Goal: Task Accomplishment & Management: Use online tool/utility

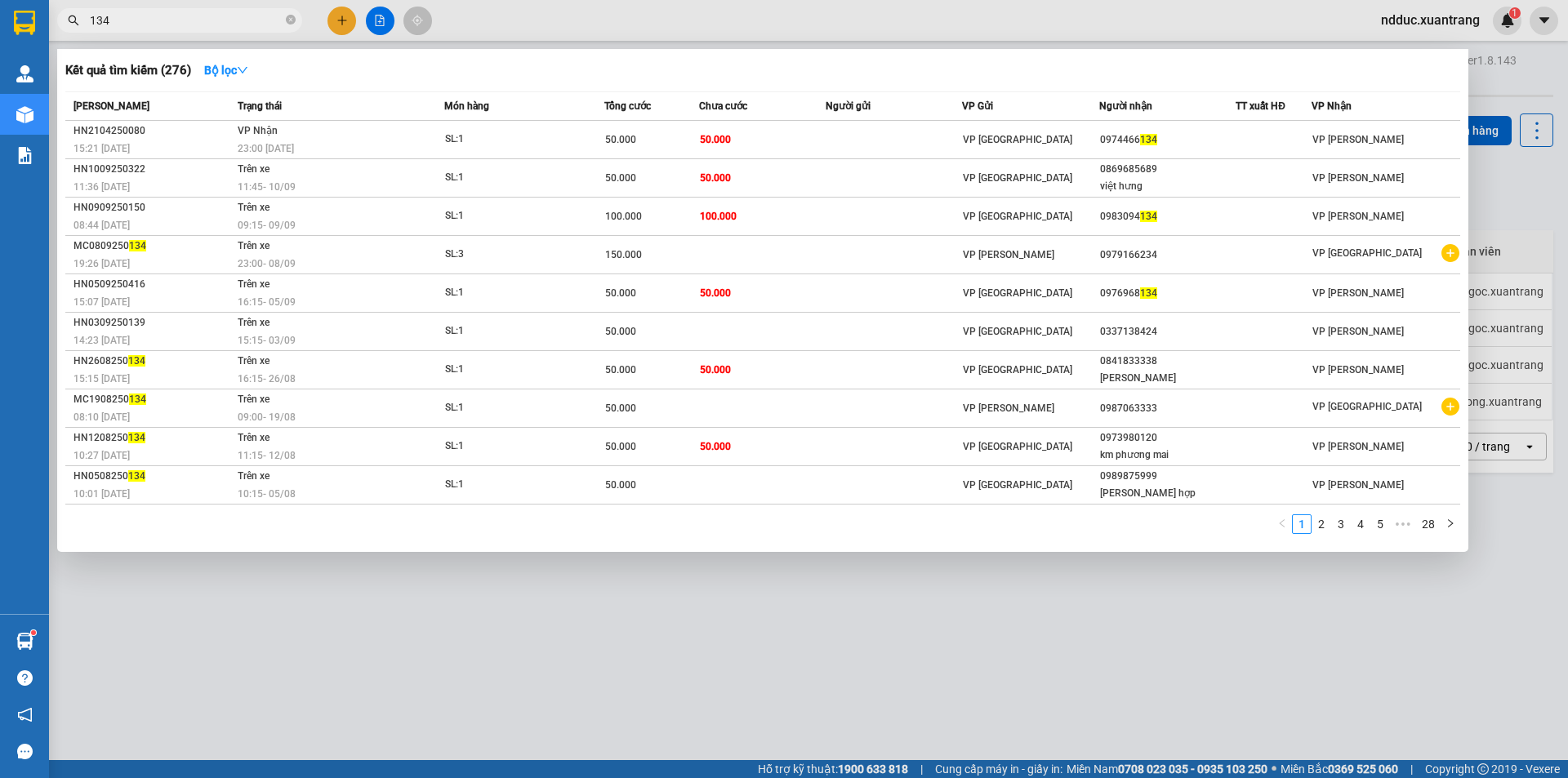
click at [175, 21] on input "134" at bounding box center [186, 20] width 193 height 18
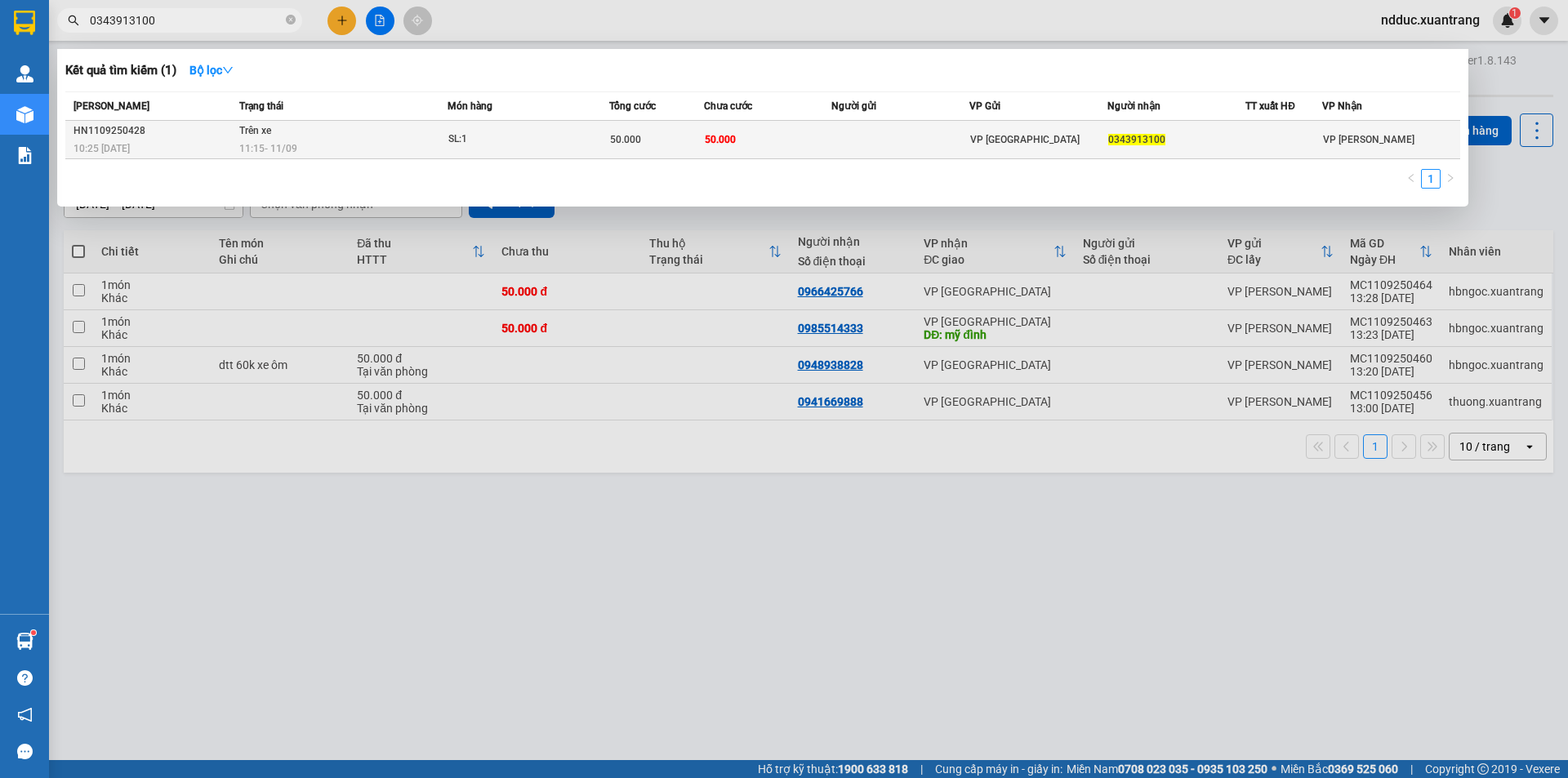
type input "0343913100"
click at [320, 137] on td "Trên xe 11:15 [DATE]" at bounding box center [341, 140] width 213 height 39
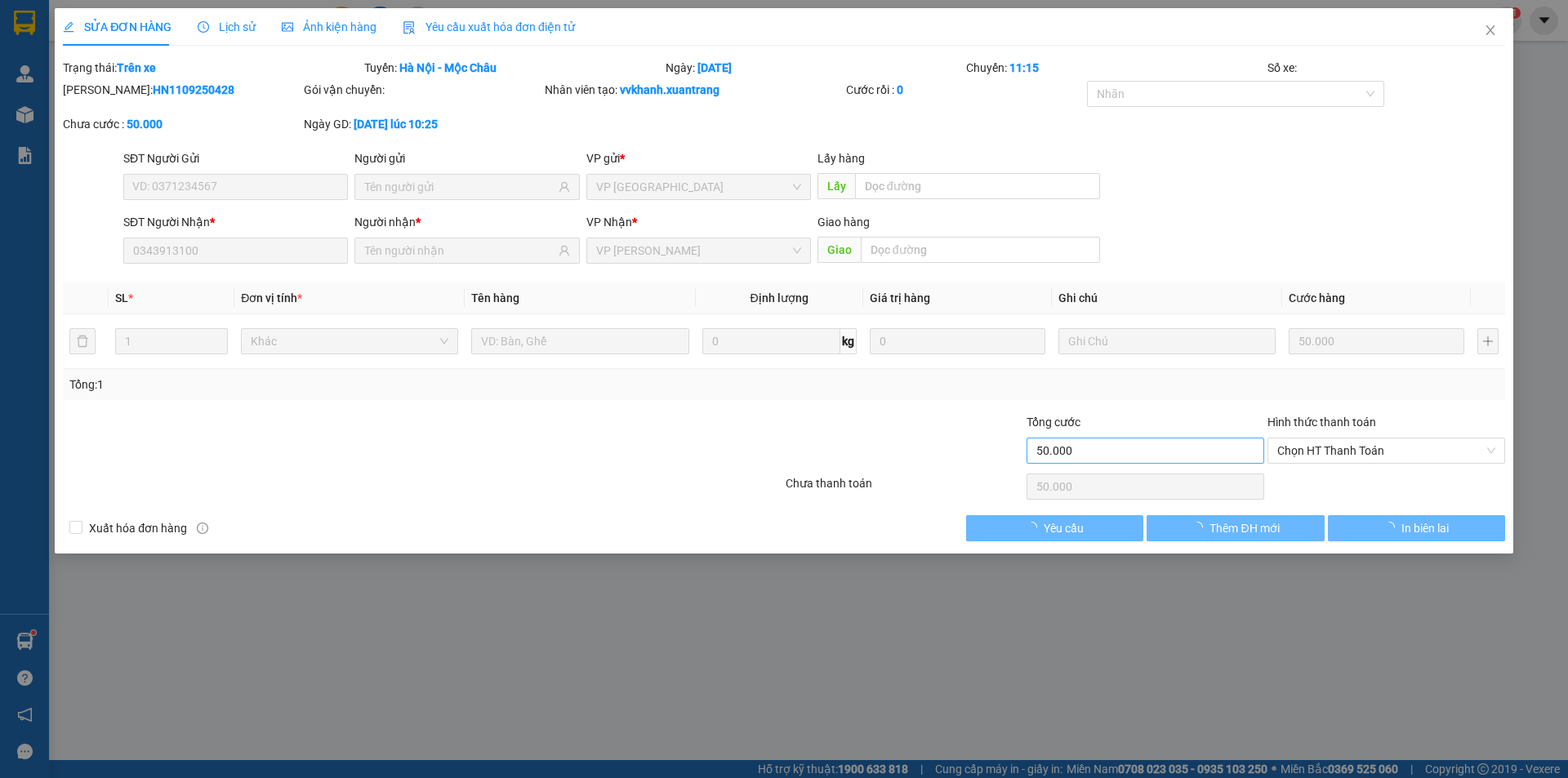
type input "0343913100"
type input "50.000"
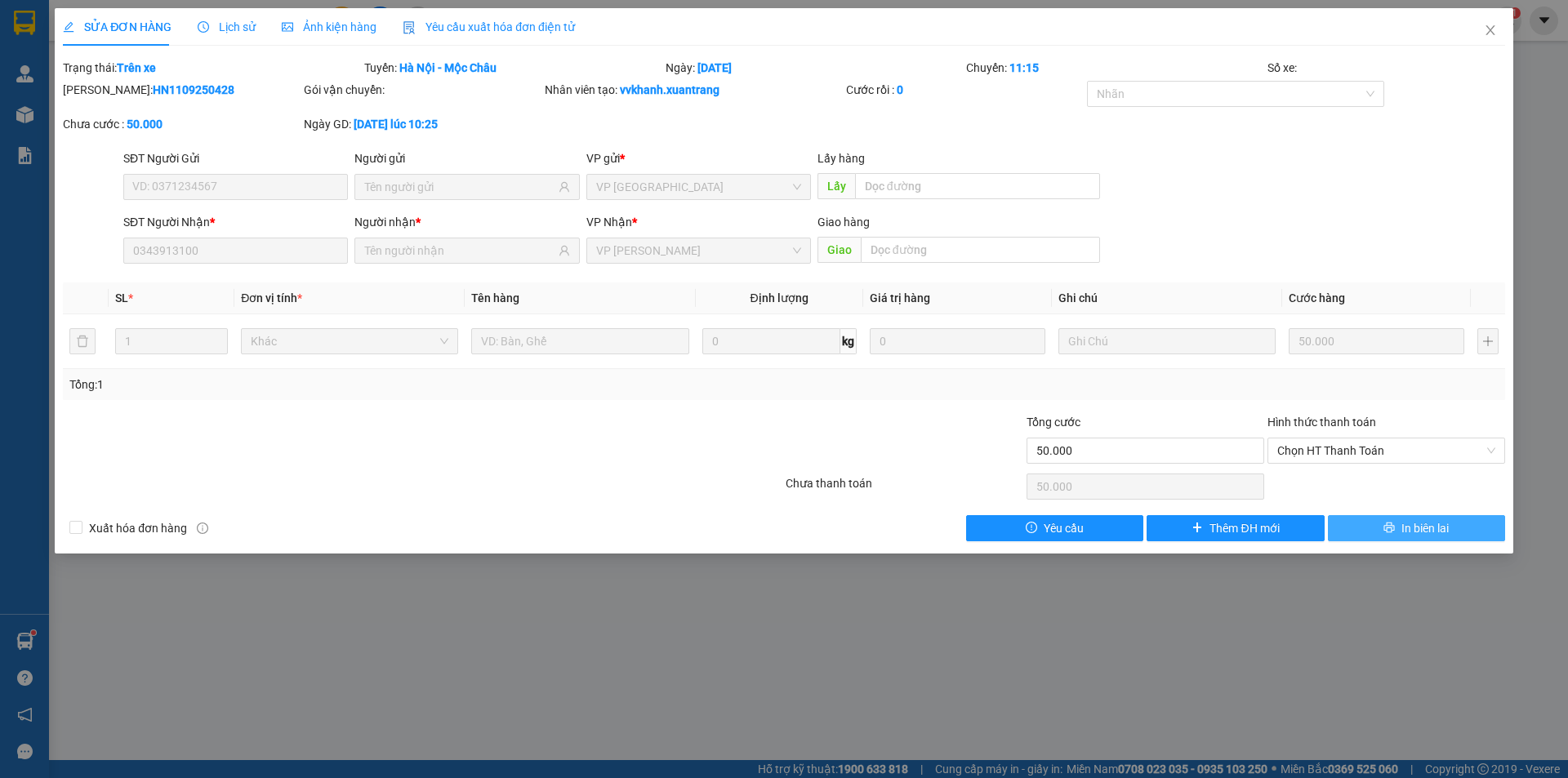
click at [1407, 520] on span "In biên lai" at bounding box center [1425, 528] width 47 height 18
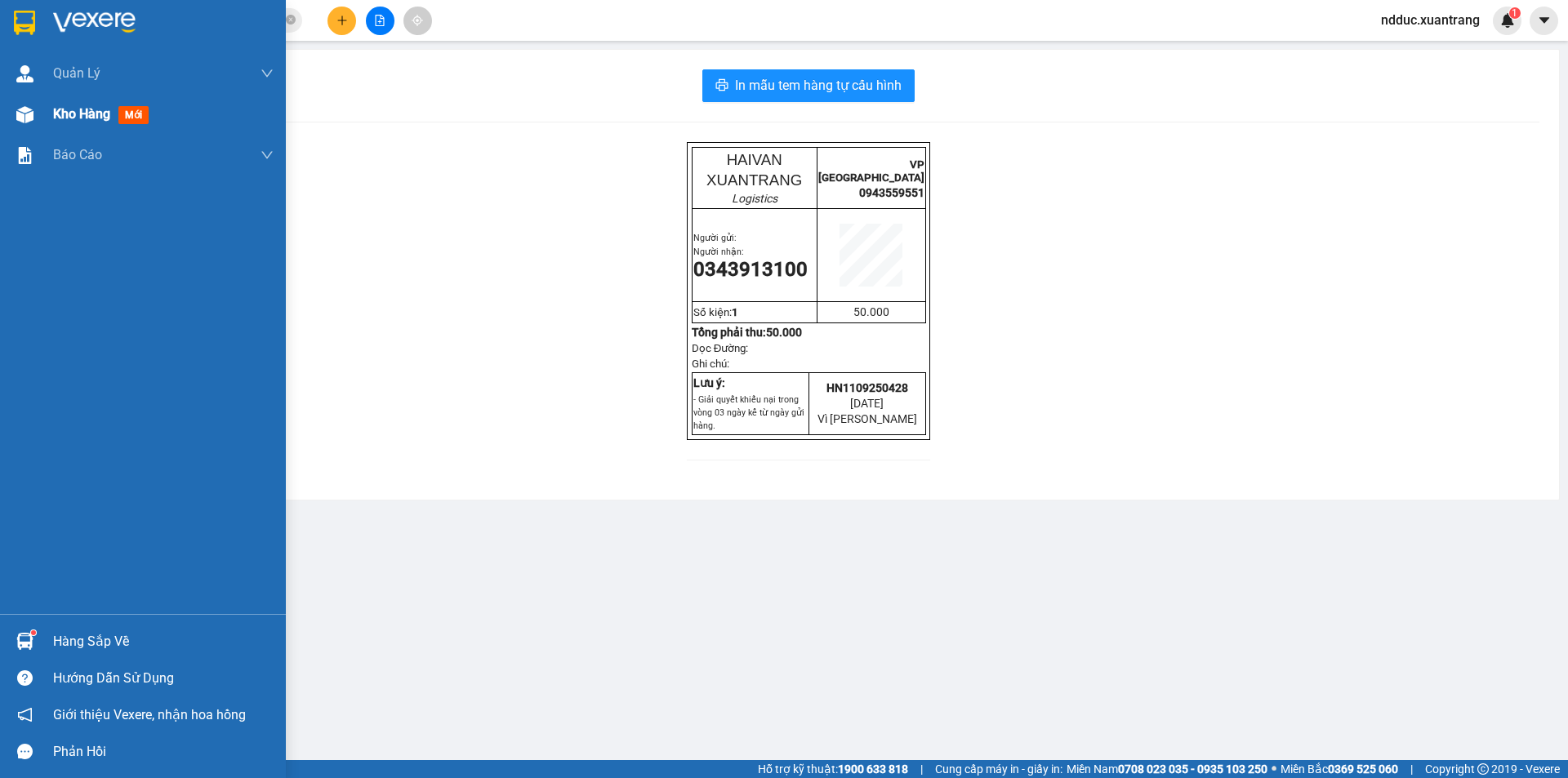
click at [57, 104] on div "Kho hàng mới" at bounding box center [104, 113] width 102 height 20
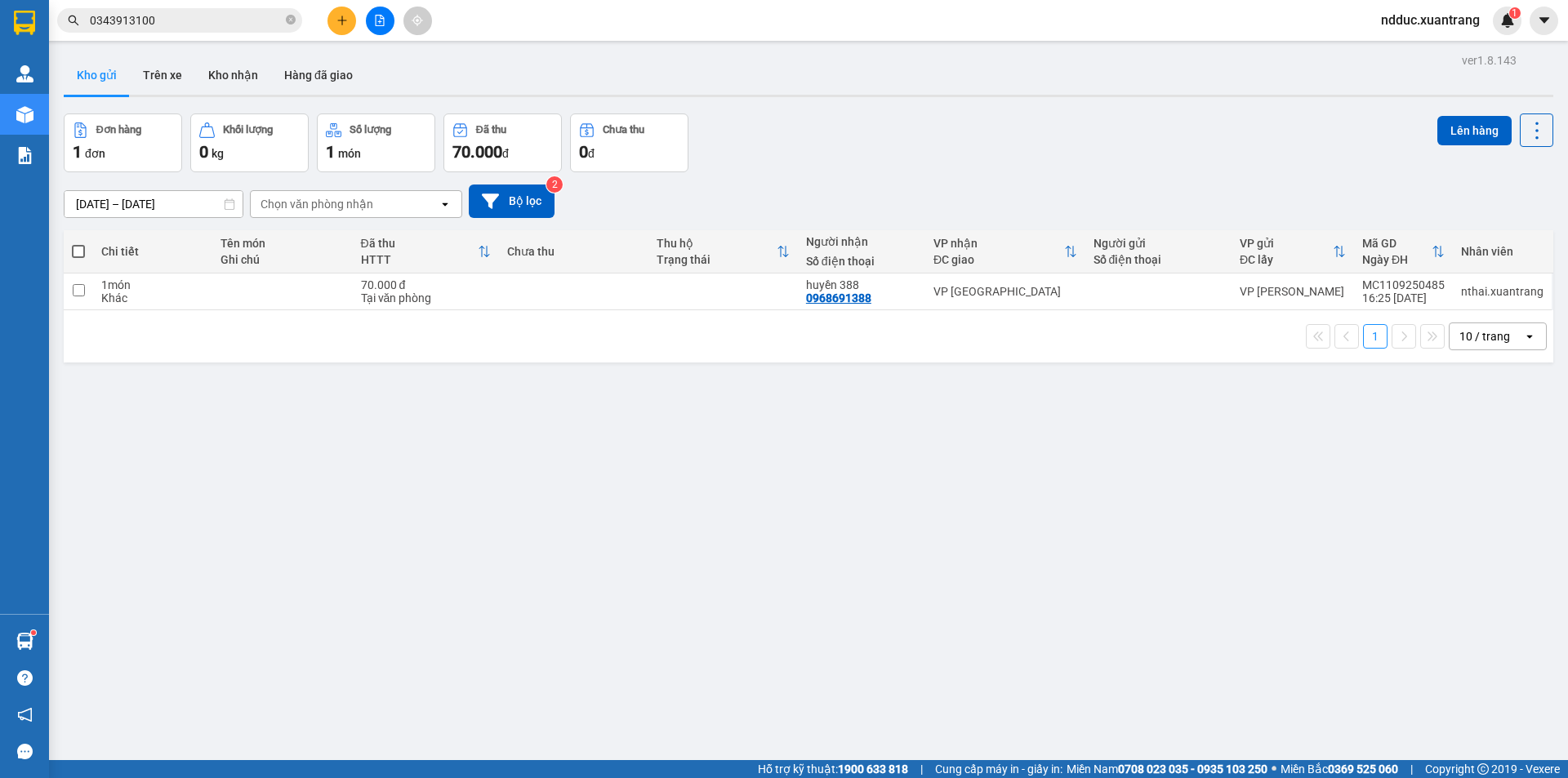
click at [189, 28] on input "0343913100" at bounding box center [186, 20] width 193 height 18
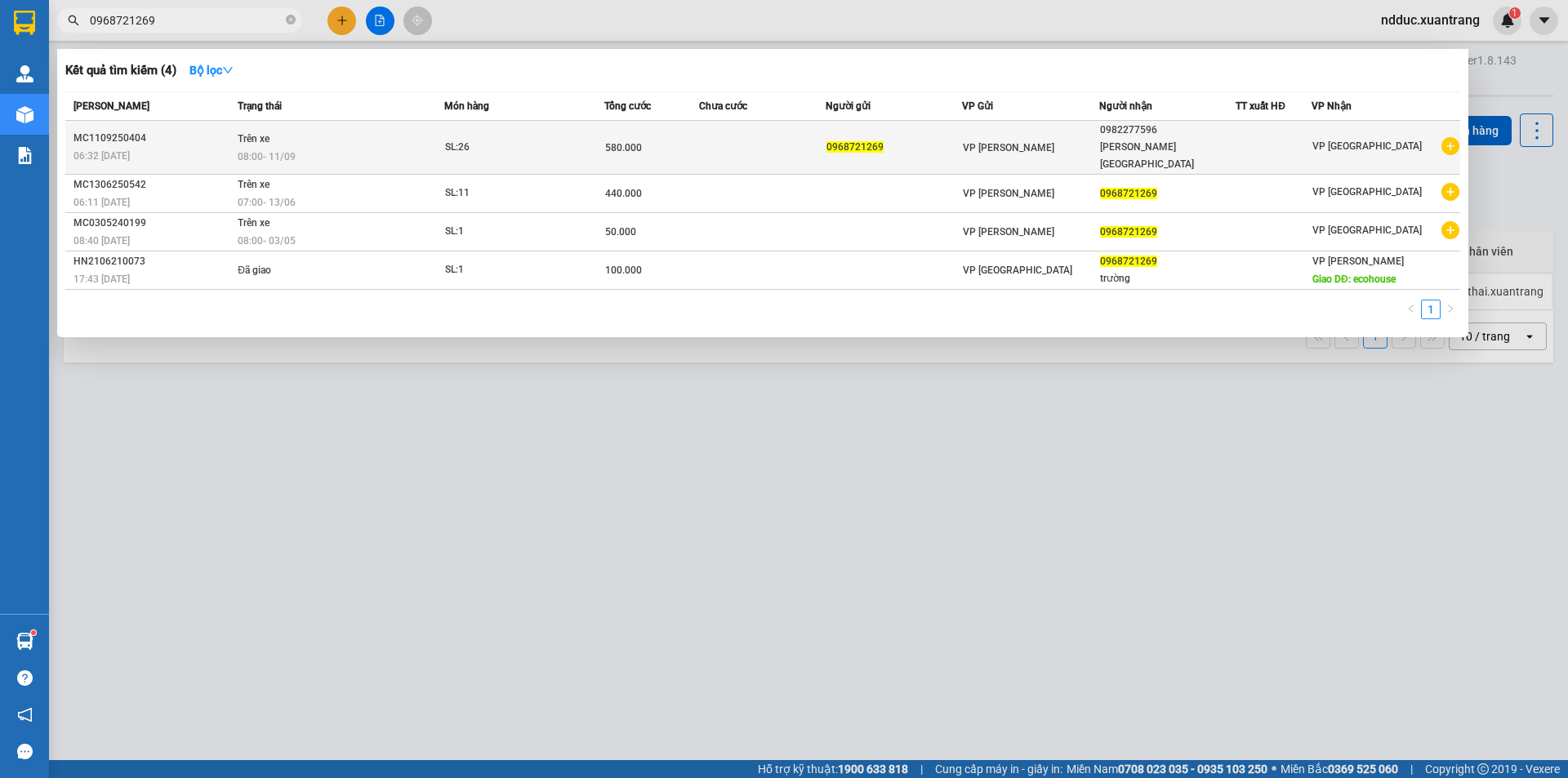
type input "0968721269"
click at [763, 136] on td at bounding box center [763, 148] width 127 height 54
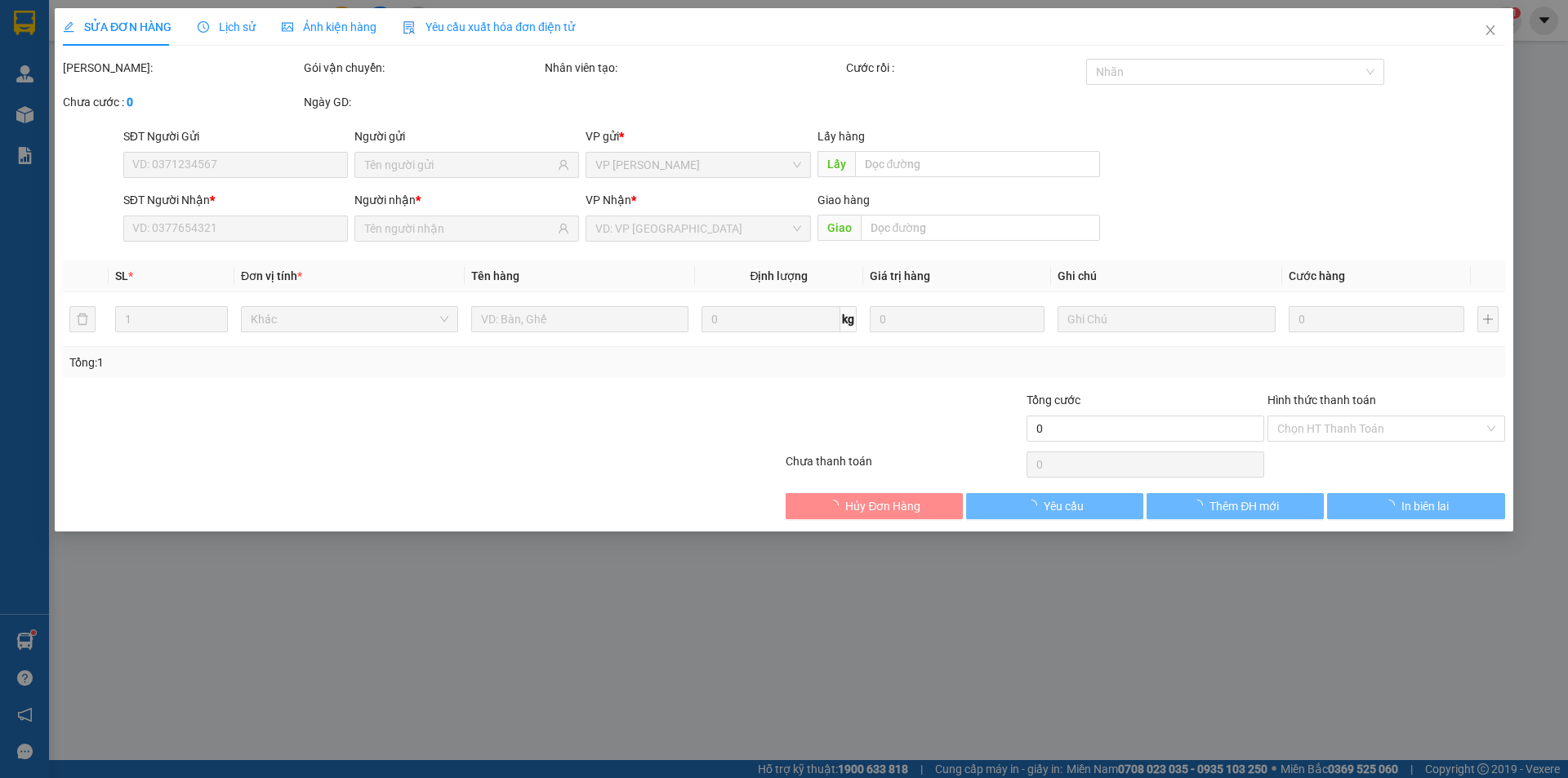
type input "0968721269"
type input "0982277596"
type input "580.000"
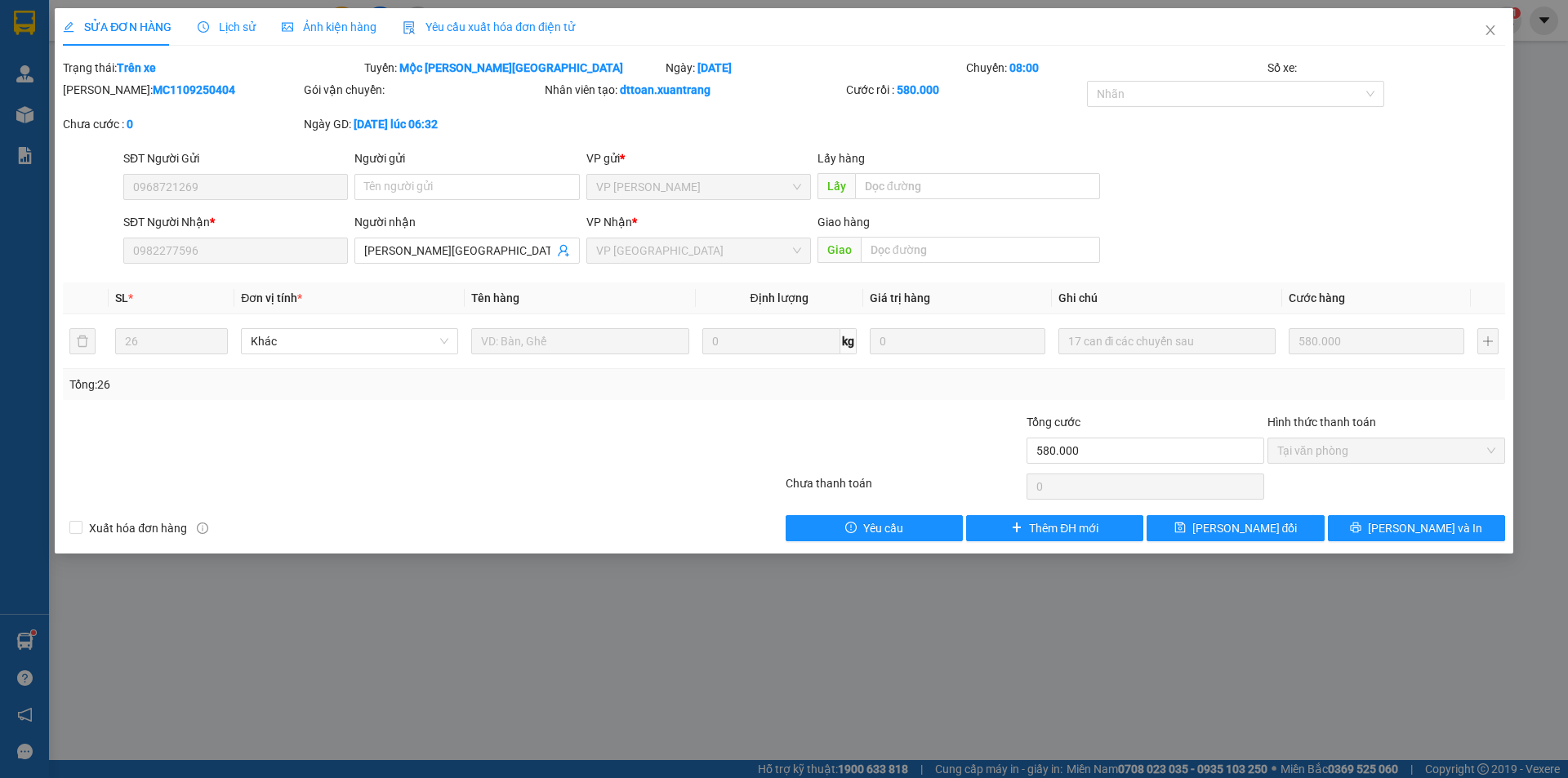
click at [214, 31] on span "Lịch sử" at bounding box center [227, 26] width 58 height 13
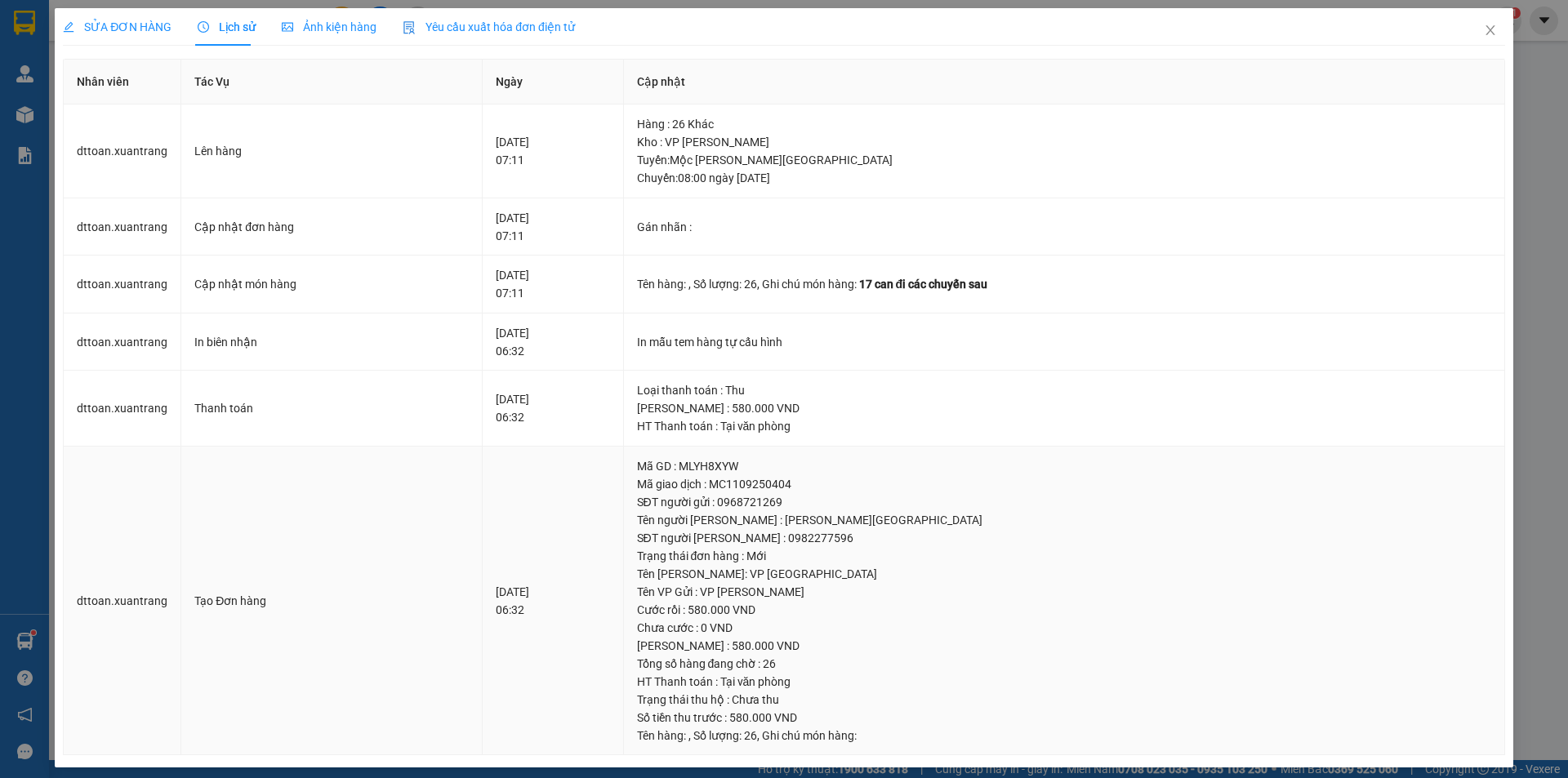
scroll to position [9, 0]
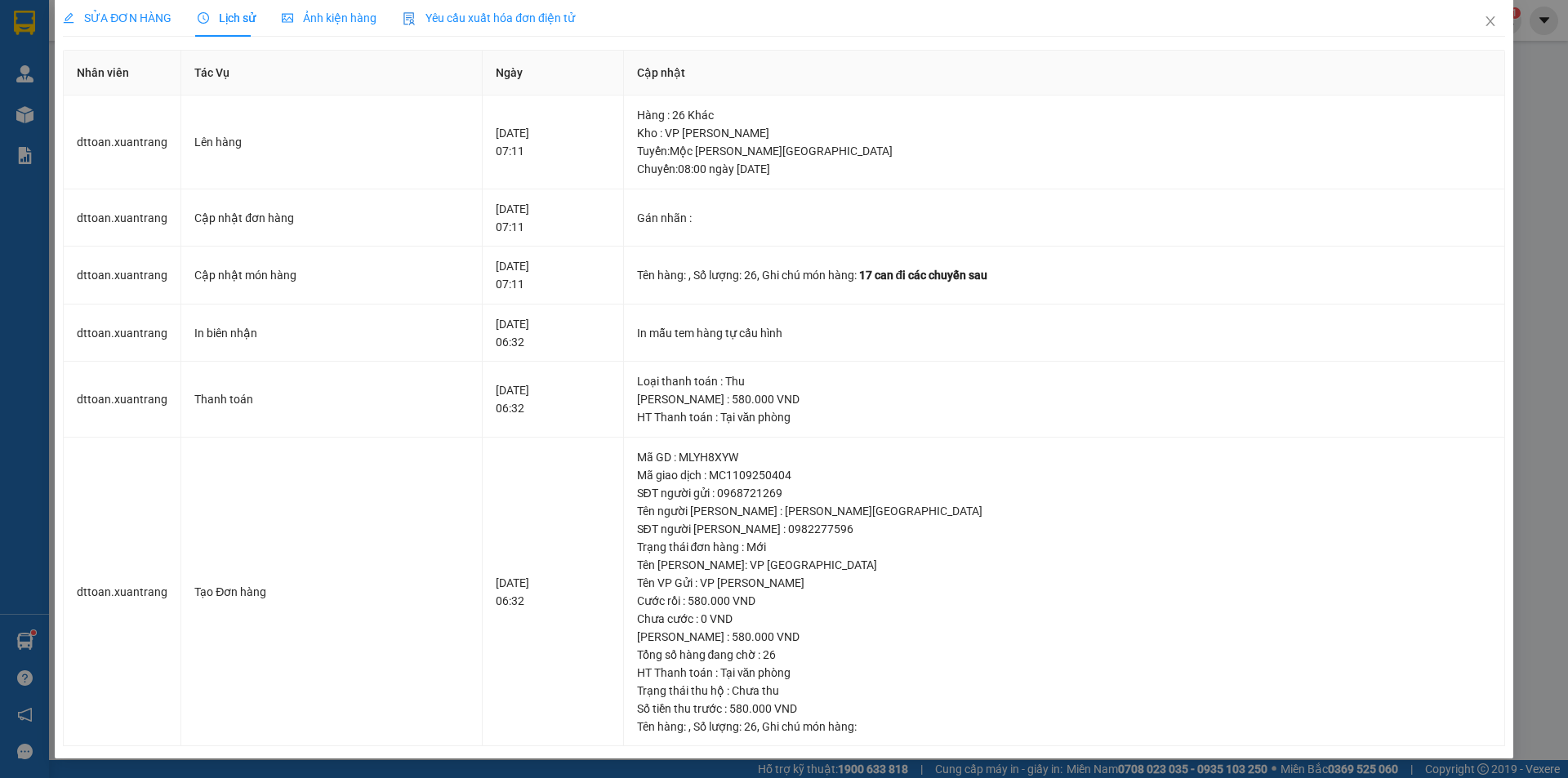
drag, startPoint x: 137, startPoint y: 18, endPoint x: 222, endPoint y: 18, distance: 85.0
click at [139, 18] on span "SỬA ĐƠN HÀNG" at bounding box center [117, 18] width 109 height 13
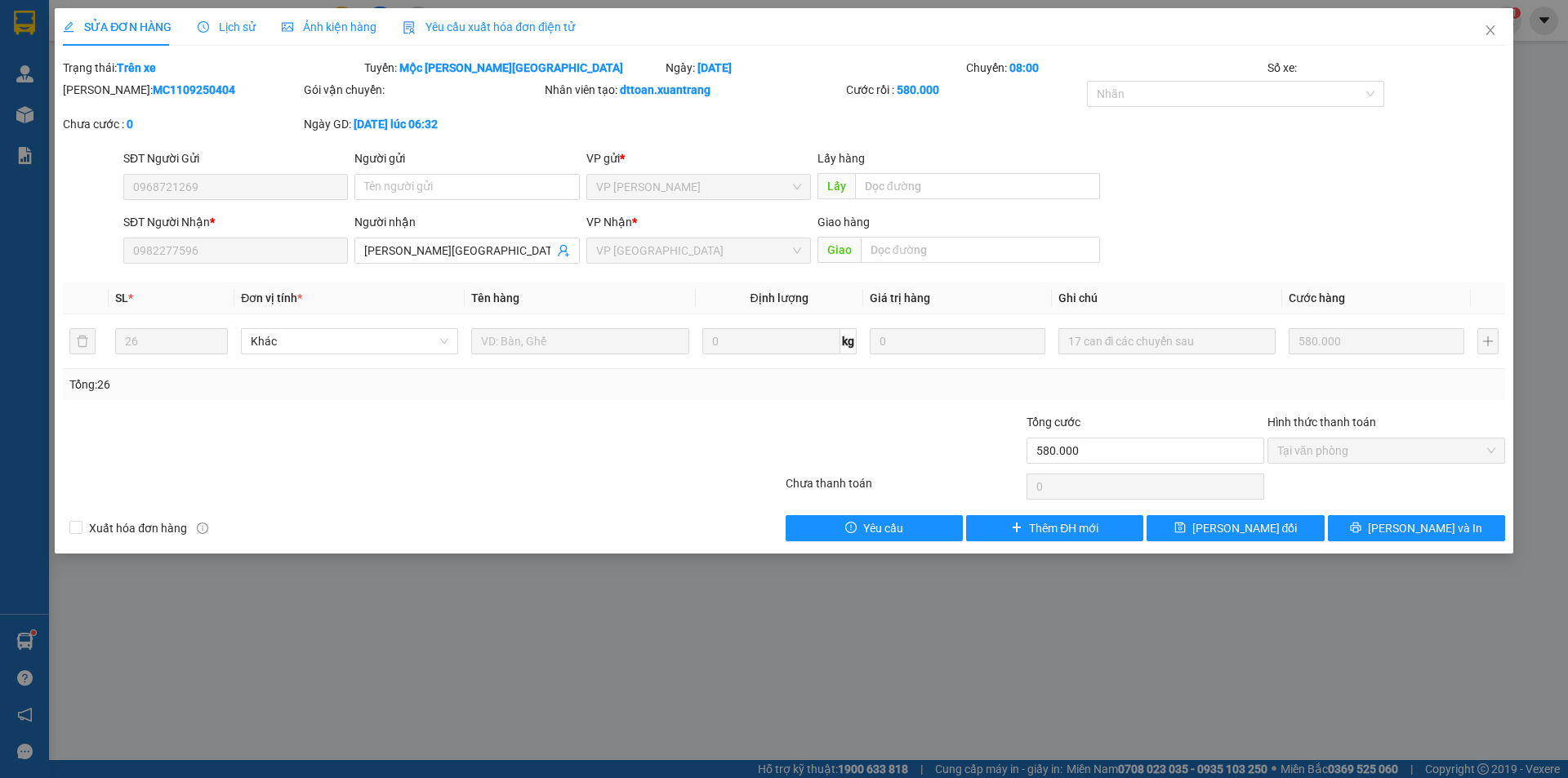
click at [224, 20] on span "Lịch sử" at bounding box center [227, 26] width 58 height 13
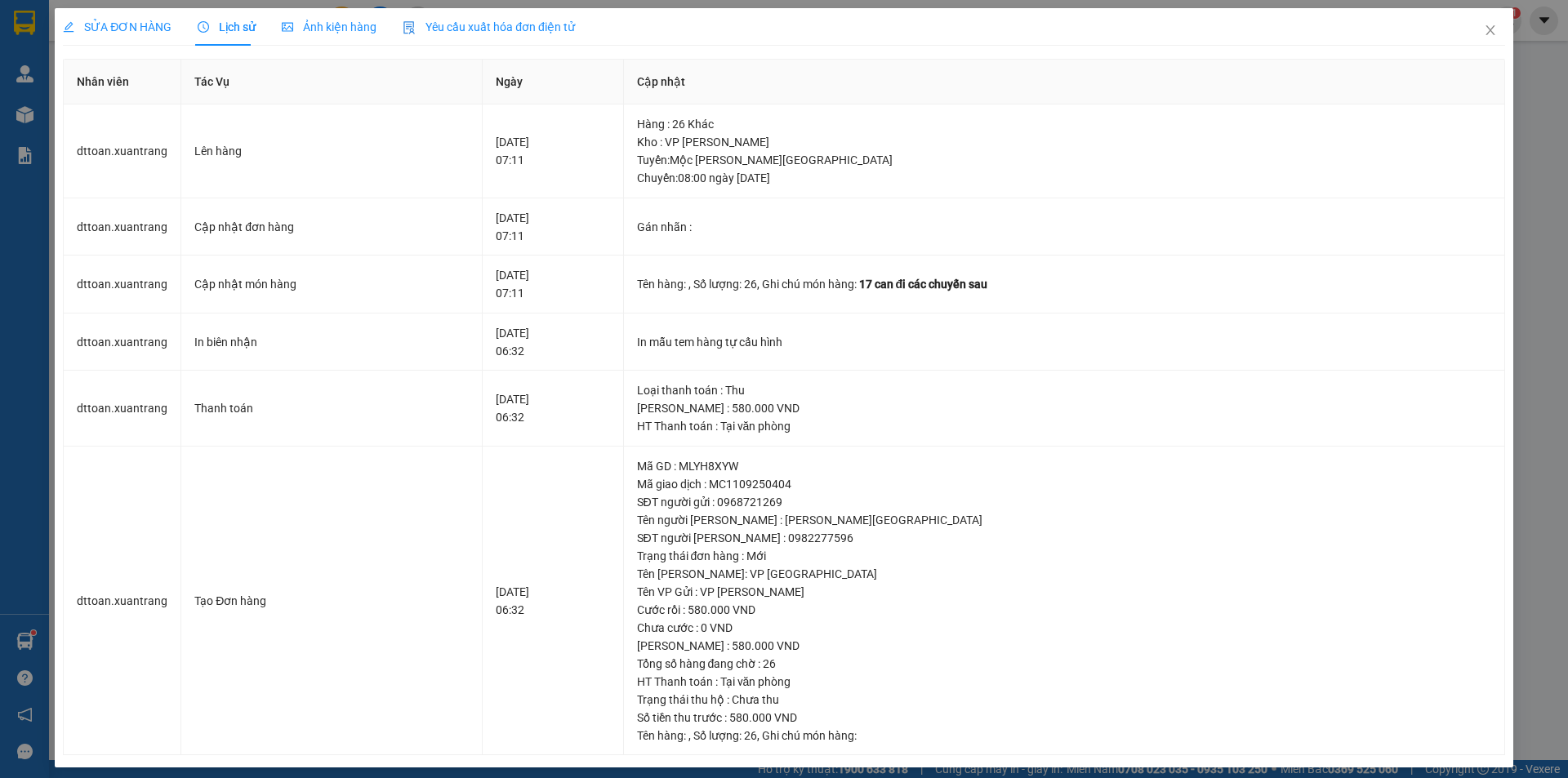
click at [149, 22] on span "SỬA ĐƠN HÀNG" at bounding box center [117, 26] width 109 height 13
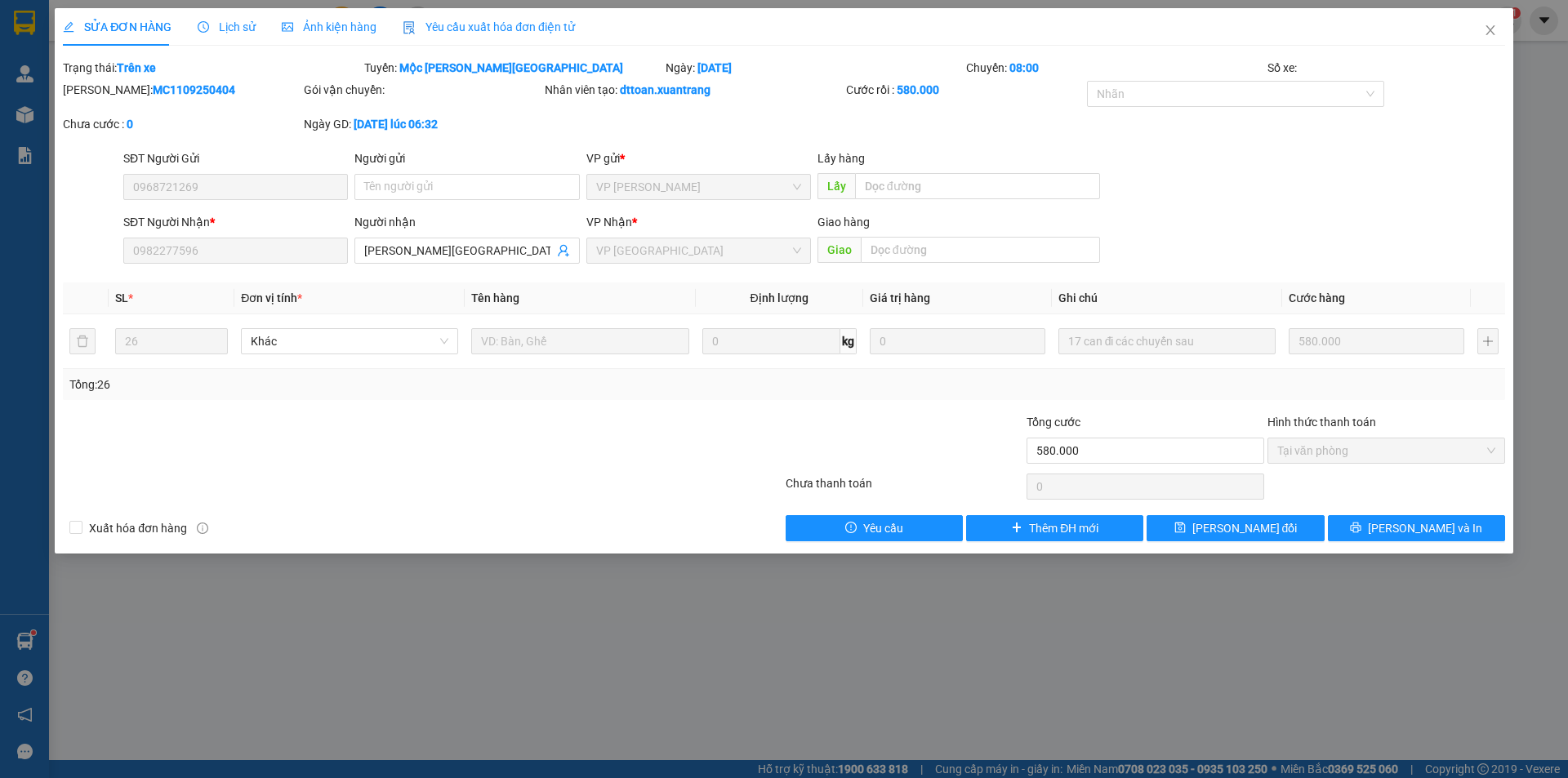
click at [232, 25] on span "Lịch sử" at bounding box center [227, 26] width 58 height 13
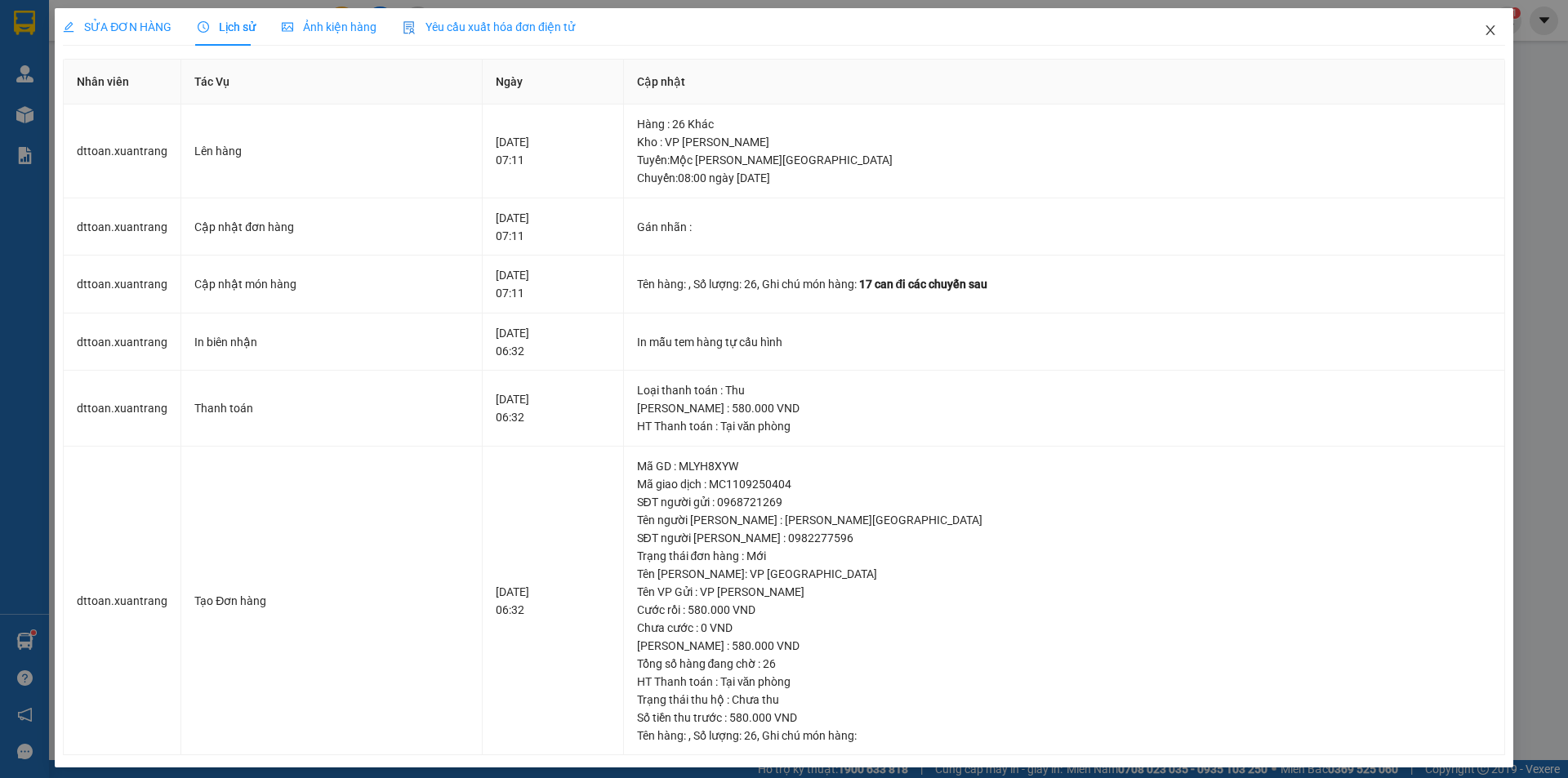
click at [1484, 34] on icon "close" at bounding box center [1490, 30] width 13 height 13
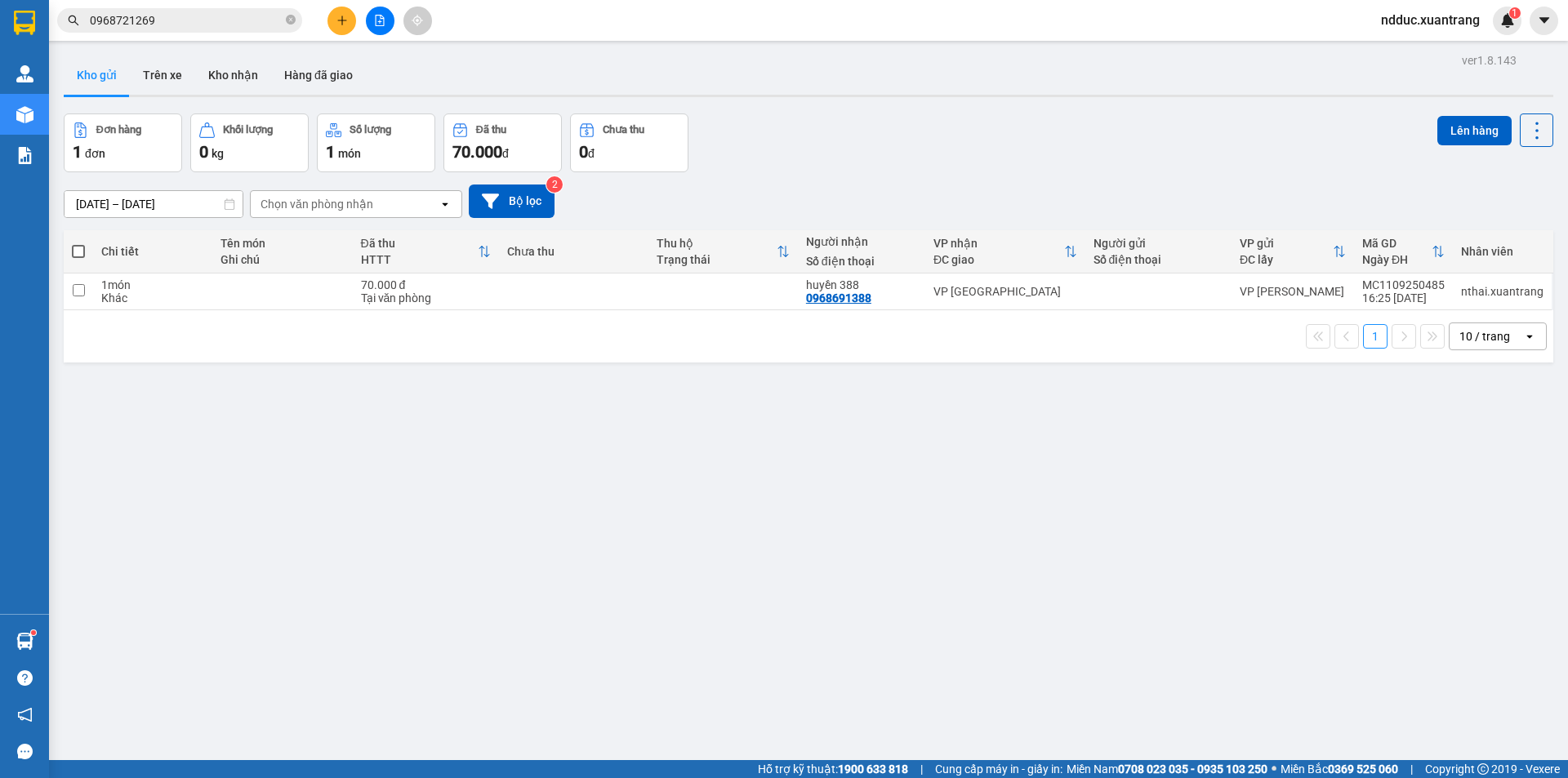
click at [196, 21] on input "0968721269" at bounding box center [186, 20] width 193 height 18
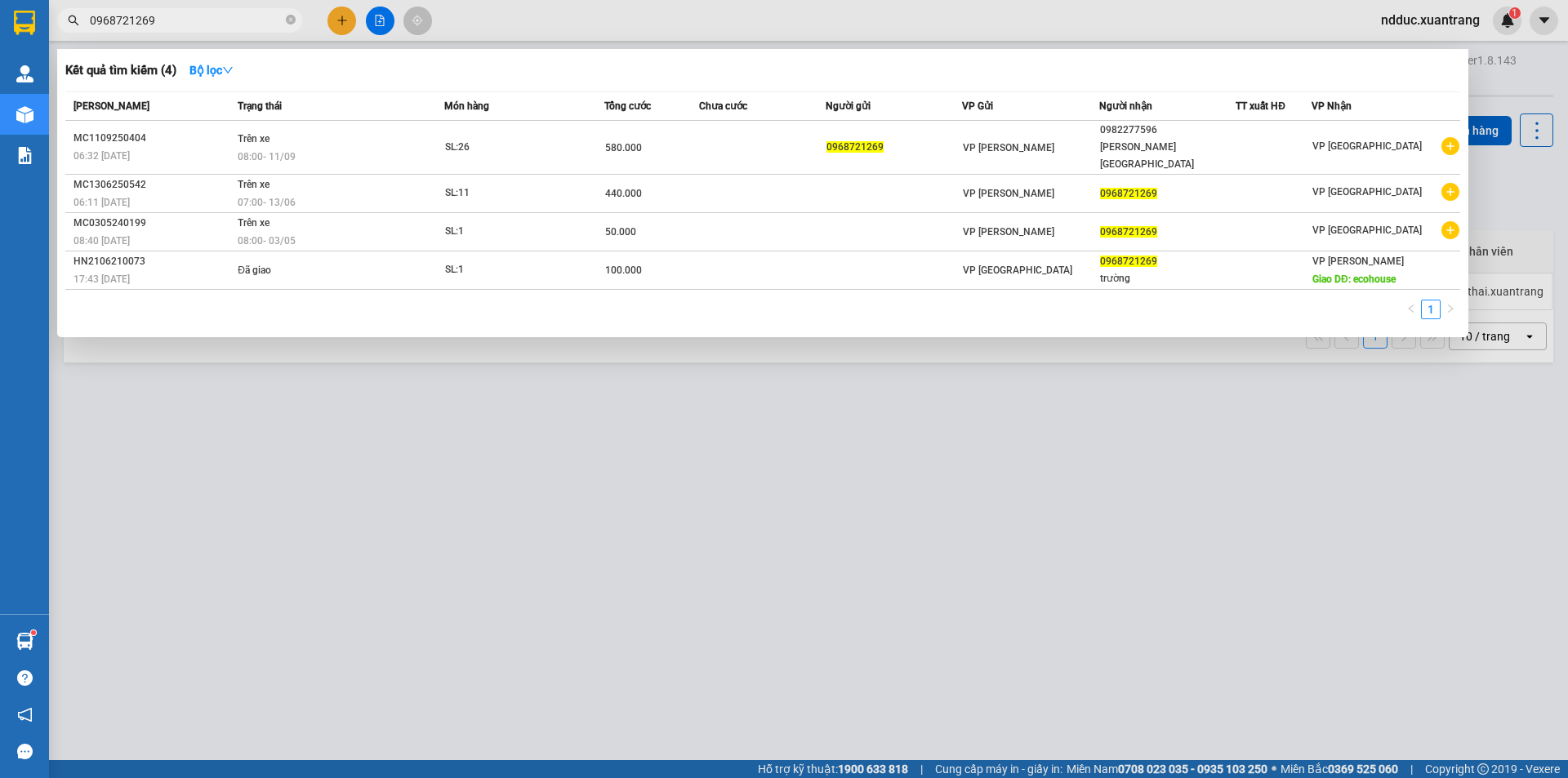
click at [178, 32] on span "0968721269" at bounding box center [179, 20] width 245 height 25
click at [175, 23] on input "0968721269" at bounding box center [186, 20] width 193 height 18
click at [1250, 543] on div at bounding box center [784, 389] width 1568 height 778
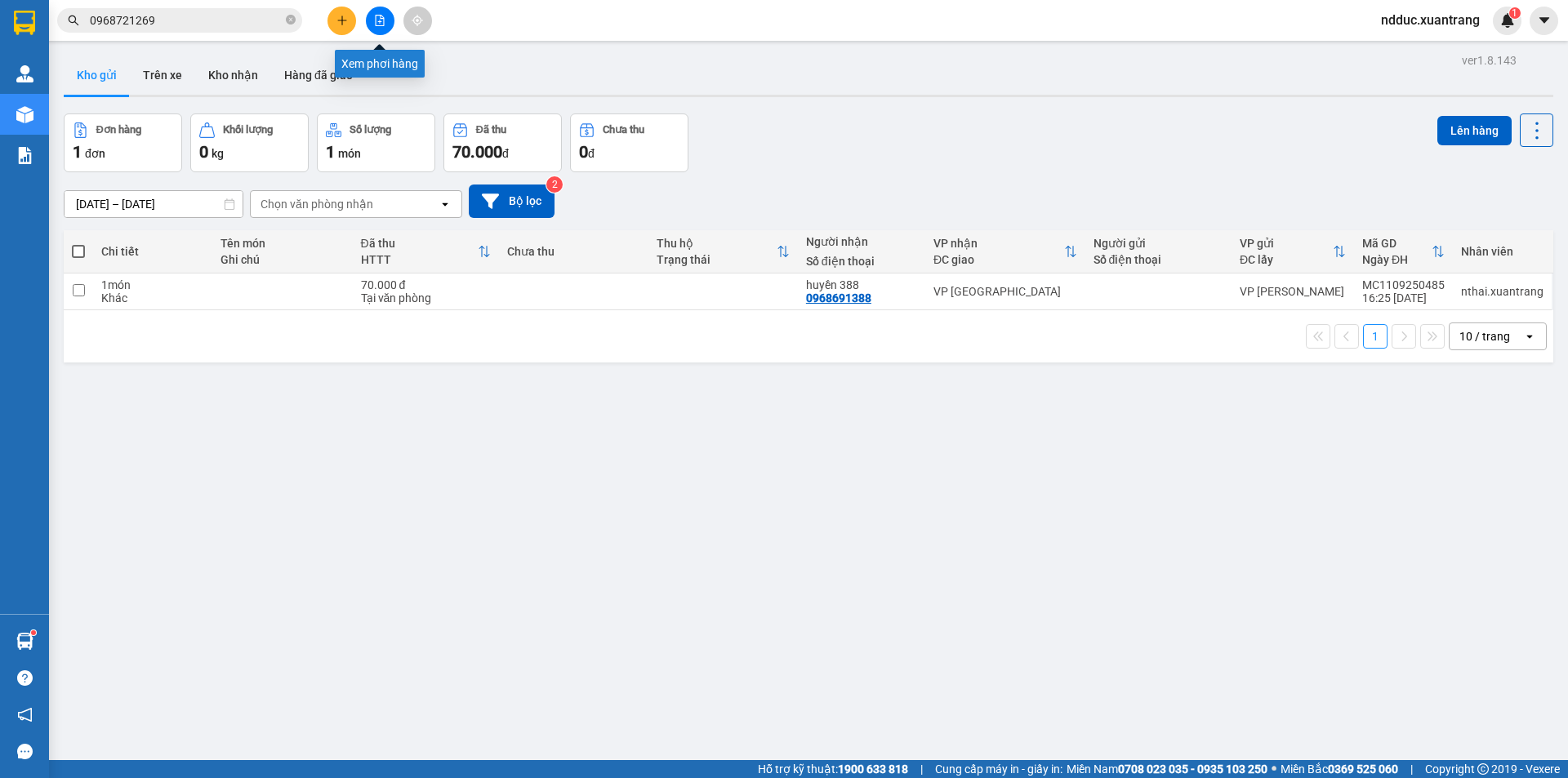
click at [379, 18] on icon "file-add" at bounding box center [379, 20] width 11 height 11
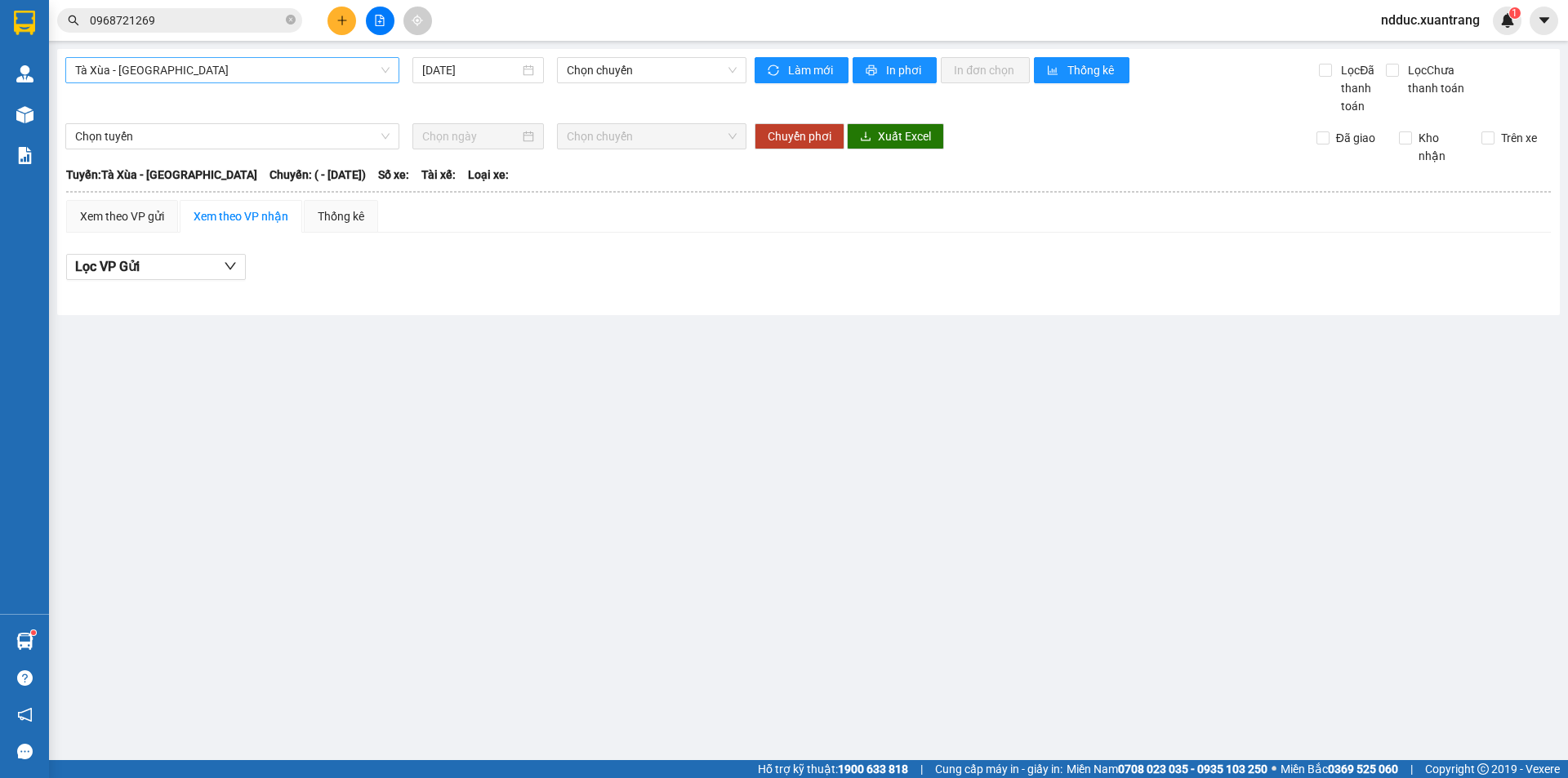
click at [160, 76] on span "Tà Xùa - [GEOGRAPHIC_DATA]" at bounding box center [232, 70] width 314 height 25
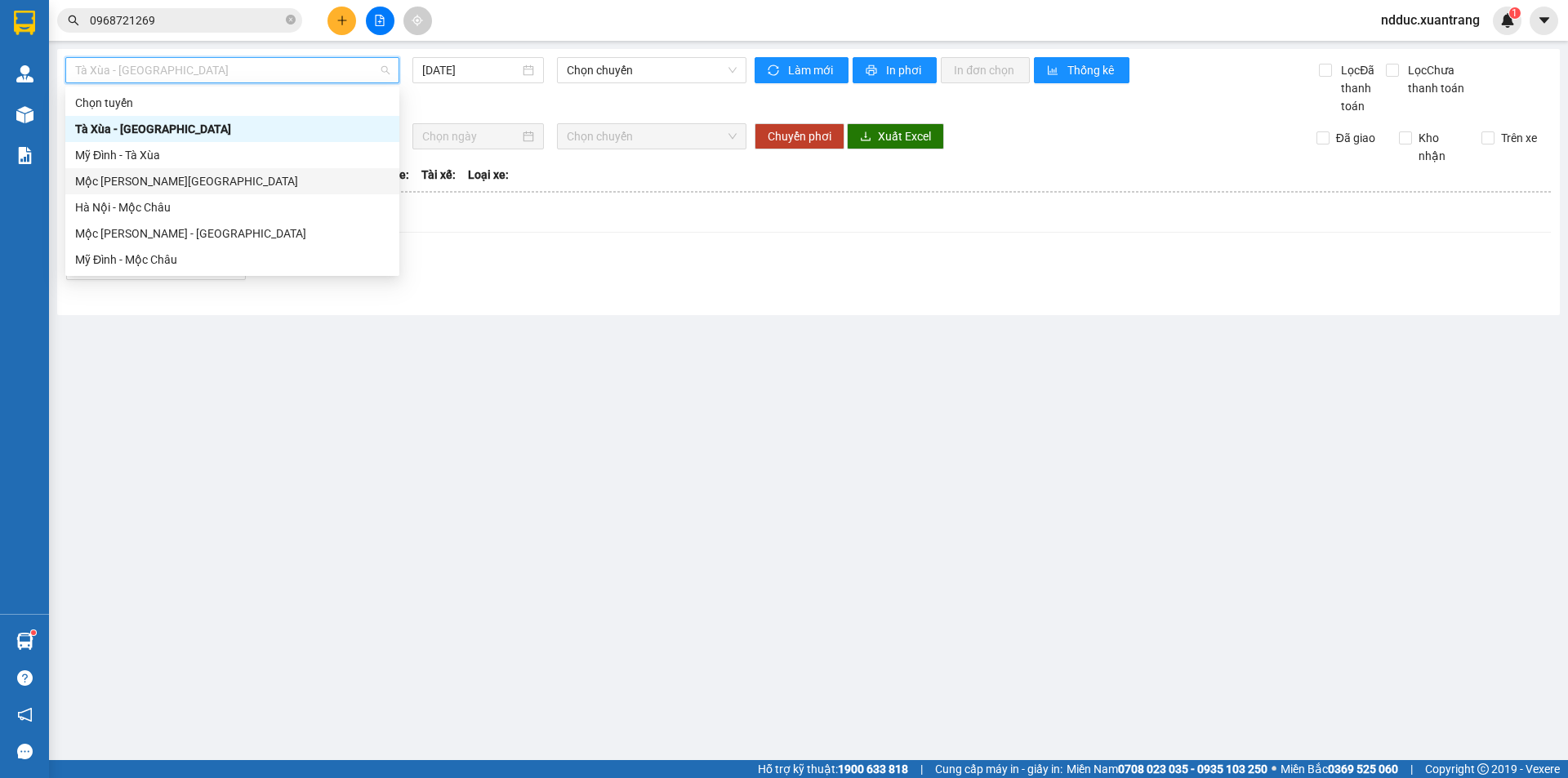
click at [127, 179] on div "Mộc [PERSON_NAME][GEOGRAPHIC_DATA]" at bounding box center [232, 181] width 314 height 18
type input "[DATE]"
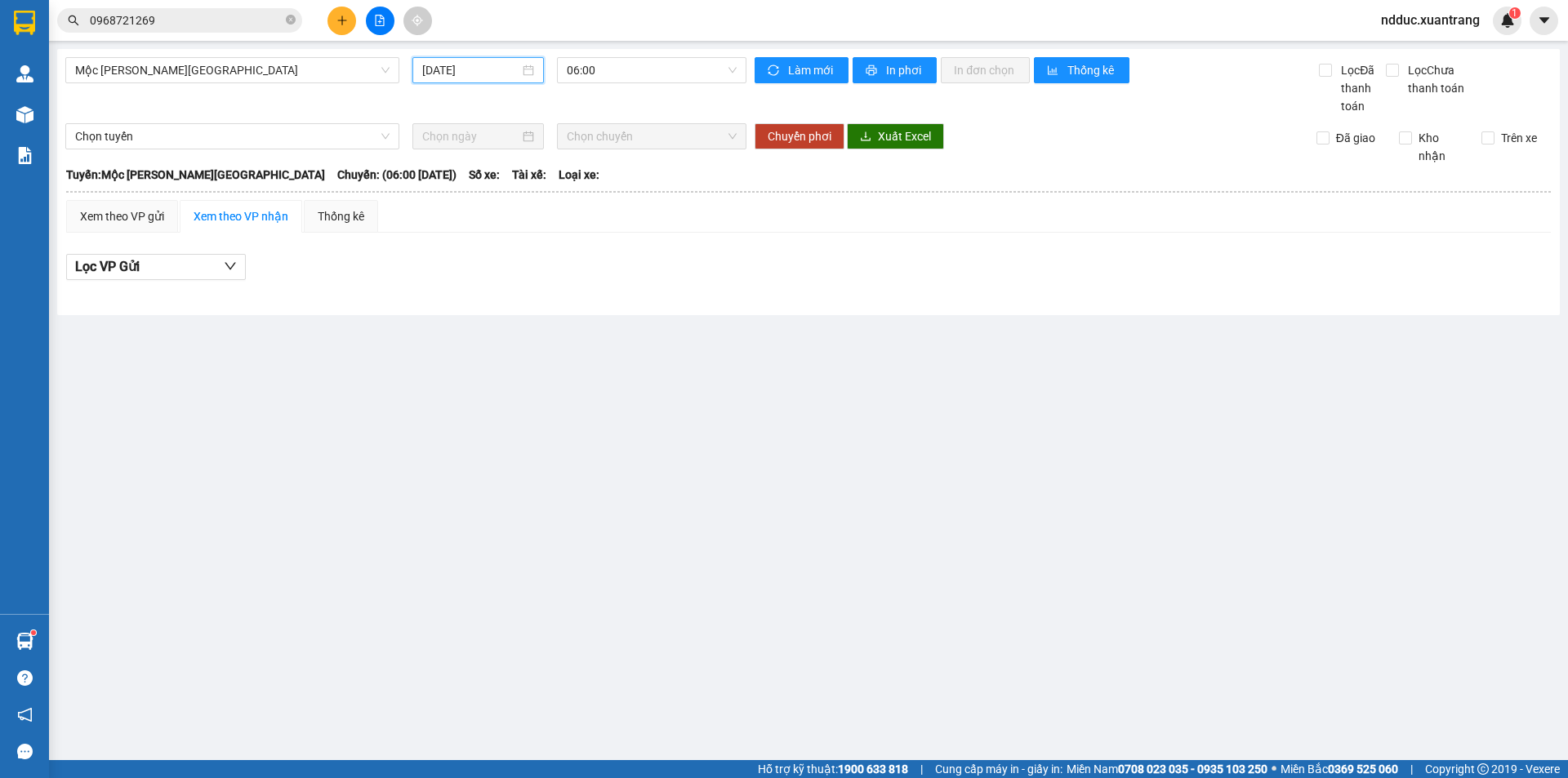
click at [485, 70] on input "[DATE]" at bounding box center [470, 70] width 97 height 18
click at [608, 74] on span "06:00" at bounding box center [651, 70] width 170 height 25
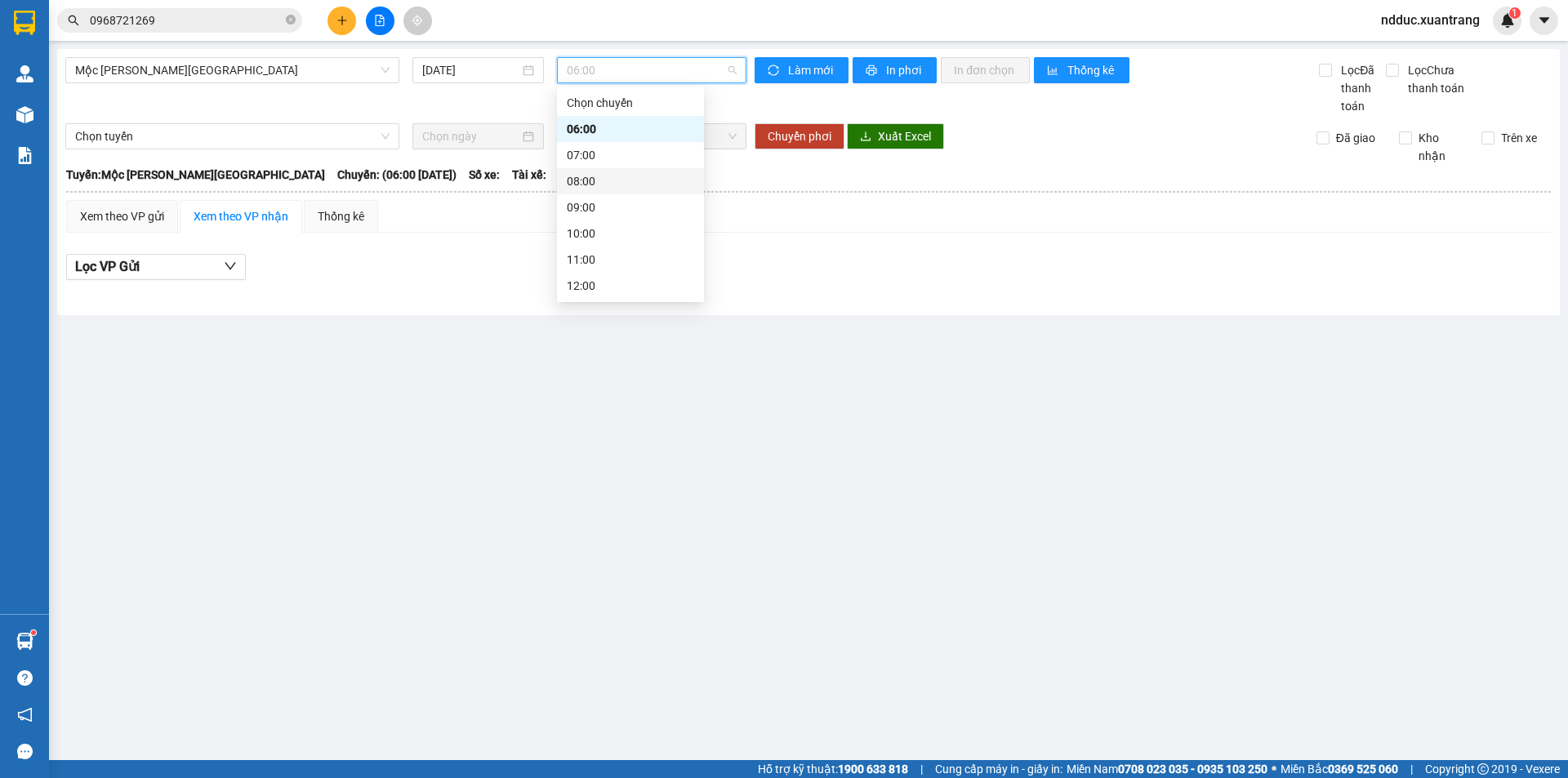
click at [595, 186] on div "08:00" at bounding box center [630, 181] width 128 height 18
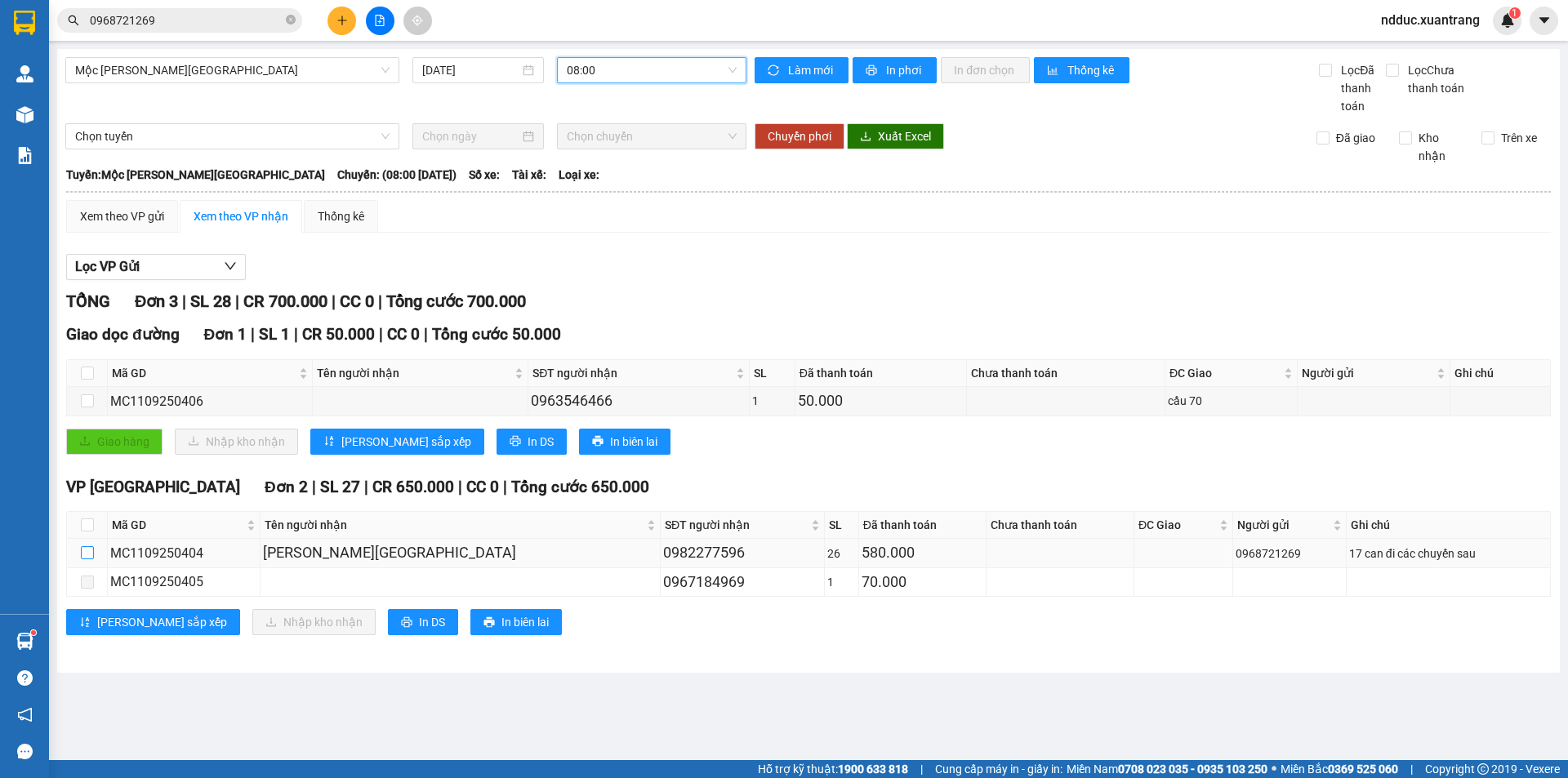
click at [87, 556] on input "checkbox" at bounding box center [87, 552] width 13 height 13
checkbox input "true"
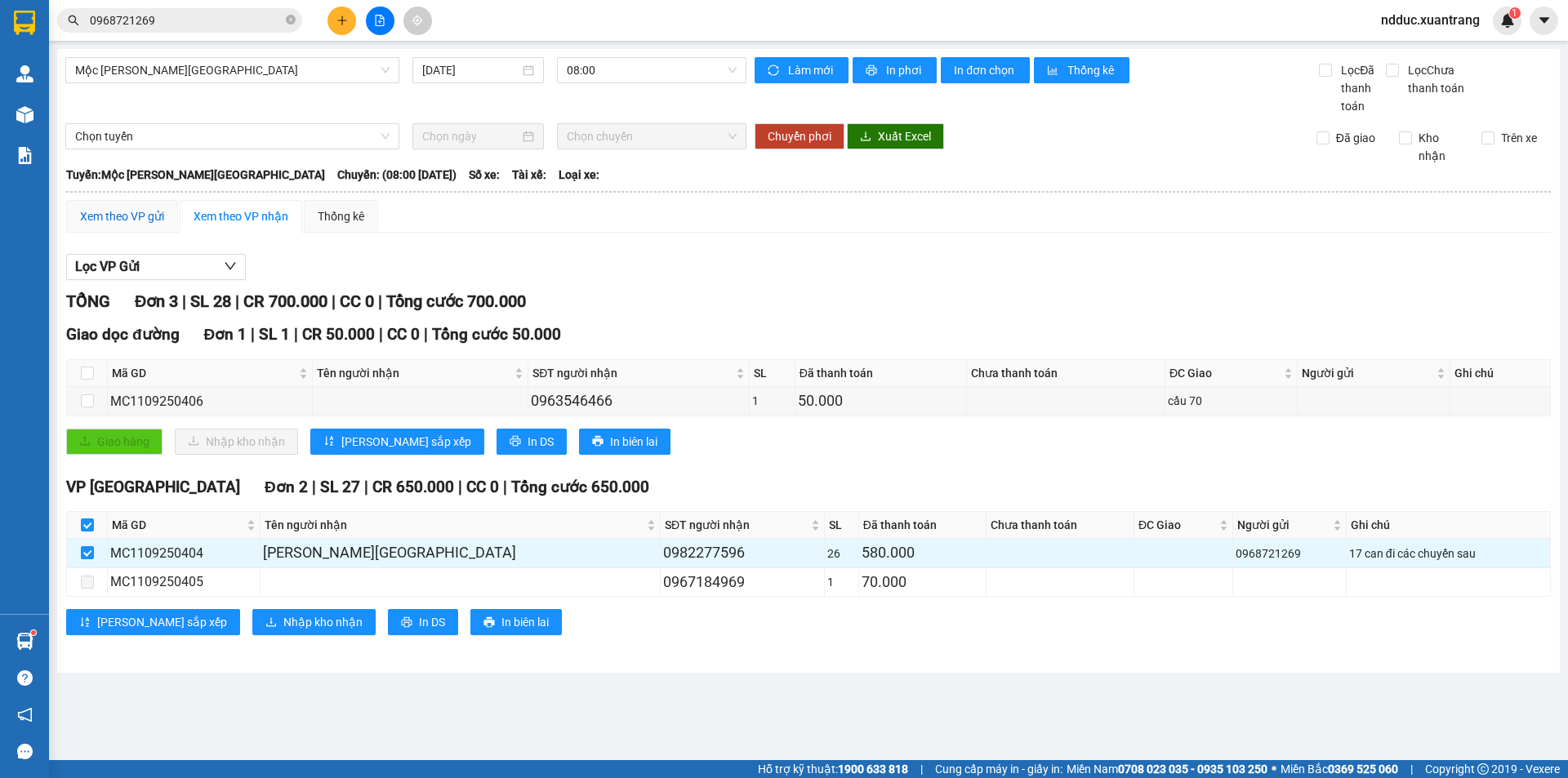
click at [116, 220] on div "Xem theo VP gửi" at bounding box center [122, 216] width 84 height 18
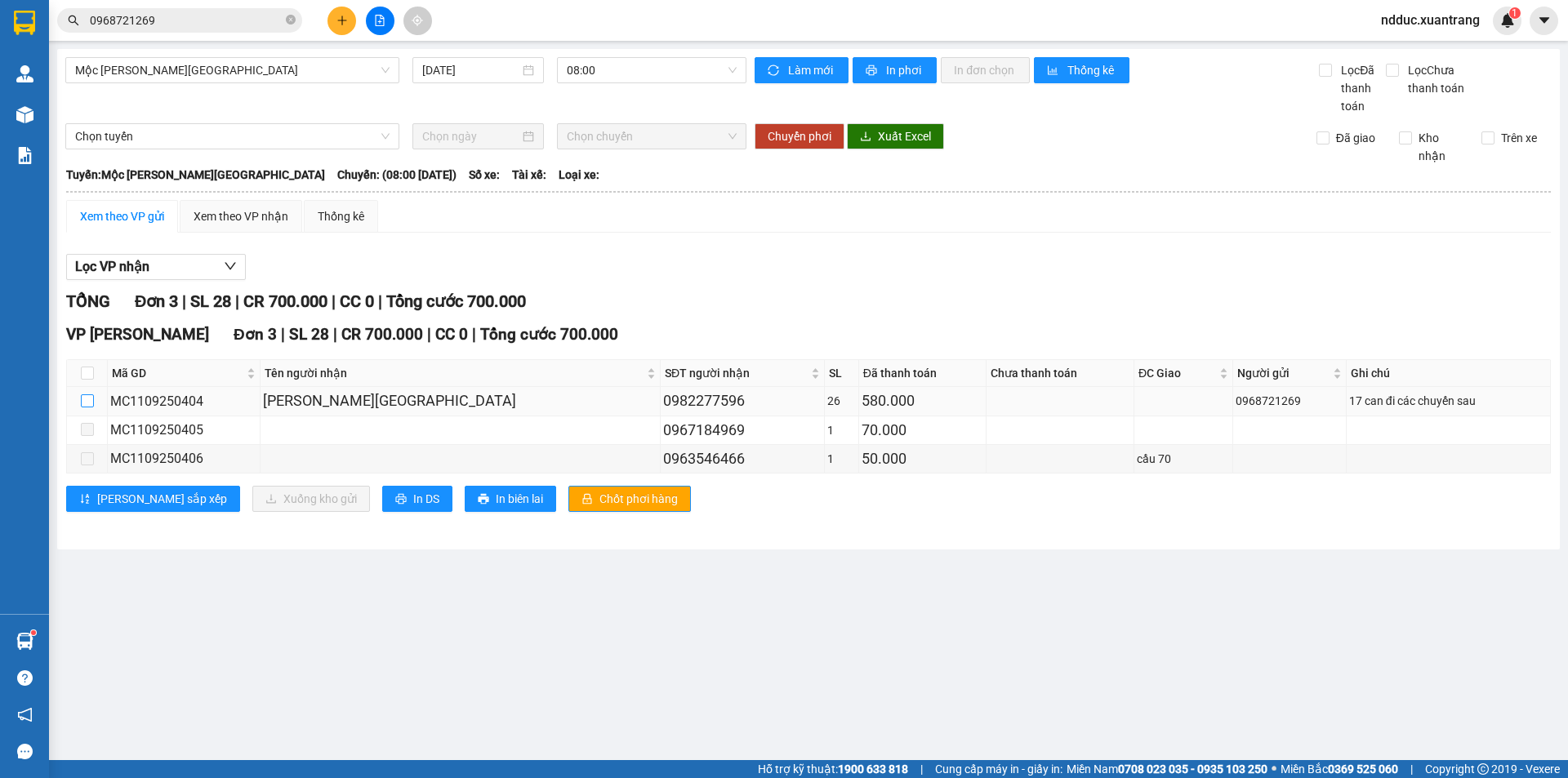
click at [89, 402] on input "checkbox" at bounding box center [87, 401] width 13 height 13
checkbox input "true"
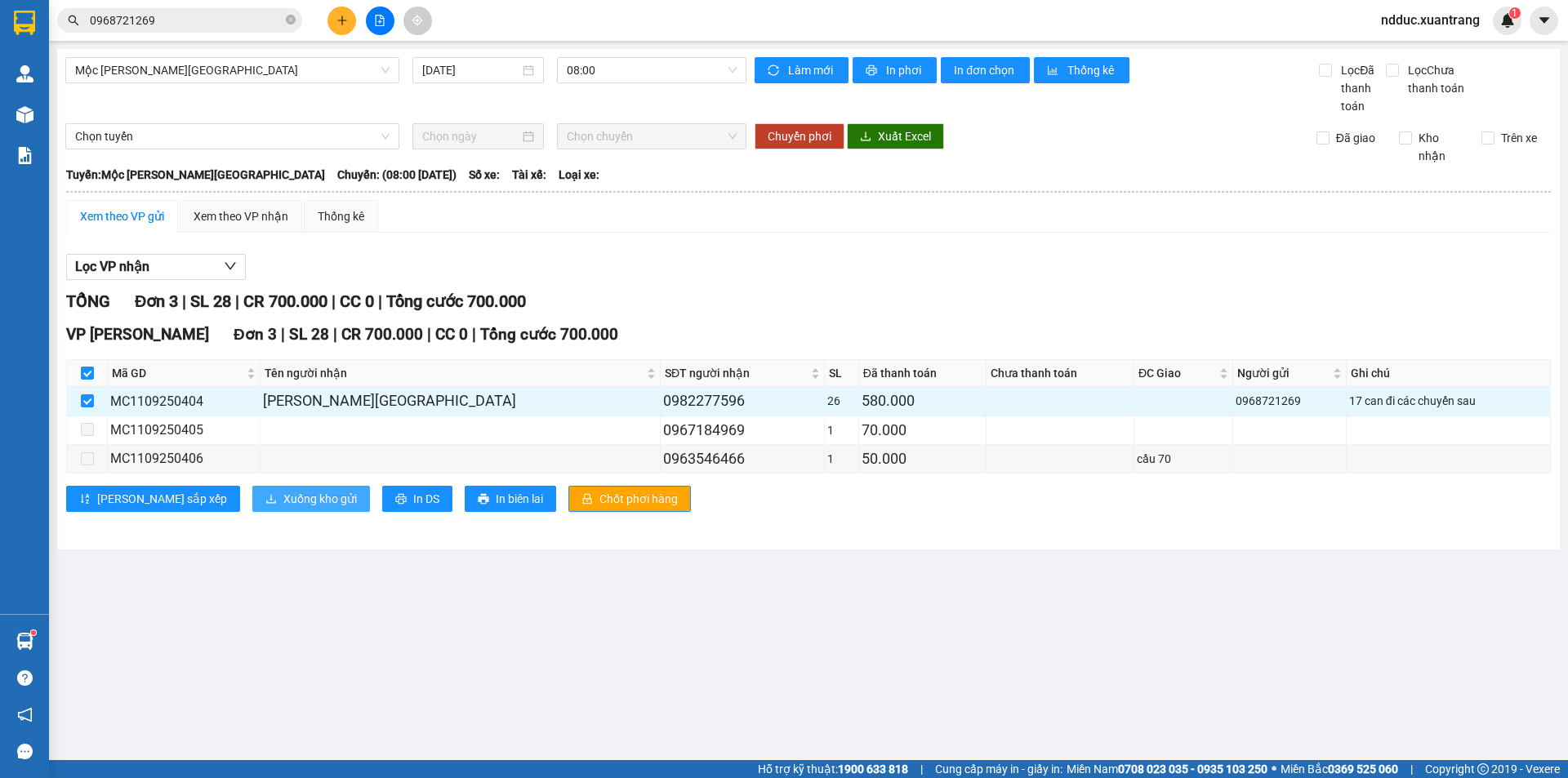
click at [284, 504] on span "Xuống kho gửi" at bounding box center [320, 499] width 74 height 18
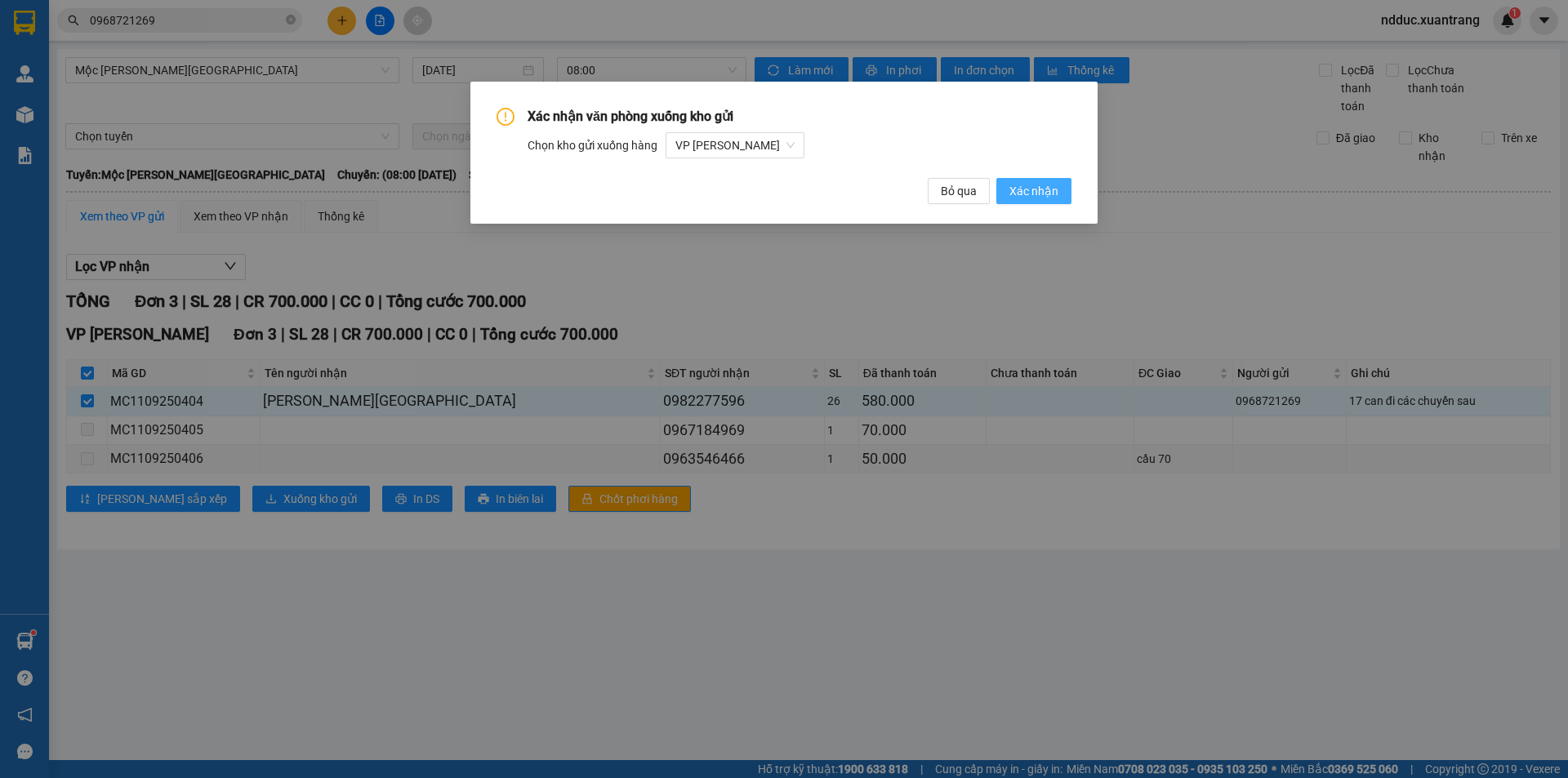
click at [1041, 189] on span "Xác nhận" at bounding box center [1034, 191] width 49 height 18
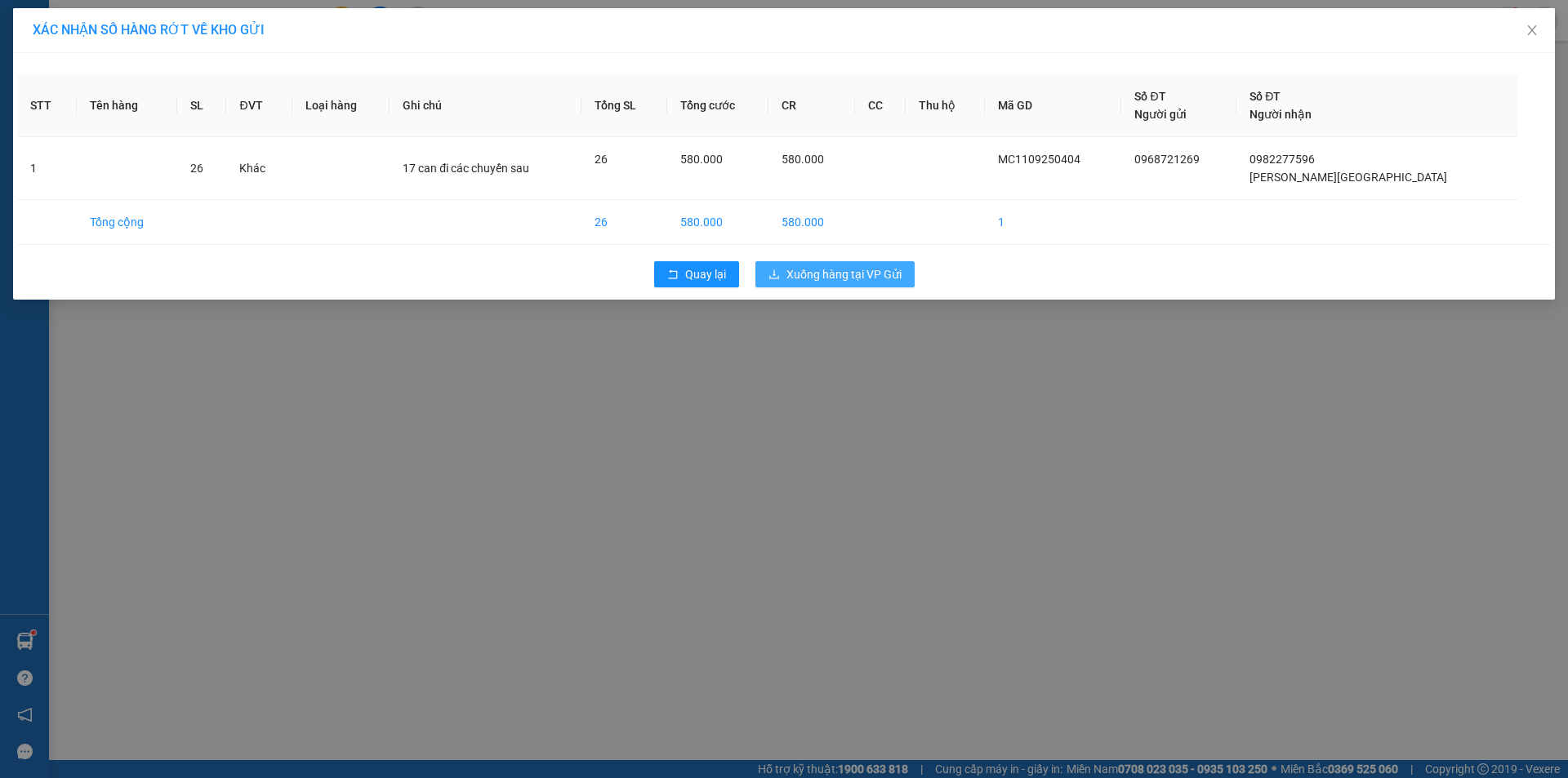
click at [823, 270] on span "Xuống hàng tại VP Gửi" at bounding box center [844, 274] width 116 height 18
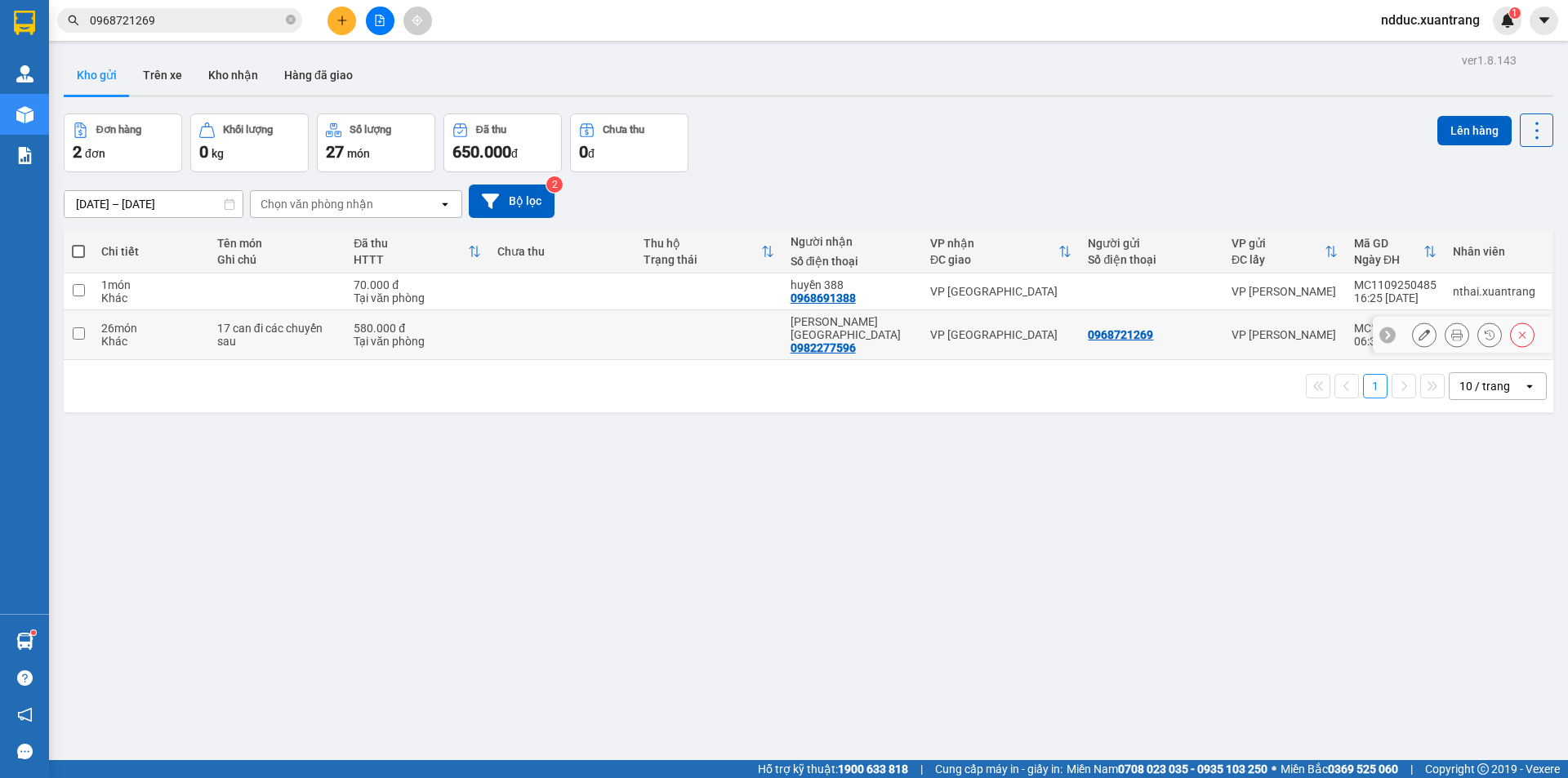
click at [518, 330] on td at bounding box center [562, 335] width 146 height 50
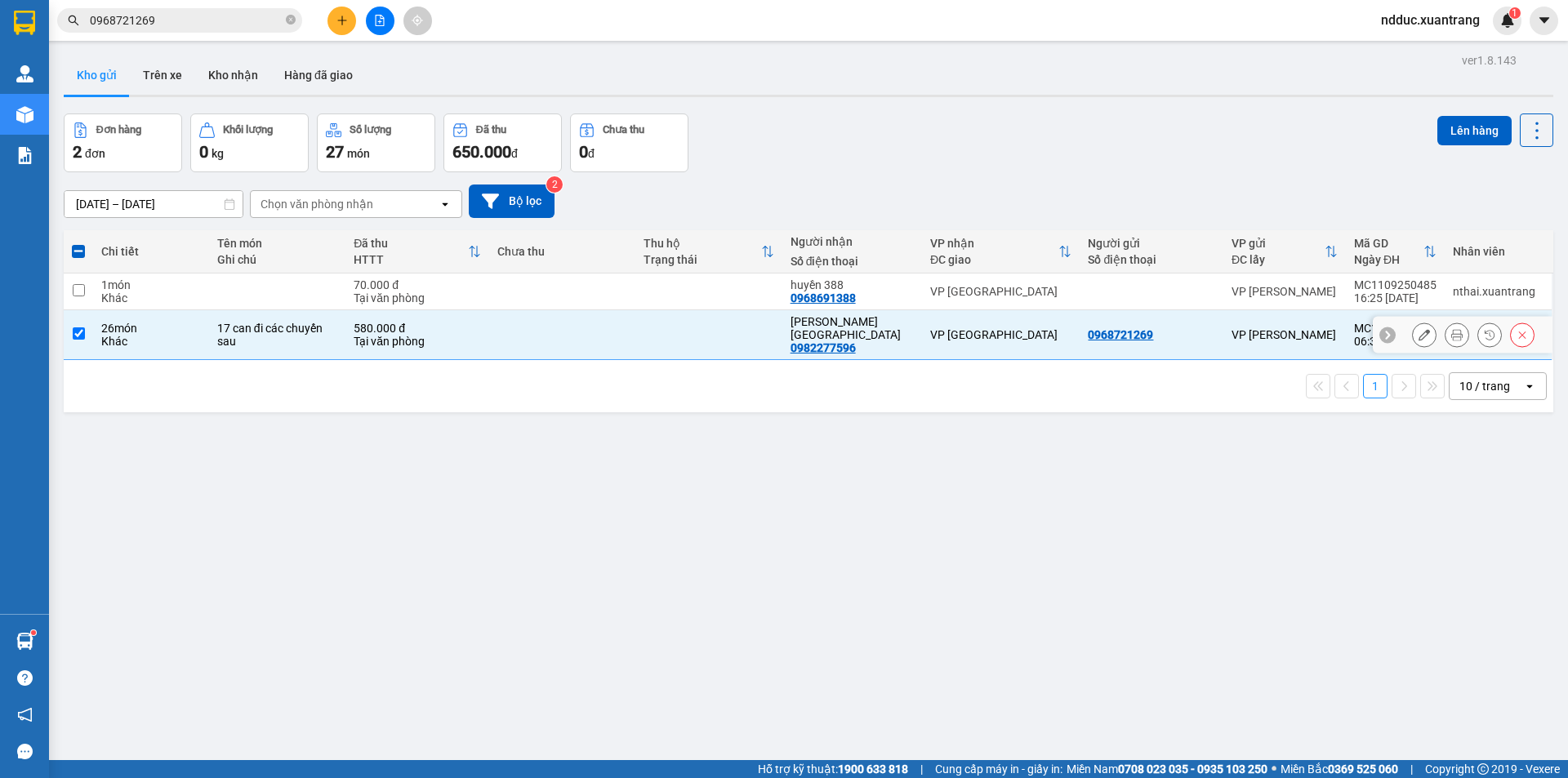
click at [518, 330] on td at bounding box center [562, 335] width 146 height 50
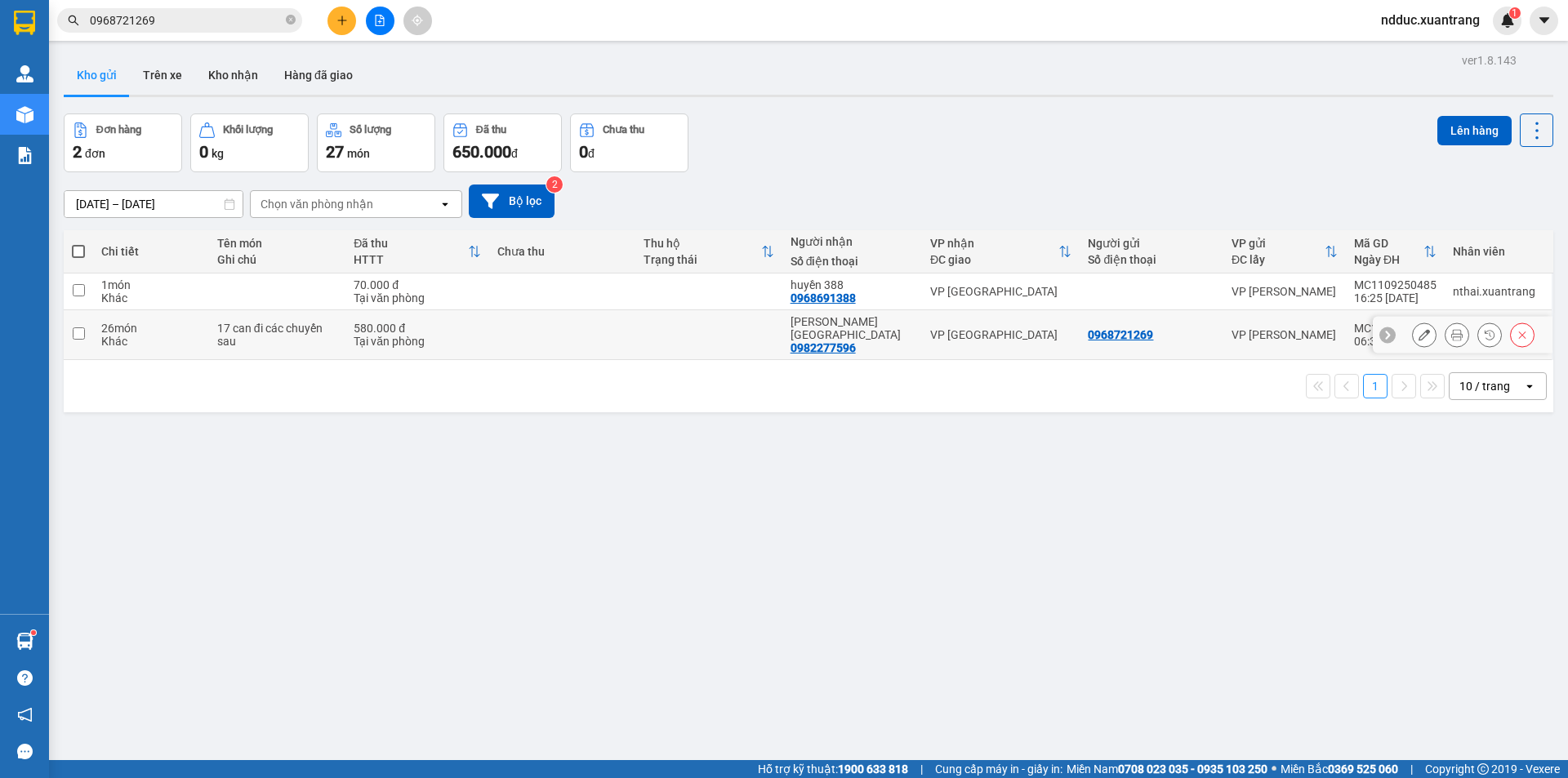
click at [96, 323] on td "26 món Khác" at bounding box center [151, 335] width 116 height 50
checkbox input "true"
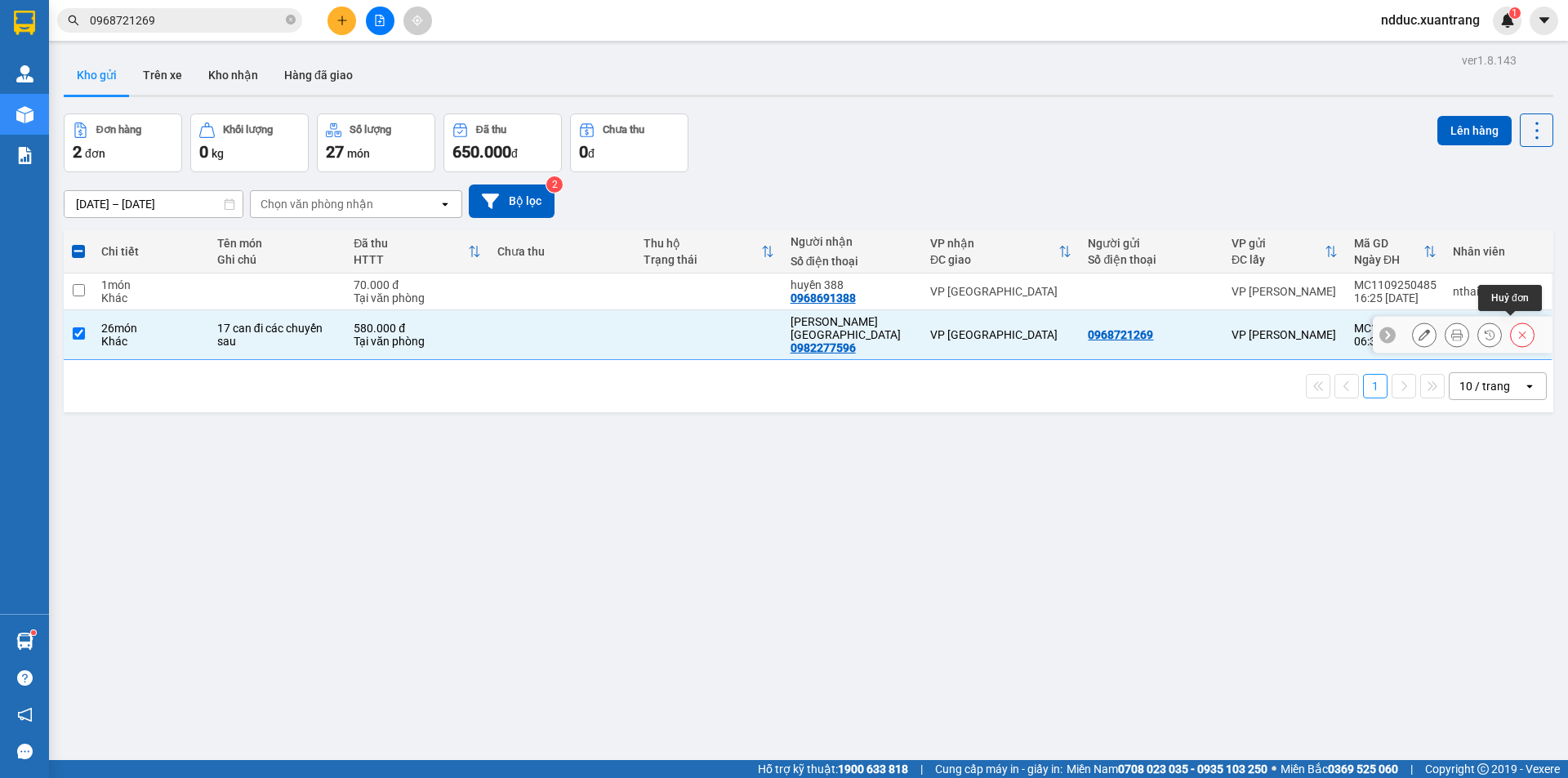
click at [1516, 329] on icon at bounding box center [1522, 334] width 11 height 11
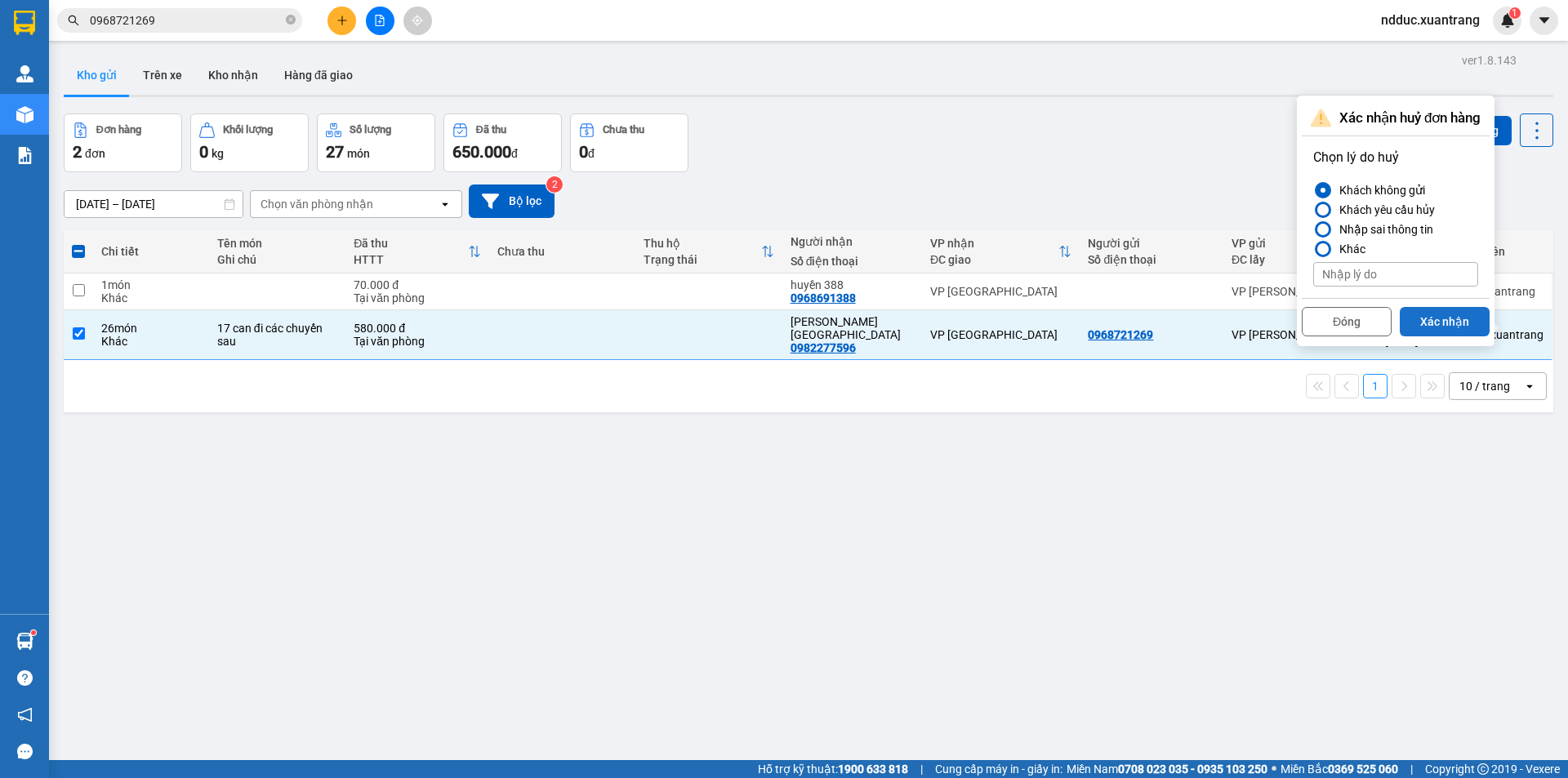
click at [1459, 325] on button "Xác nhận" at bounding box center [1445, 322] width 90 height 30
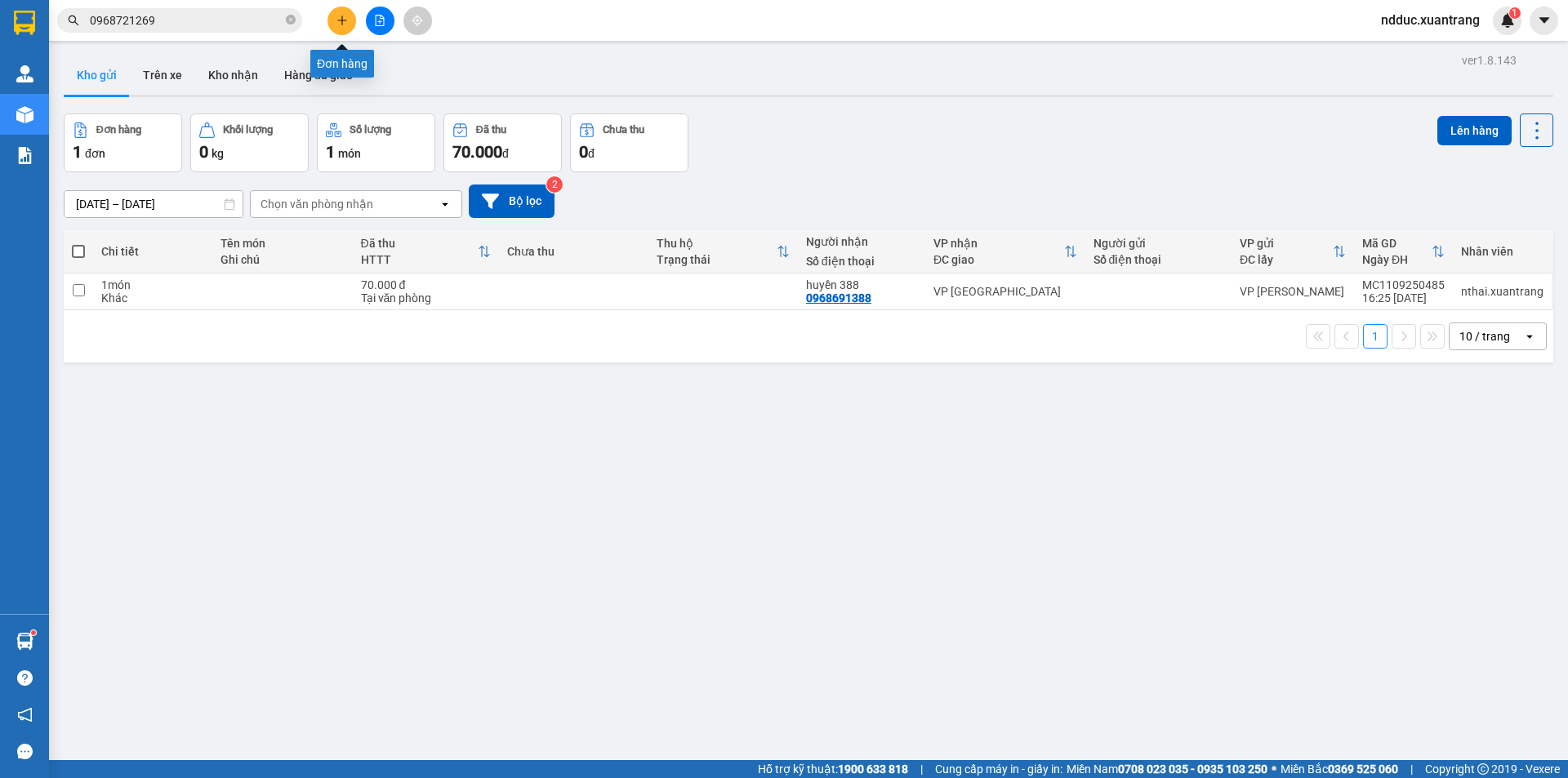
click at [347, 21] on icon "plus" at bounding box center [341, 20] width 11 height 11
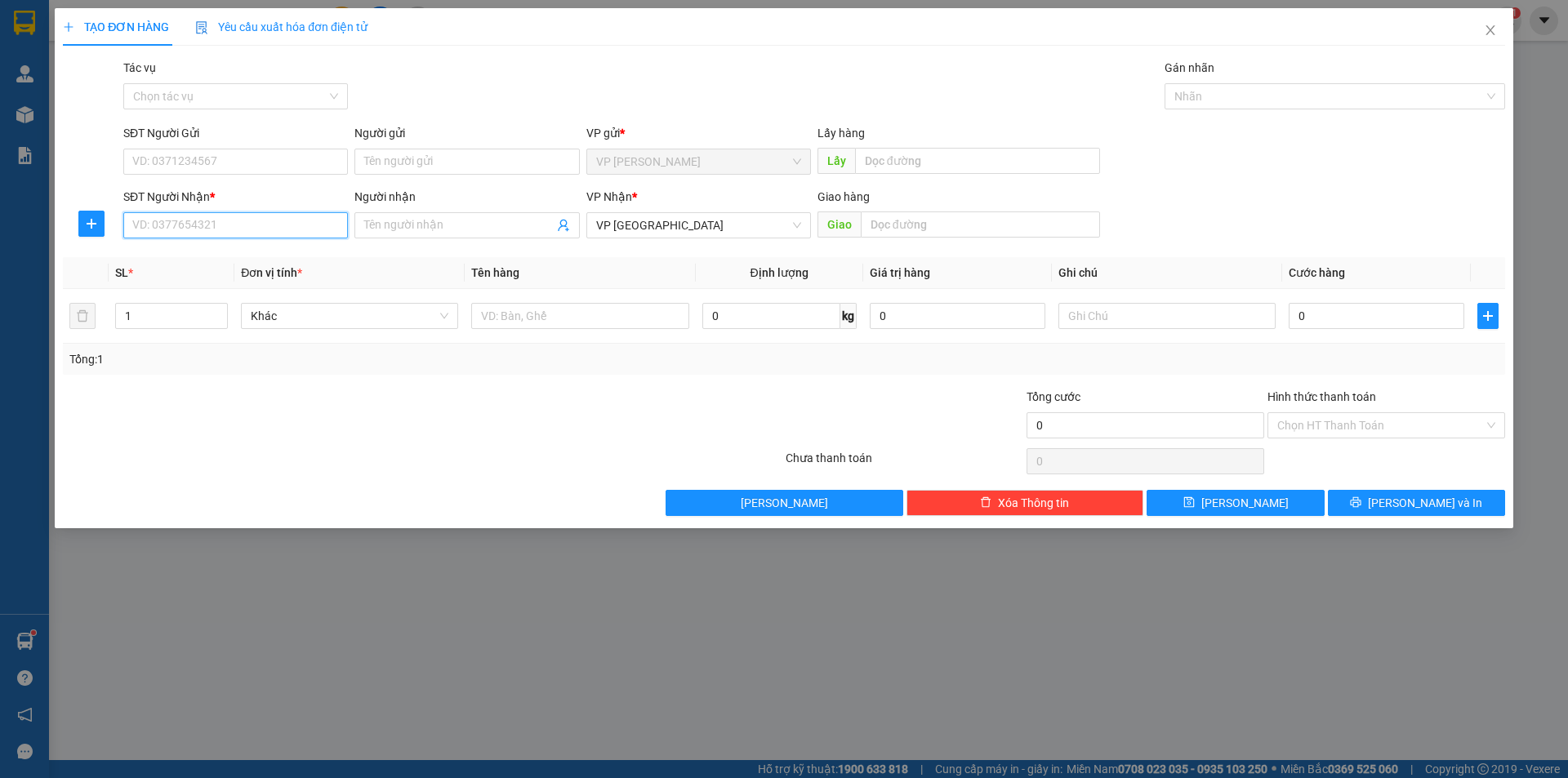
click at [215, 223] on input "SĐT Người Nhận *" at bounding box center [236, 226] width 225 height 26
paste input "0968721269"
type input "0968721269"
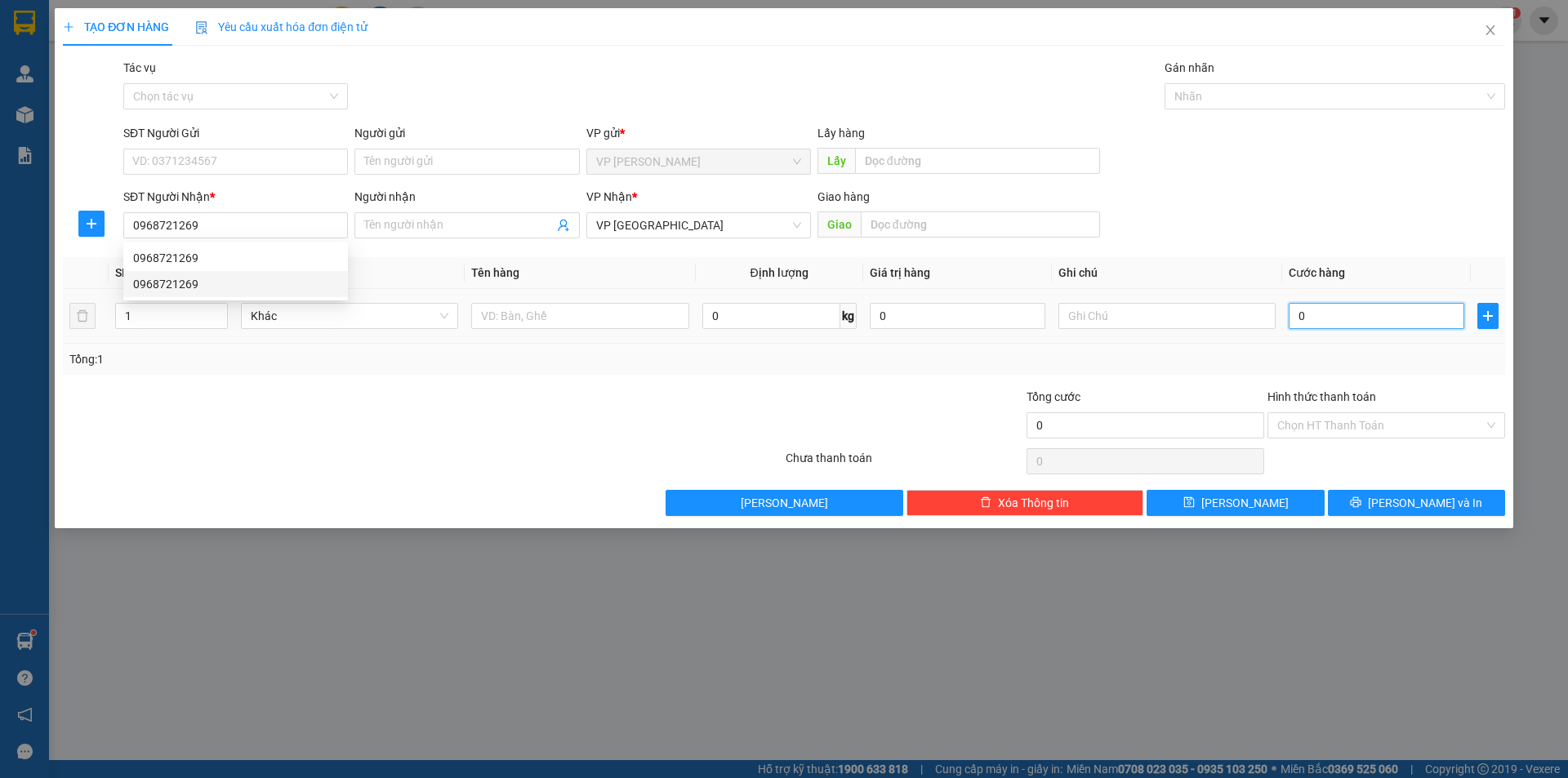
click at [1311, 319] on input "0" at bounding box center [1376, 316] width 176 height 26
type input "7"
type input "78"
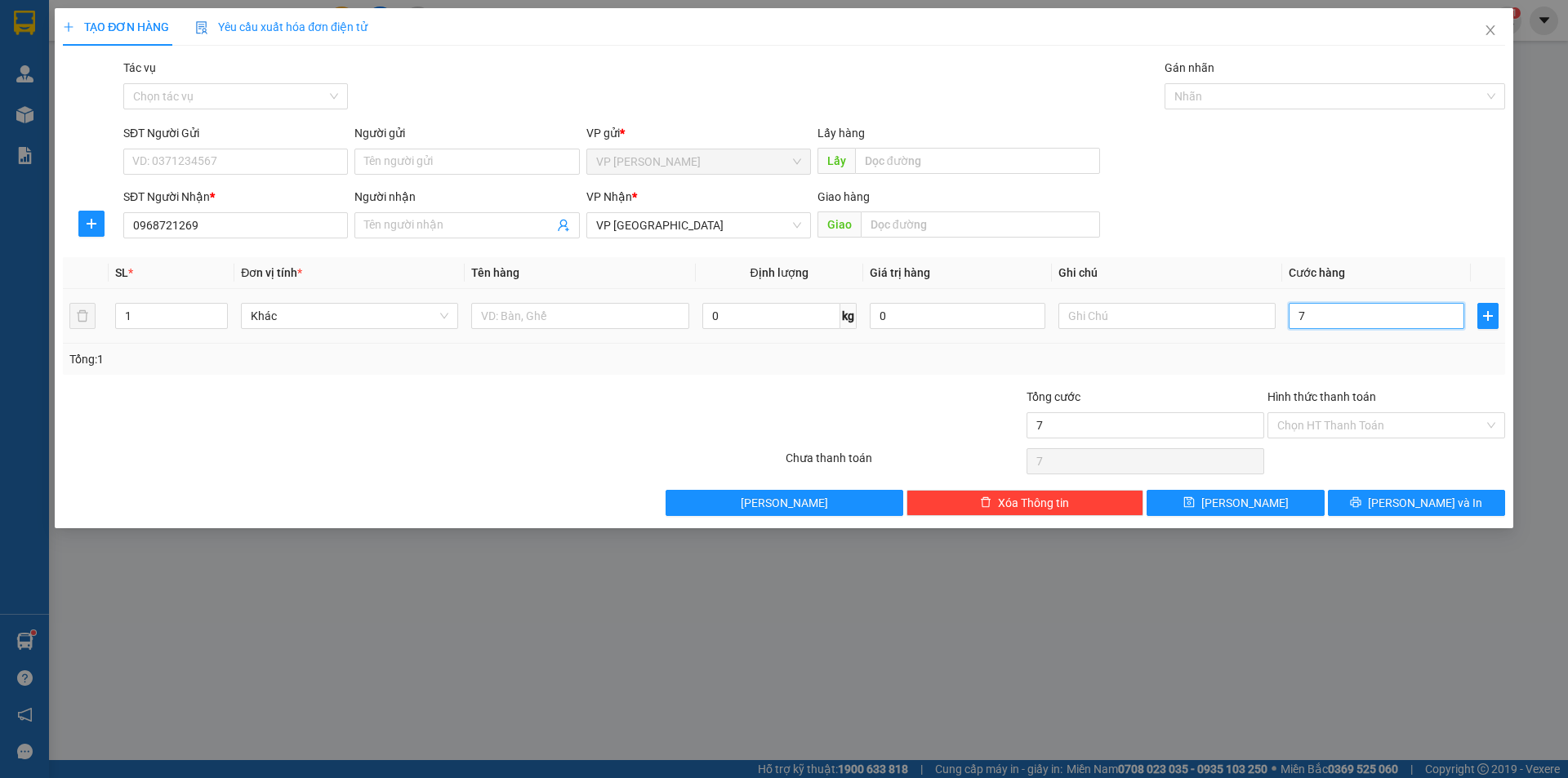
type input "78"
type input "780"
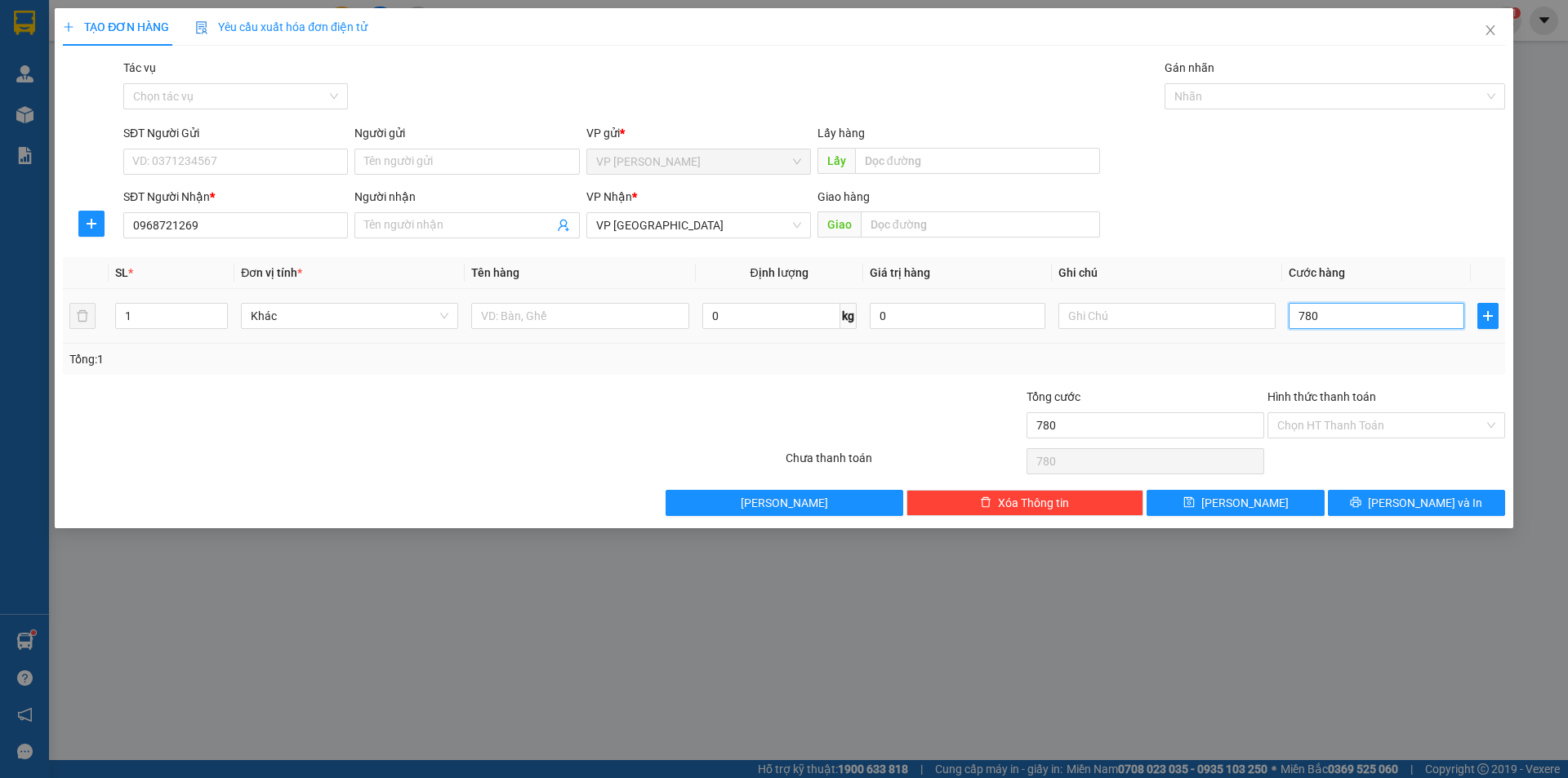
type input "7.800"
type input "78.000"
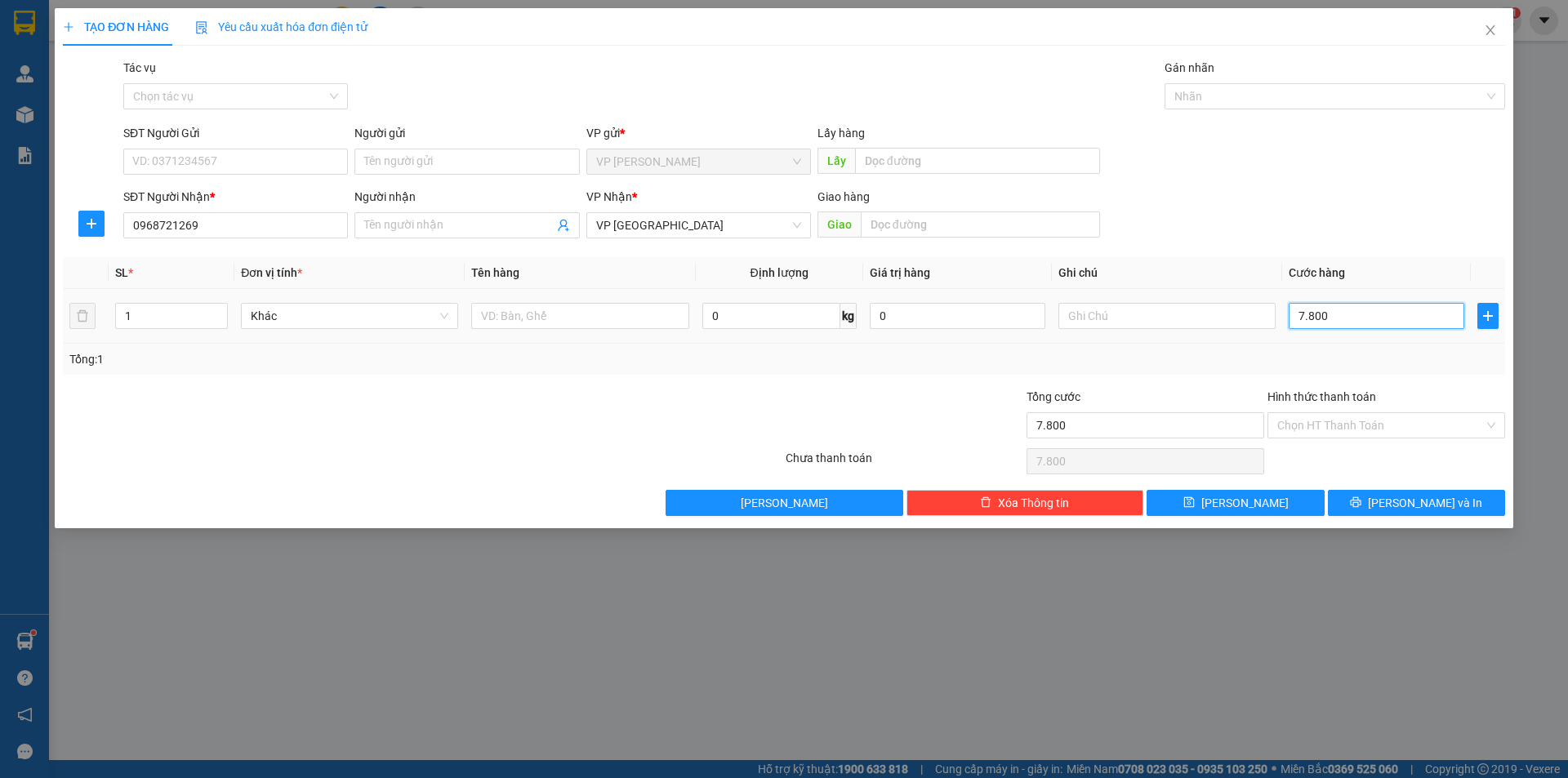
type input "78.000"
type input "780.000"
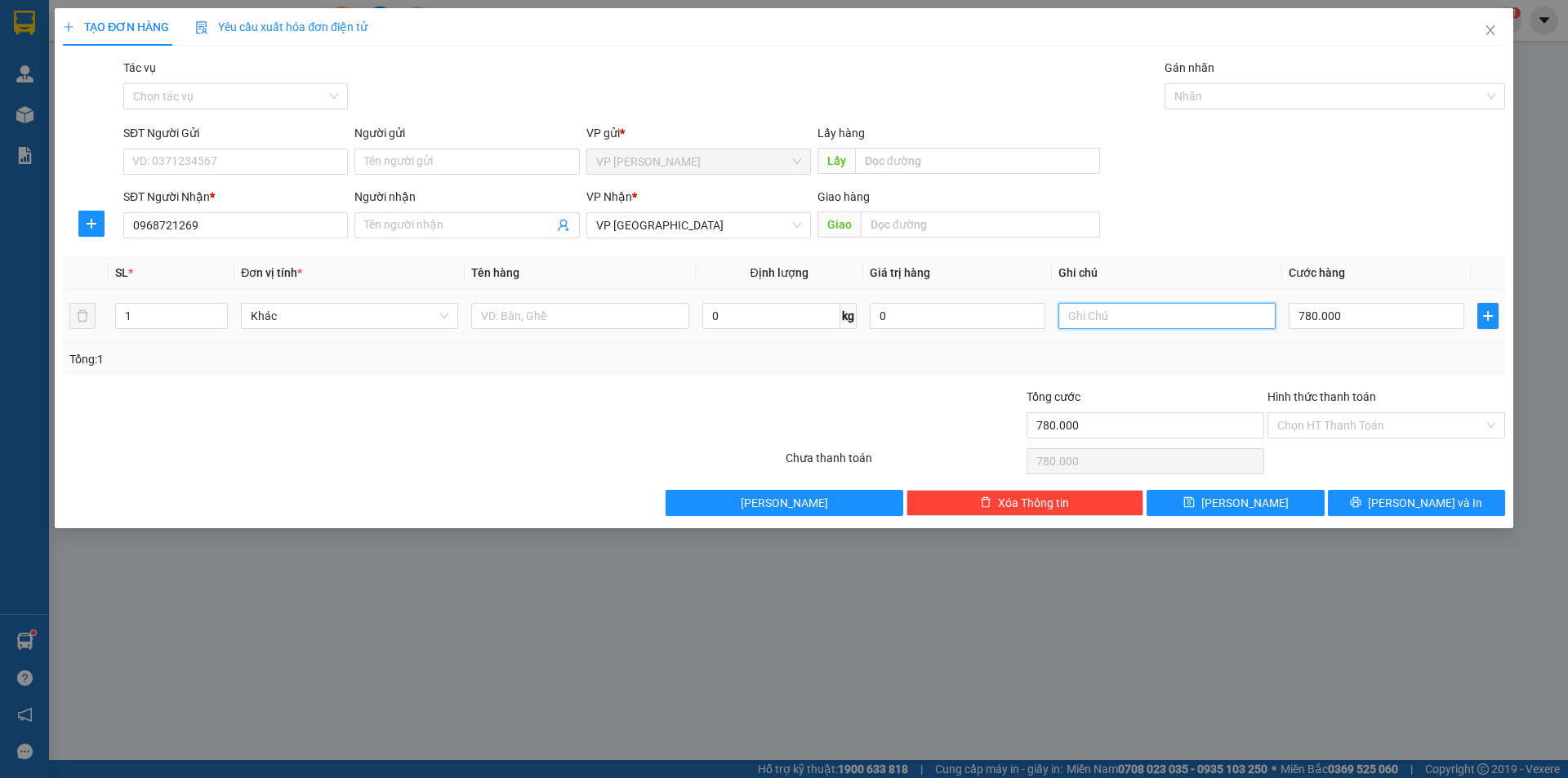
click at [1151, 319] on input "text" at bounding box center [1167, 316] width 217 height 26
click at [1320, 415] on input "Hình thức thanh toán" at bounding box center [1381, 425] width 207 height 25
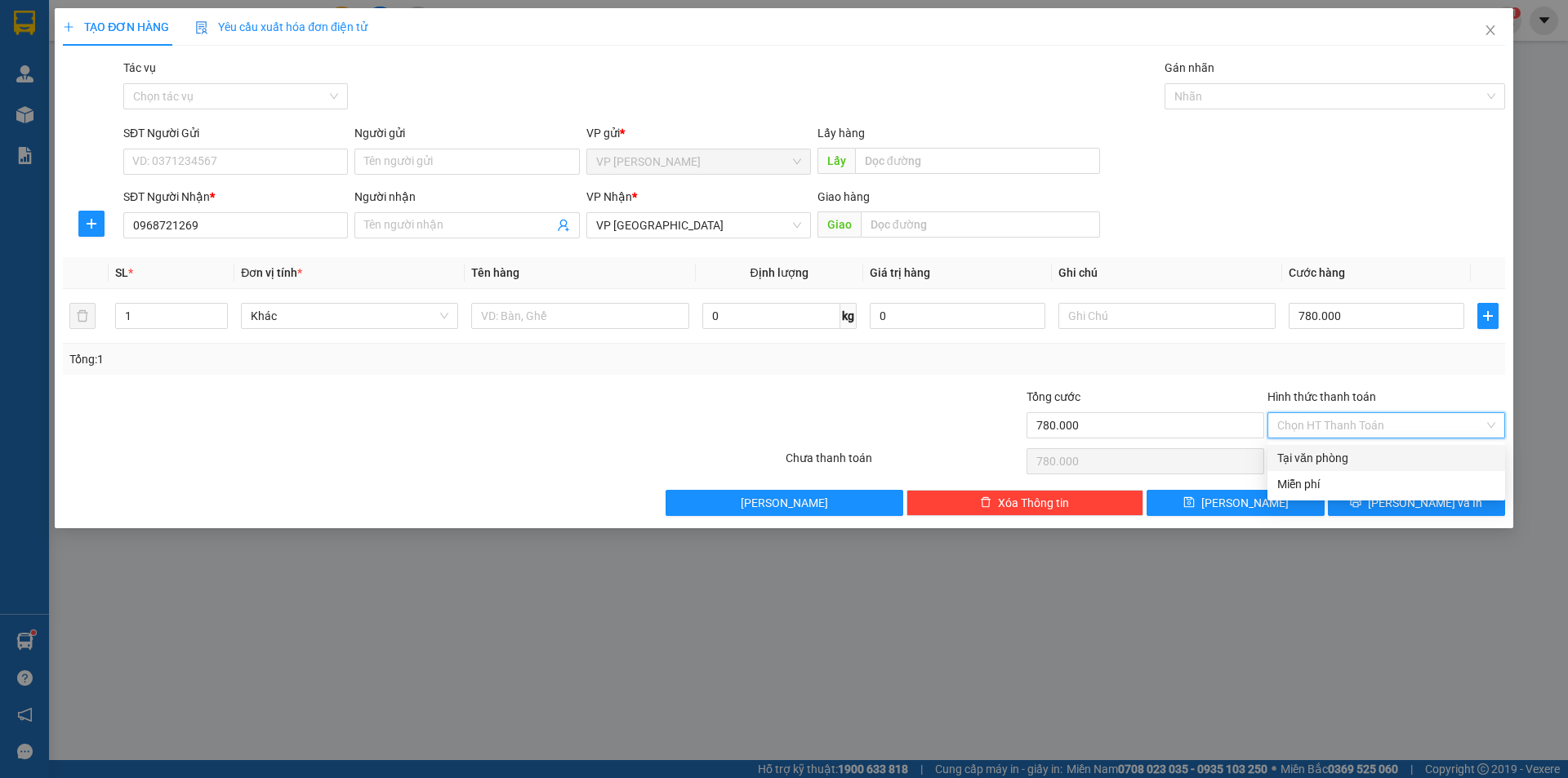
click at [1300, 459] on div "Tại văn phòng" at bounding box center [1386, 458] width 218 height 18
type input "0"
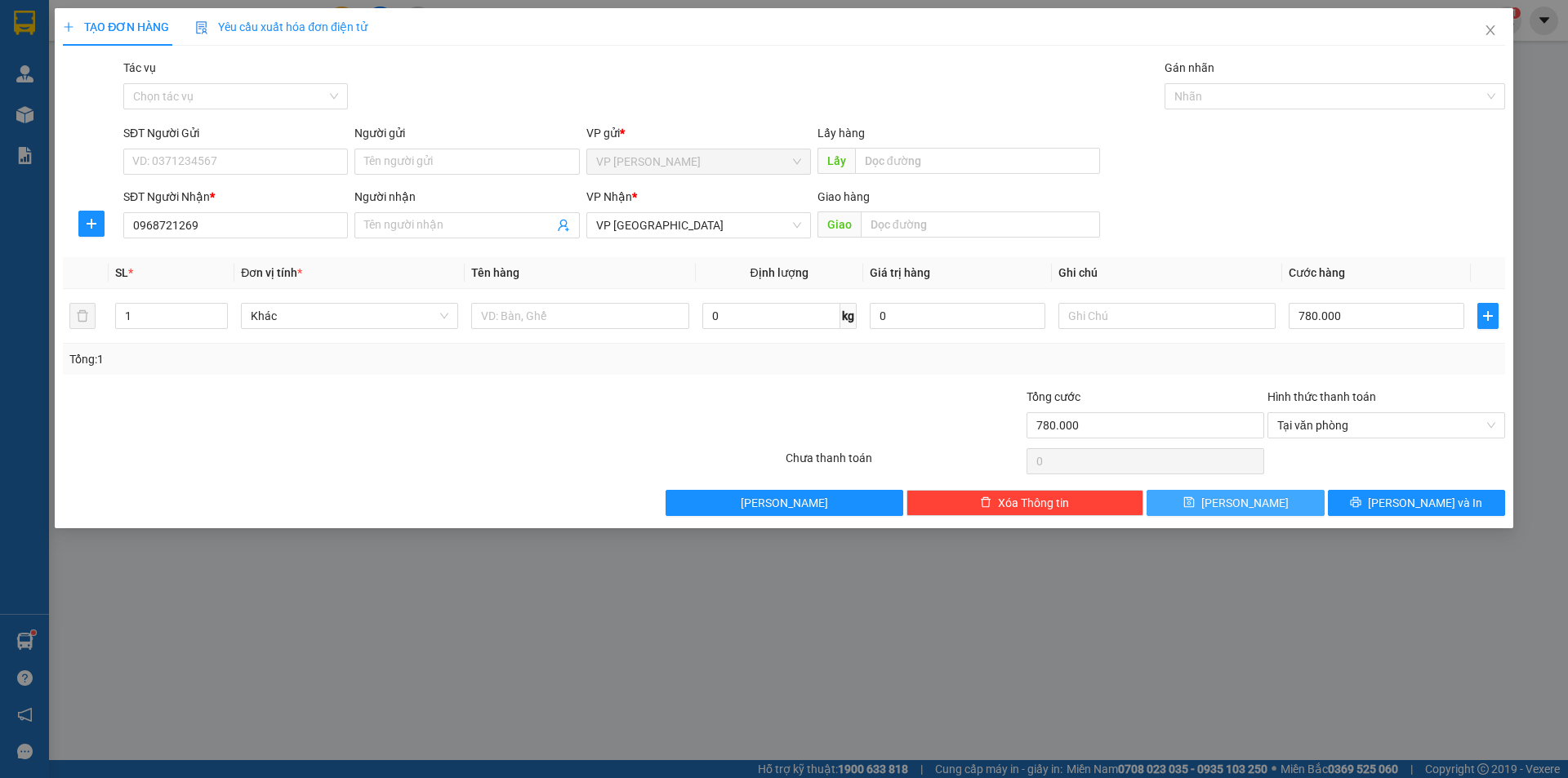
click at [1255, 503] on button "[PERSON_NAME]" at bounding box center [1235, 503] width 177 height 26
type input "0"
click at [1491, 35] on icon "close" at bounding box center [1490, 30] width 13 height 13
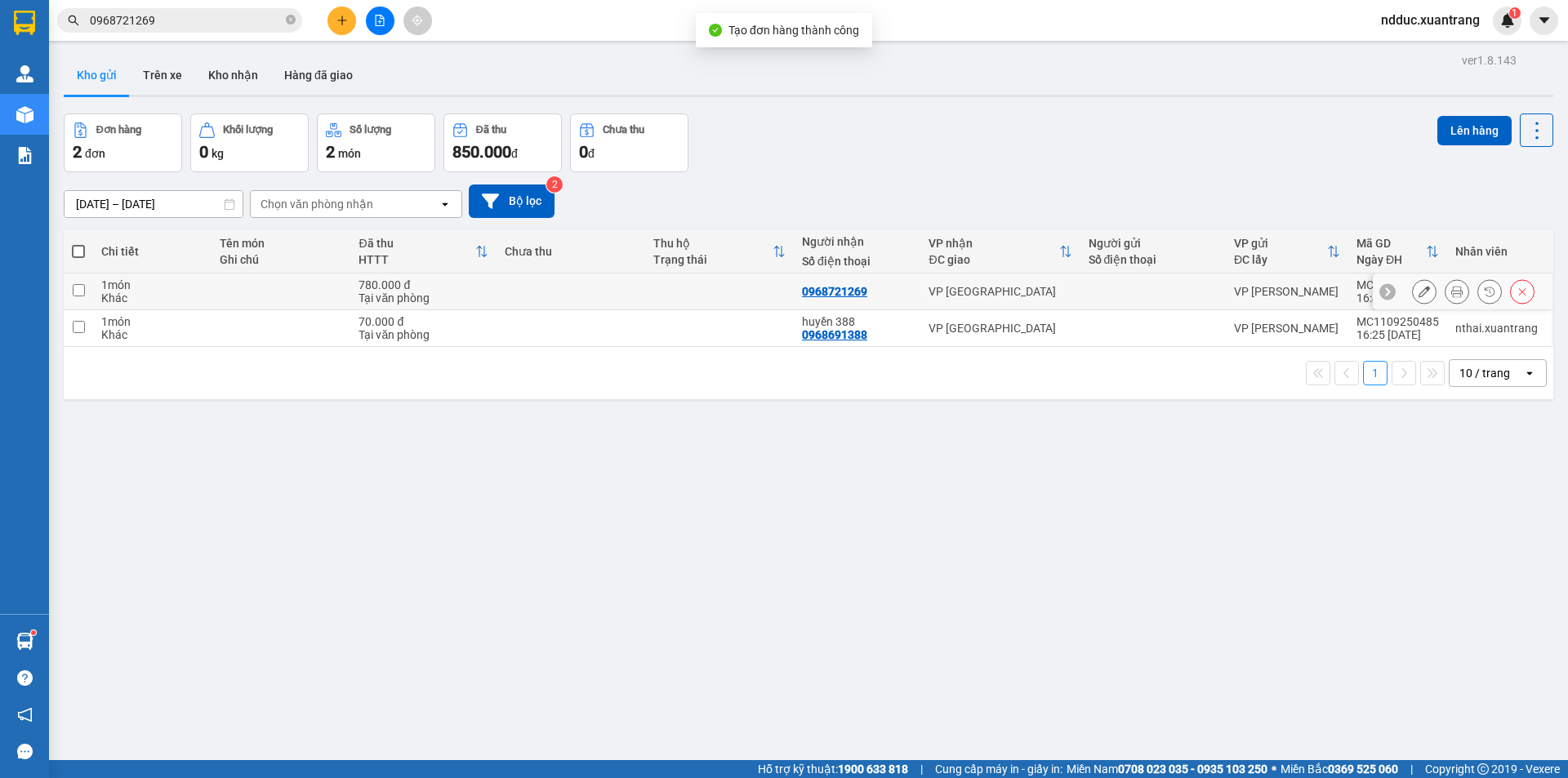
click at [185, 295] on div "Khác" at bounding box center [152, 298] width 102 height 13
checkbox input "true"
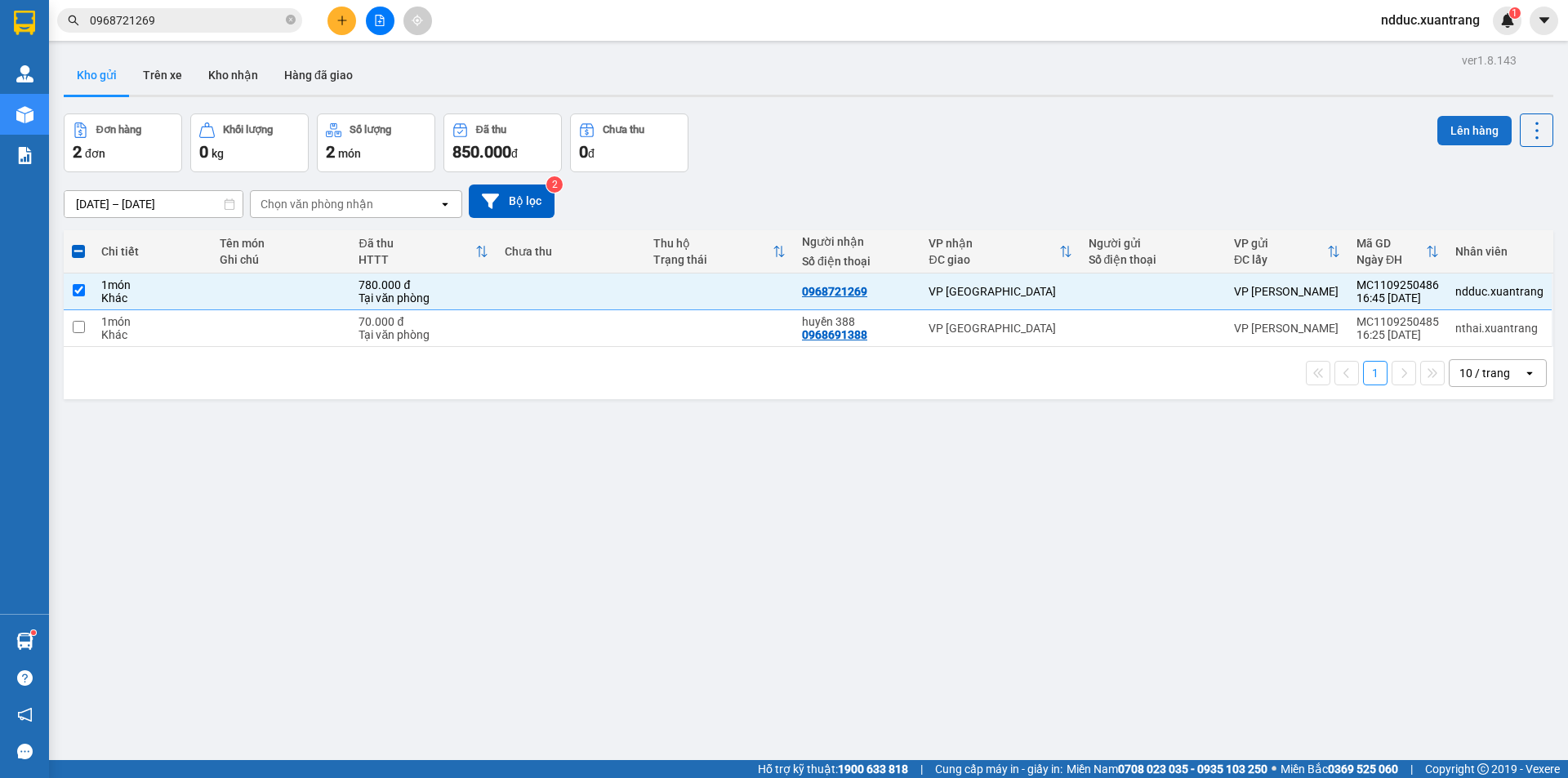
click at [1445, 128] on button "Lên hàng" at bounding box center [1474, 130] width 74 height 30
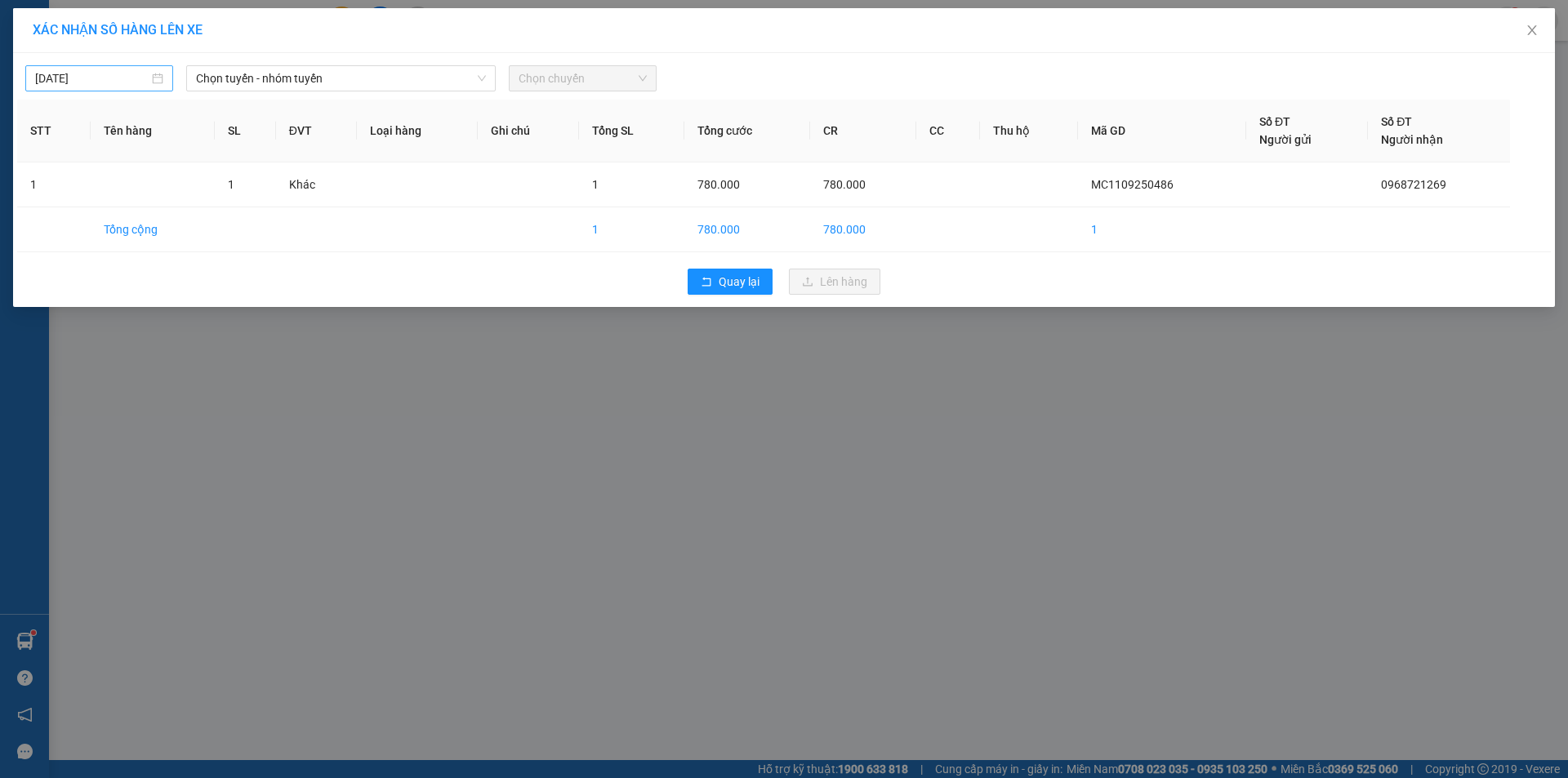
type input "[DATE]"
click at [105, 76] on input "[DATE]" at bounding box center [92, 78] width 114 height 18
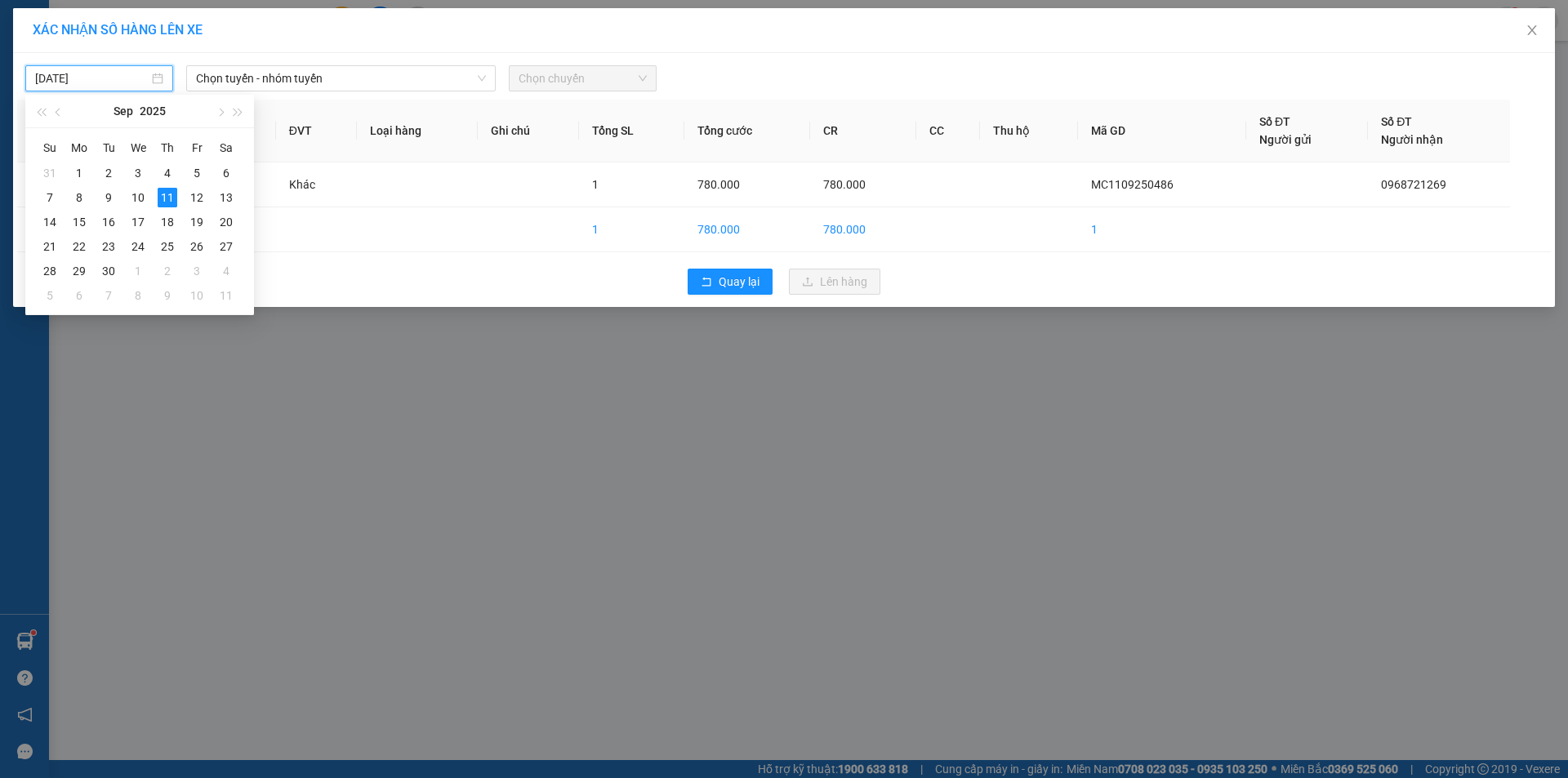
drag, startPoint x: 243, startPoint y: 73, endPoint x: 262, endPoint y: 94, distance: 28.3
click at [247, 75] on span "Chọn tuyến - nhóm tuyến" at bounding box center [341, 79] width 290 height 25
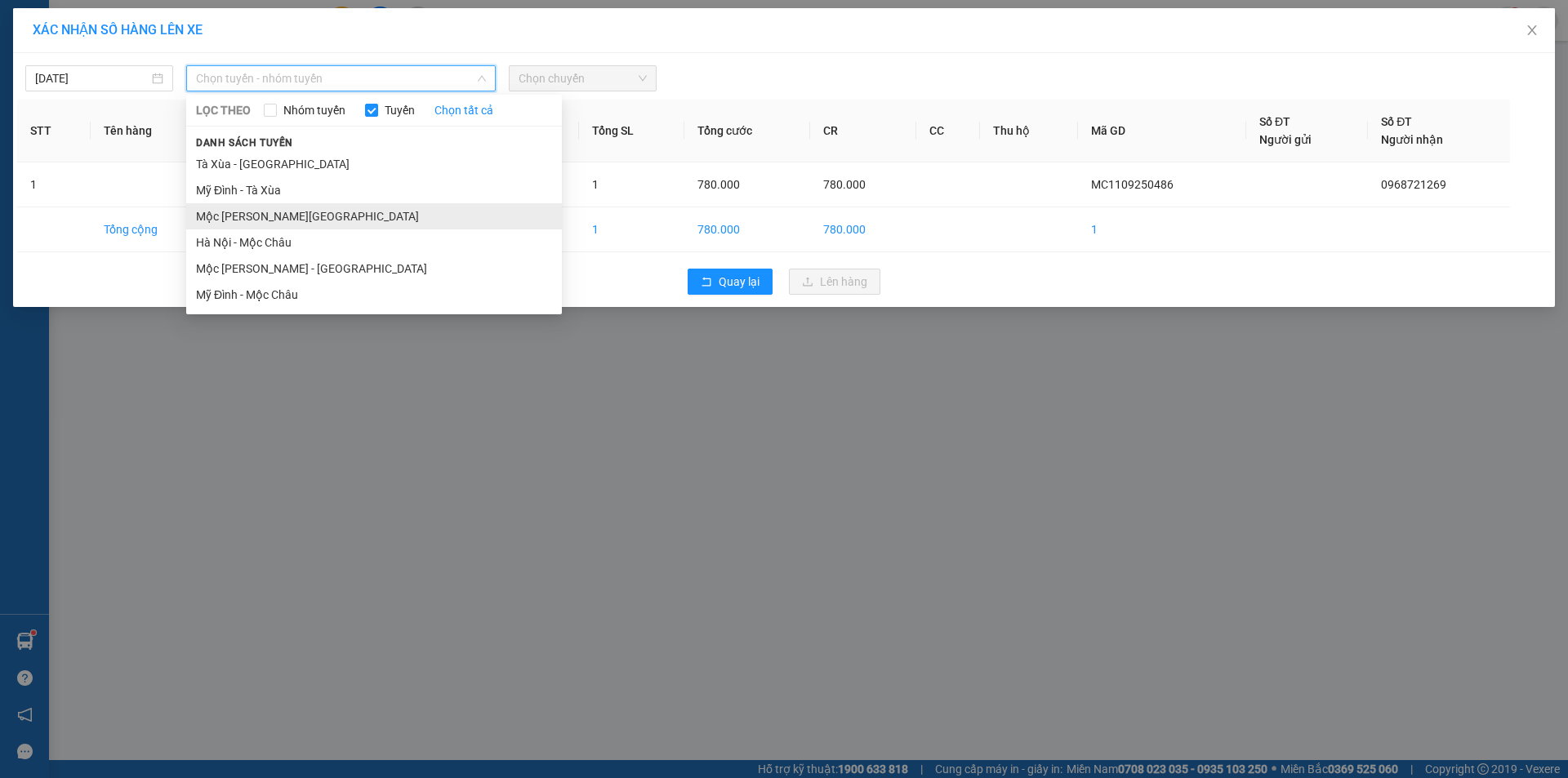
click at [267, 213] on li "Mộc [PERSON_NAME][GEOGRAPHIC_DATA]" at bounding box center [374, 216] width 376 height 26
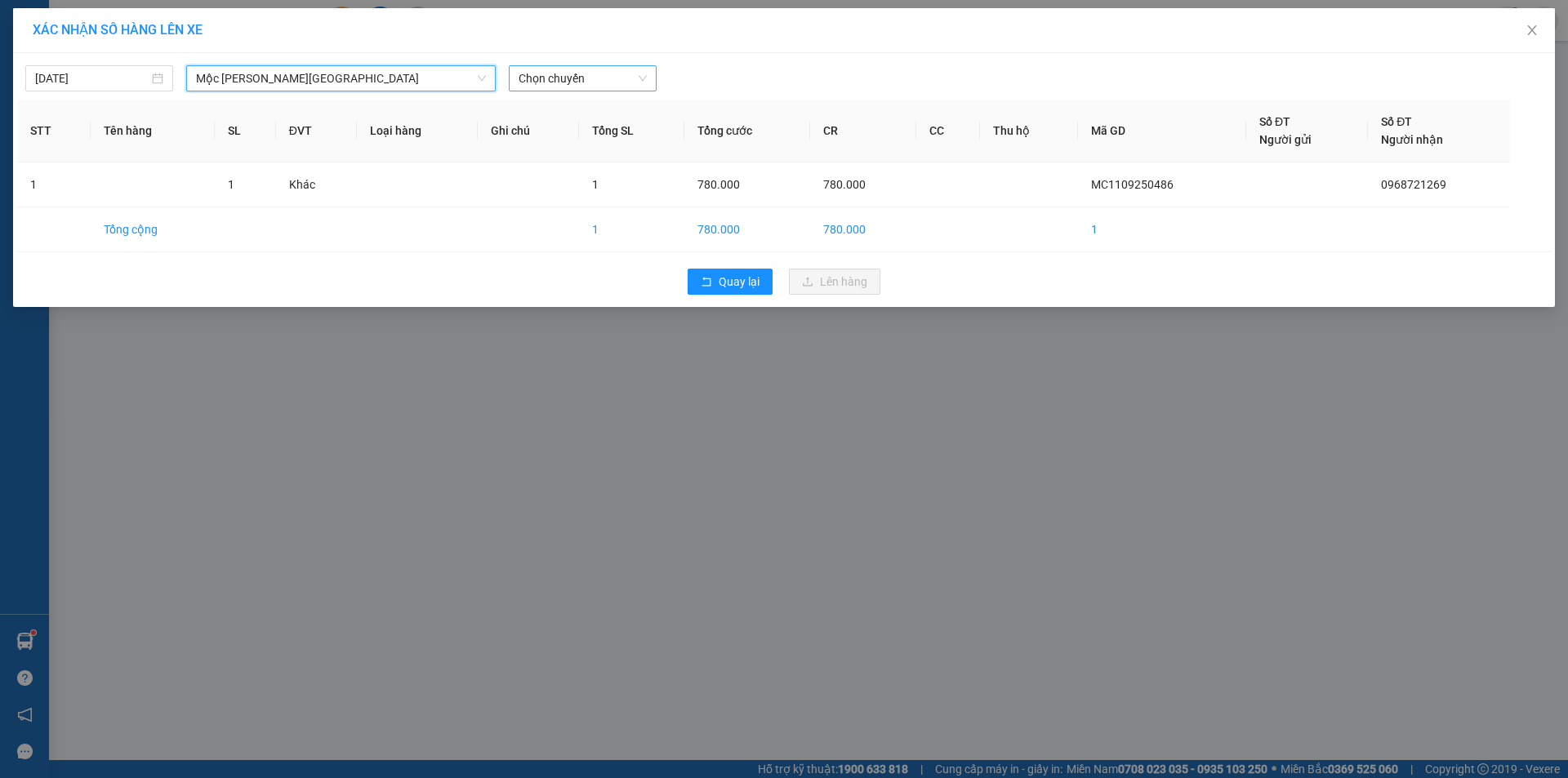
click at [573, 81] on span "Chọn chuyến" at bounding box center [582, 79] width 128 height 25
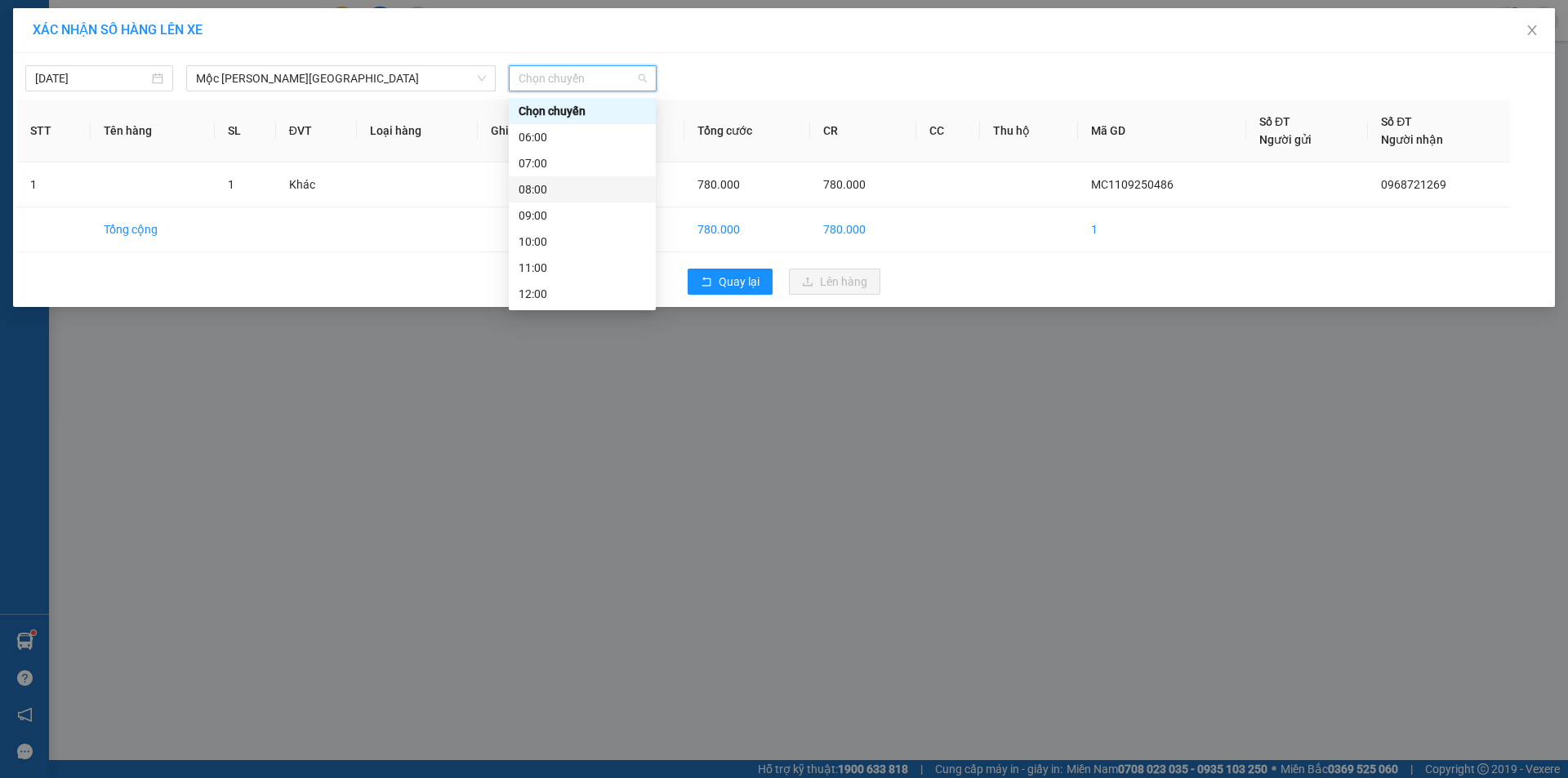
click at [537, 181] on div "08:00" at bounding box center [582, 189] width 128 height 18
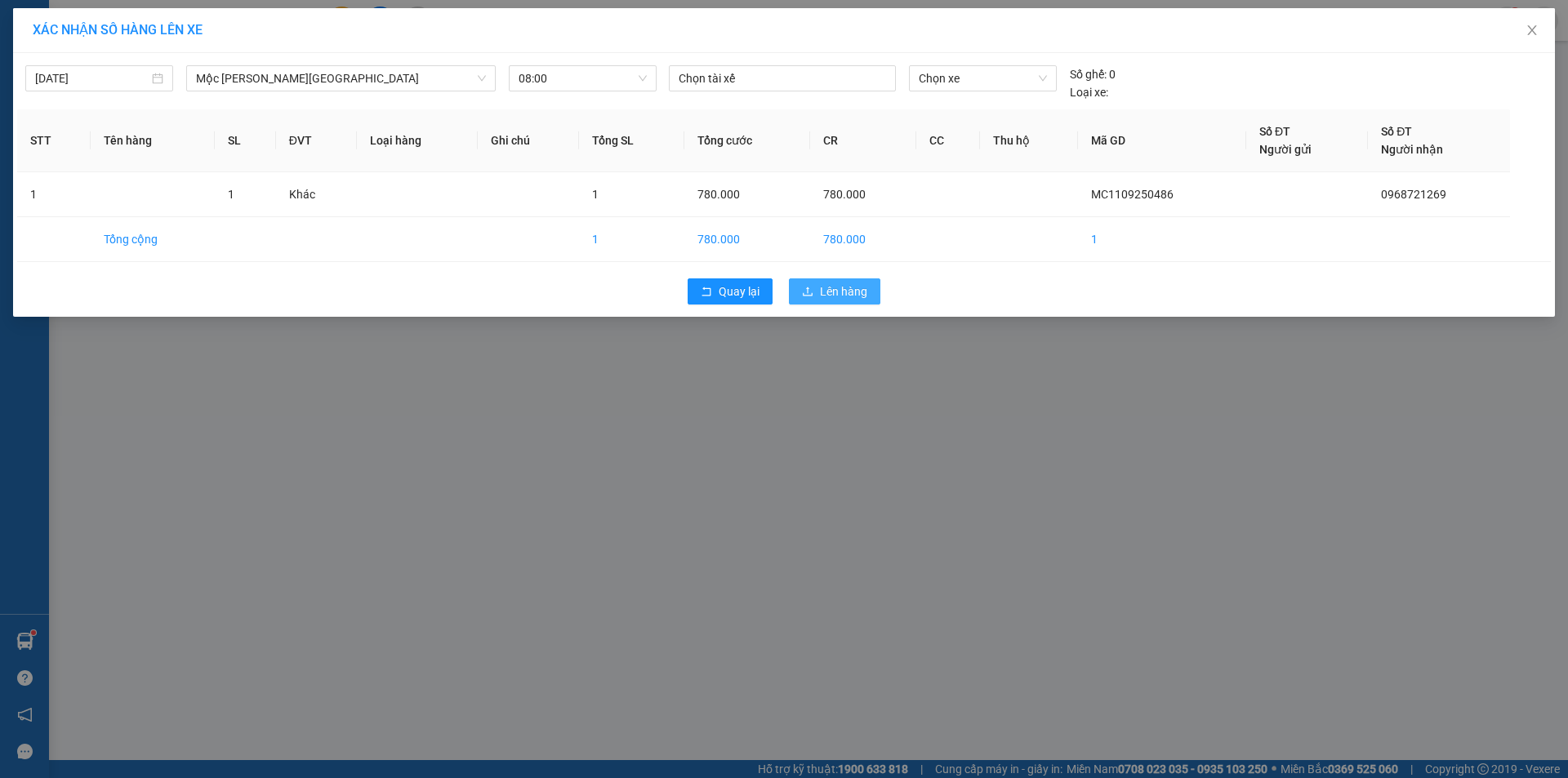
click at [852, 285] on span "Lên hàng" at bounding box center [844, 291] width 47 height 18
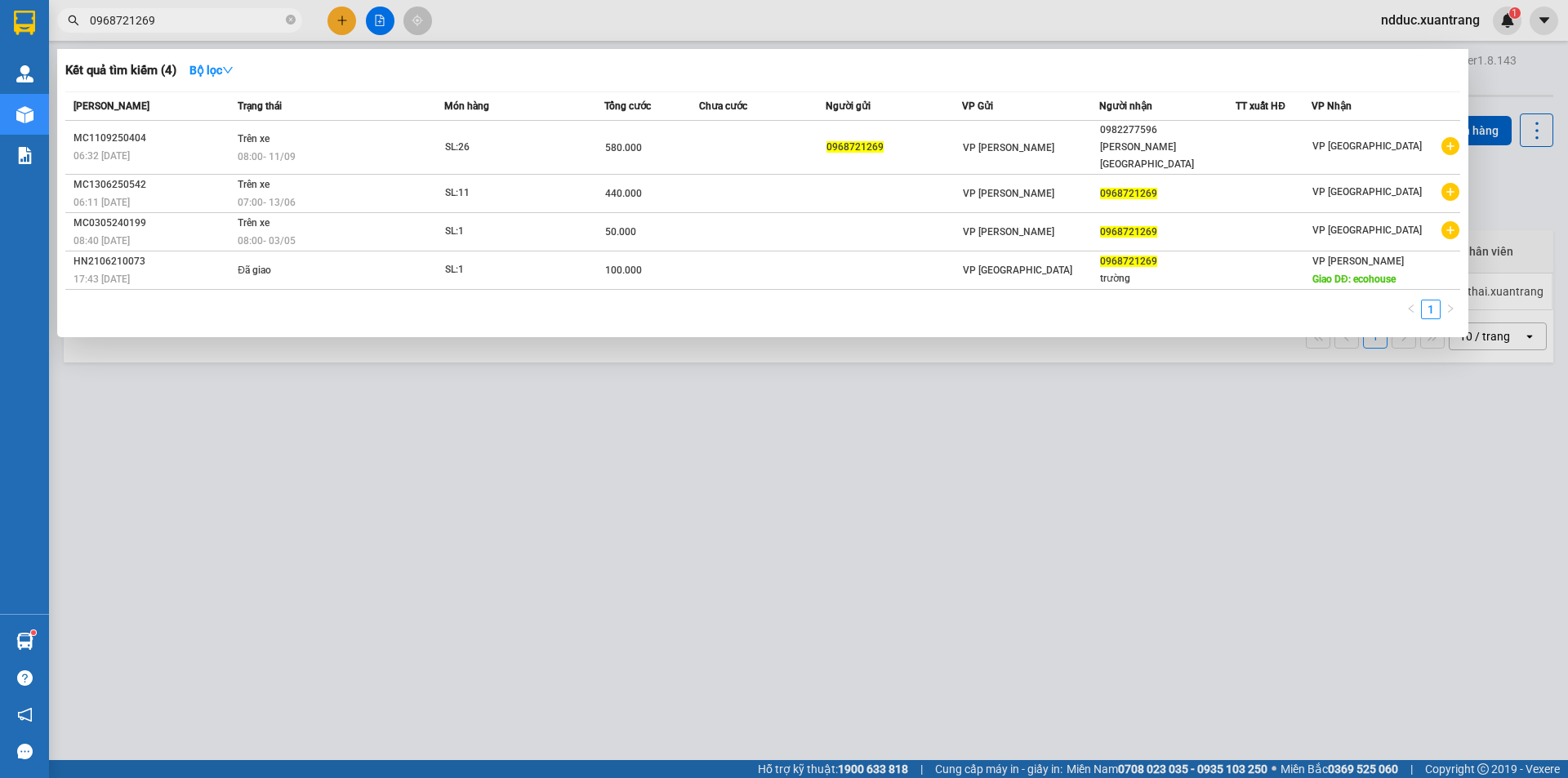
click at [202, 19] on input "0968721269" at bounding box center [186, 20] width 193 height 18
paste input "HN0509250361"
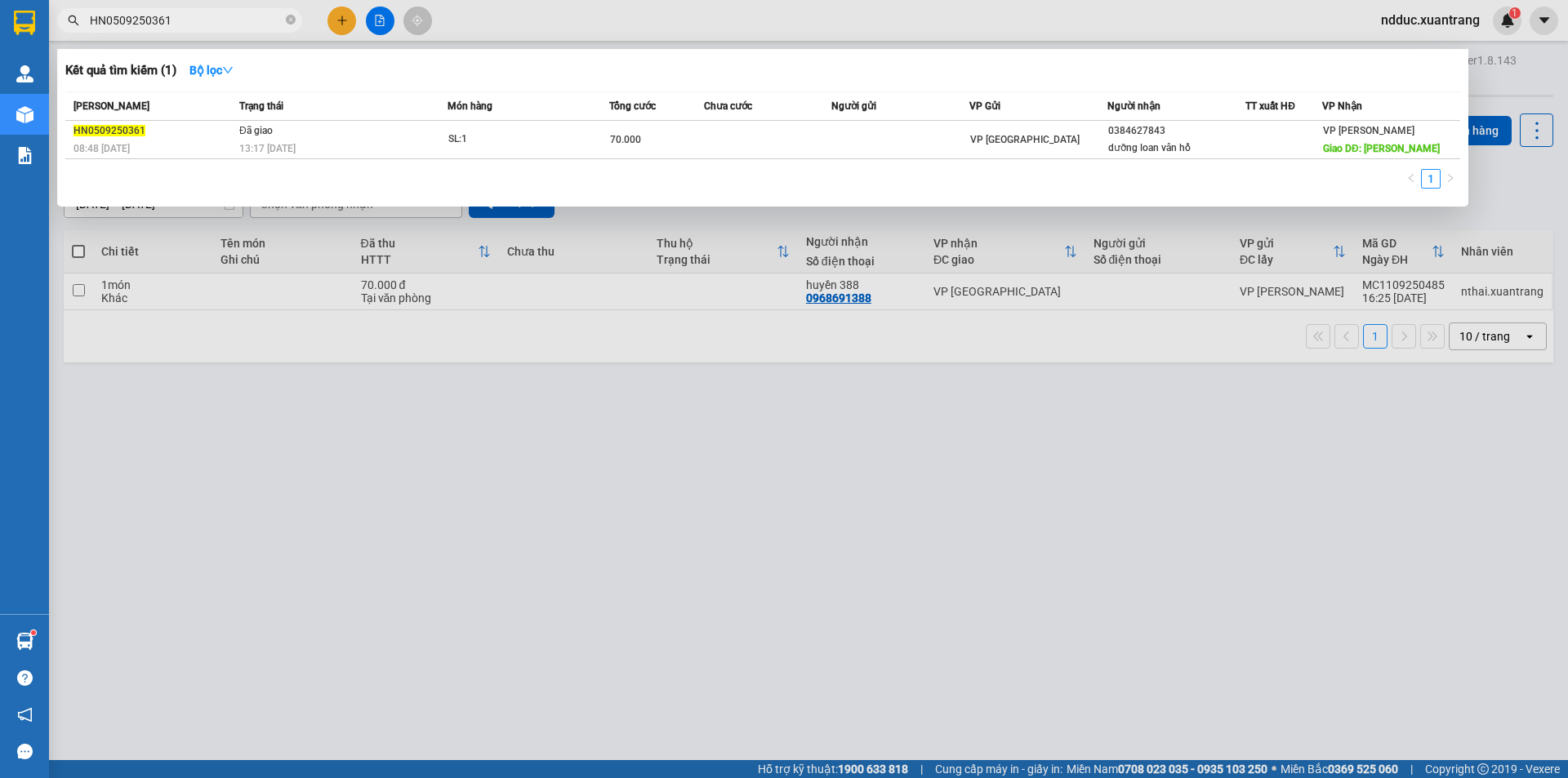
click at [171, 18] on input "HN0509250361" at bounding box center [186, 20] width 193 height 18
paste input "83"
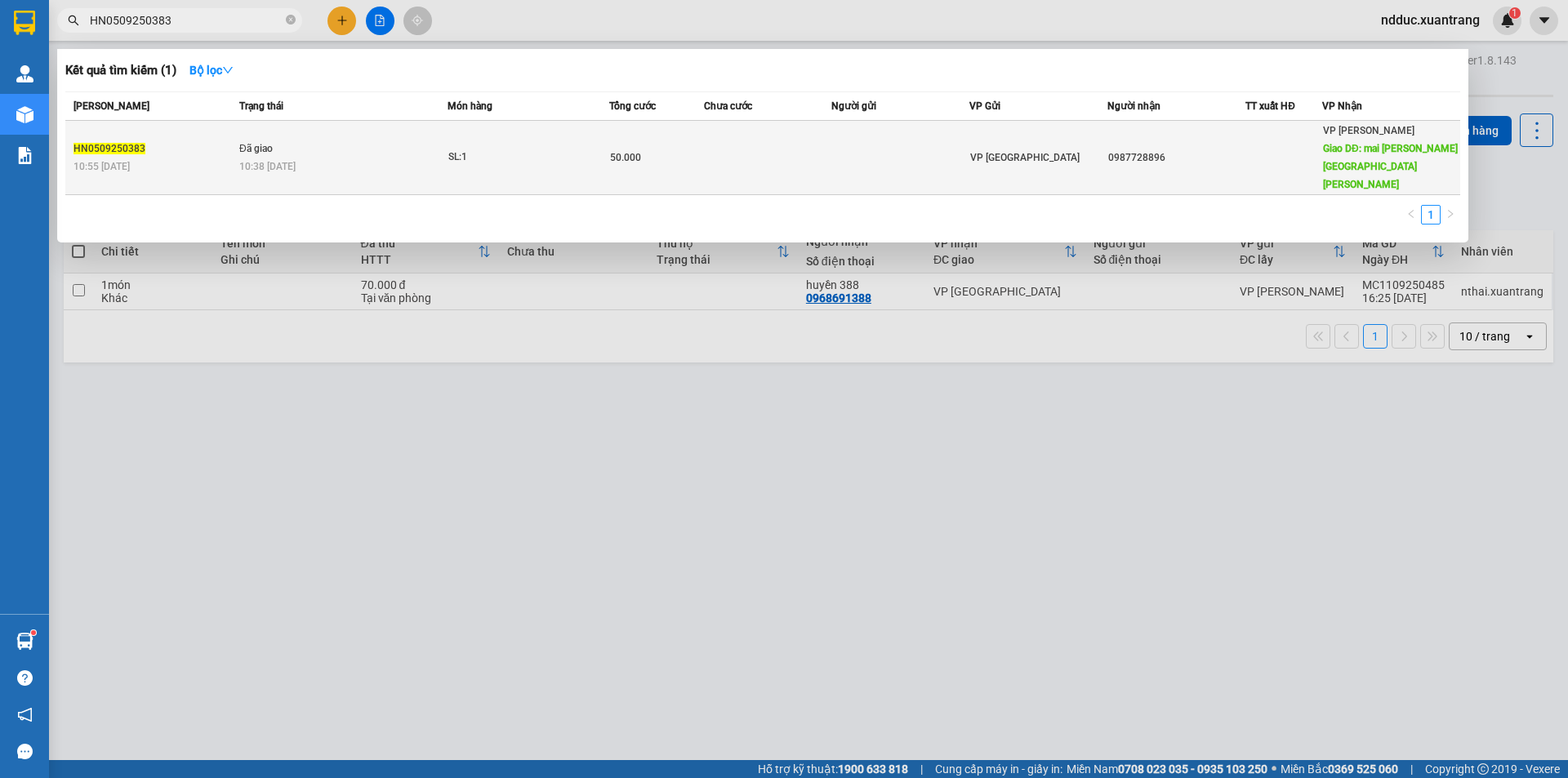
type input "HN0509250383"
click at [346, 136] on td "Đã giao 10:38 [DATE]" at bounding box center [341, 158] width 213 height 74
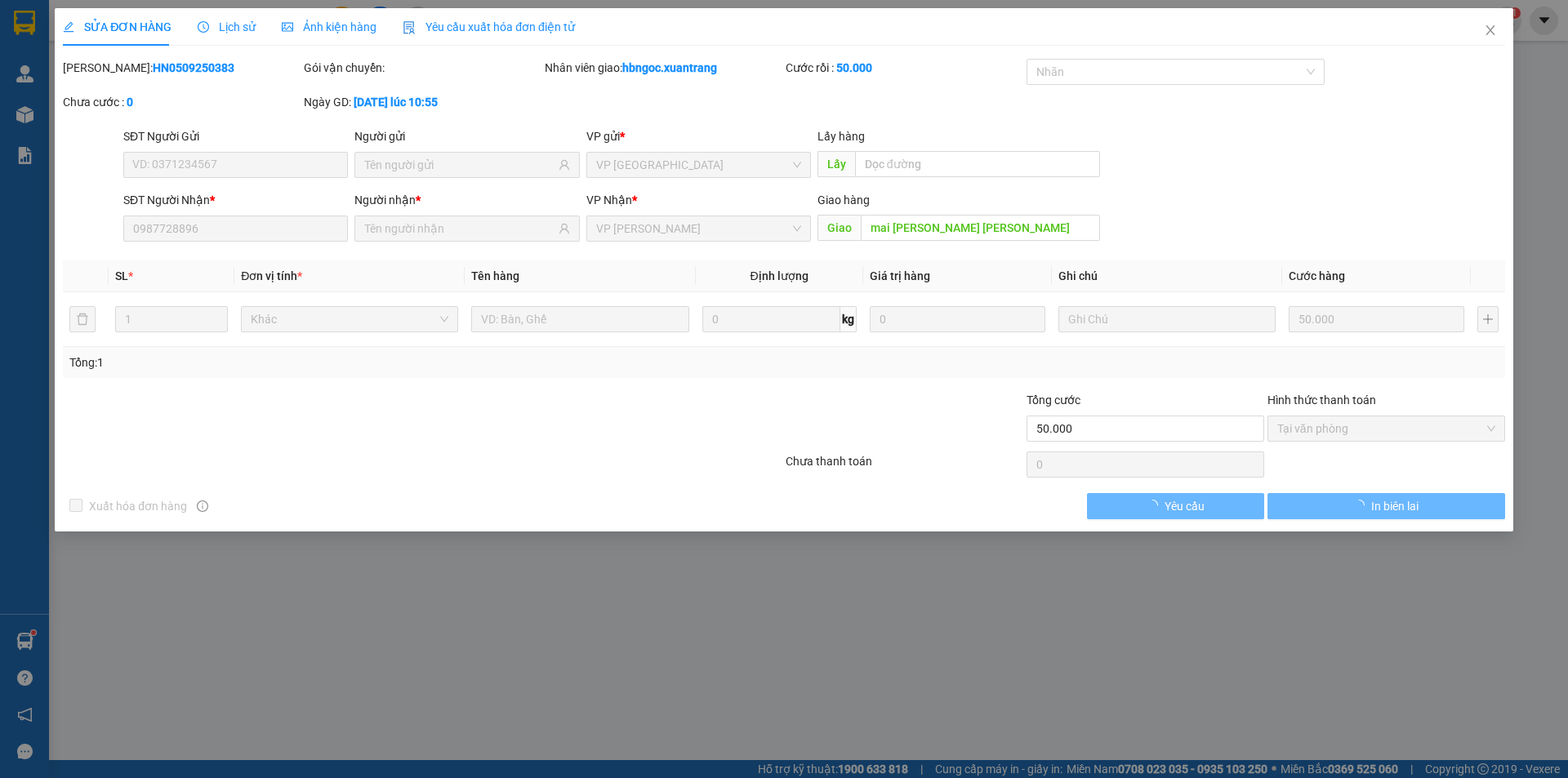
type input "0987728896"
type input "mai [PERSON_NAME] [PERSON_NAME]"
type input "50.000"
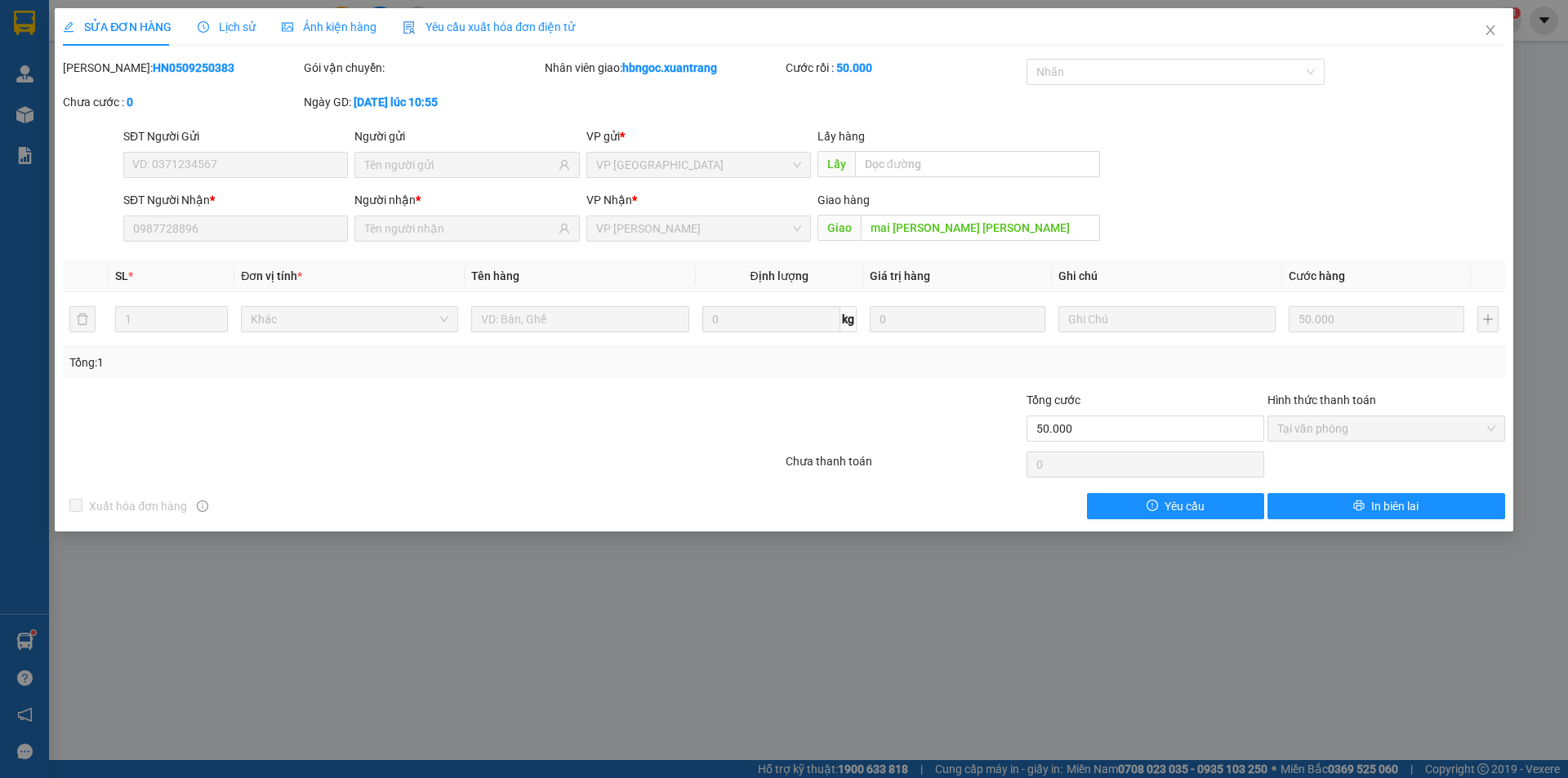
click at [234, 21] on span "Lịch sử" at bounding box center [227, 26] width 58 height 13
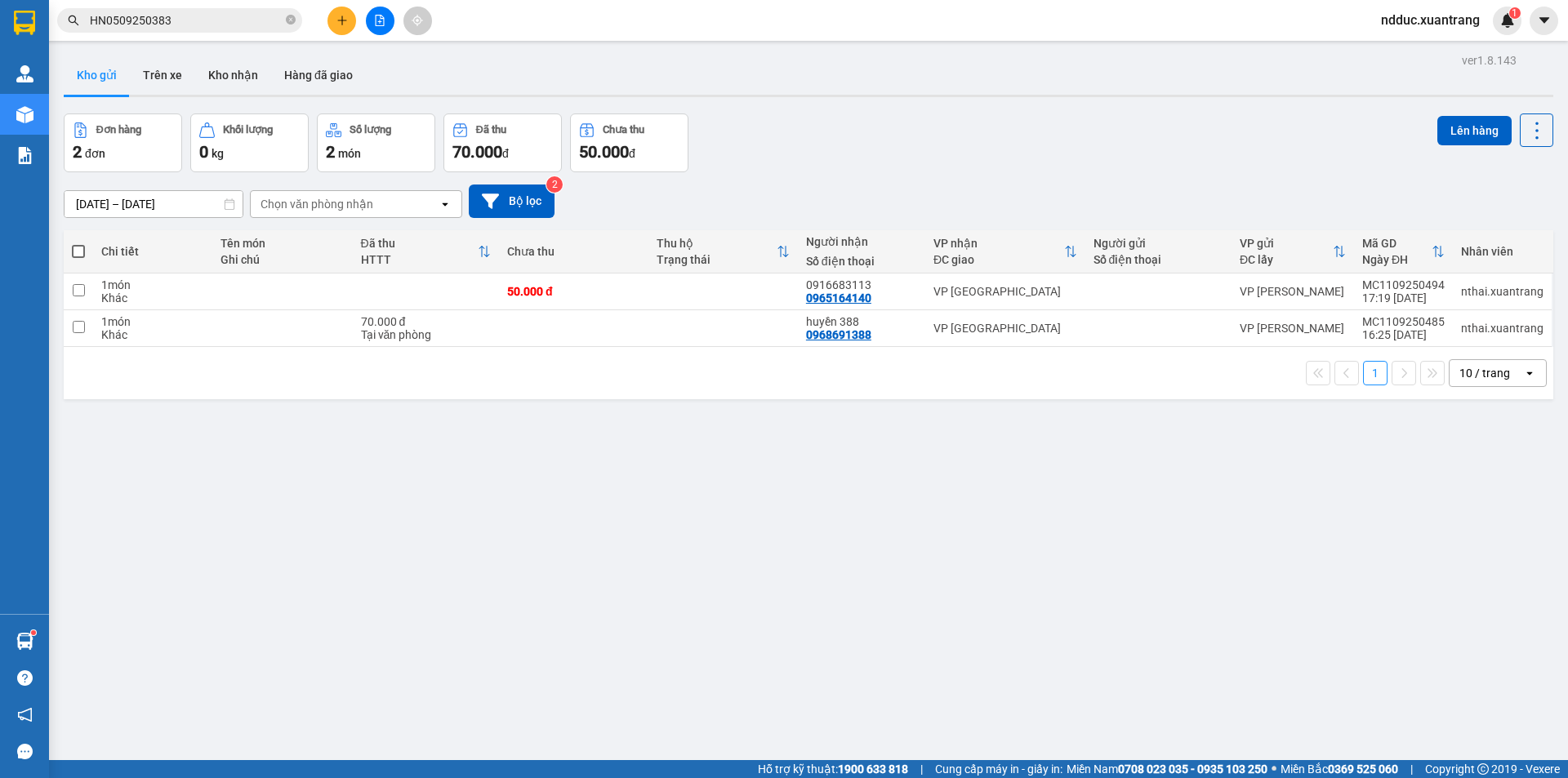
click at [166, 25] on input "HN0509250383" at bounding box center [186, 20] width 193 height 18
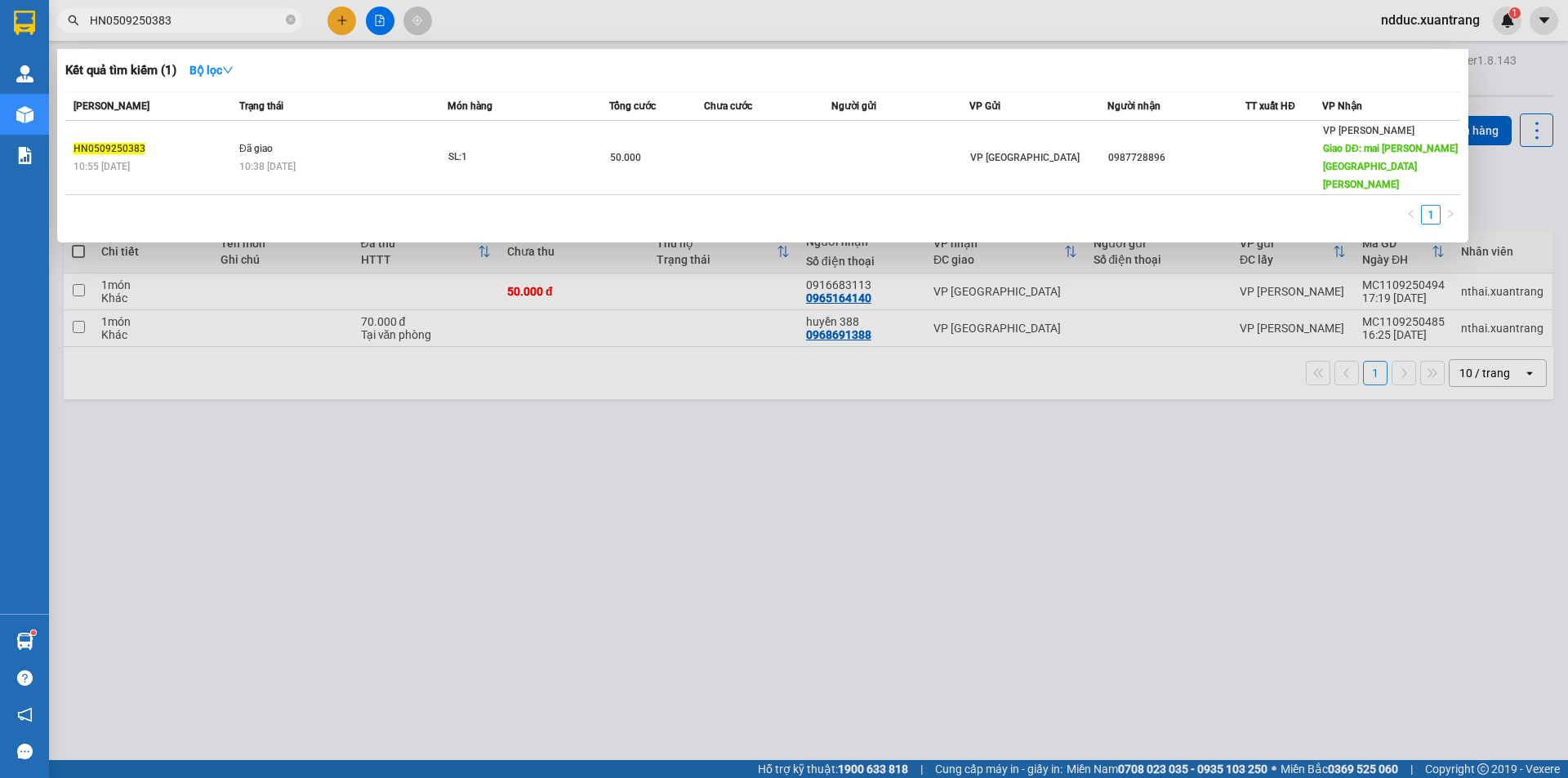
paste input "4"
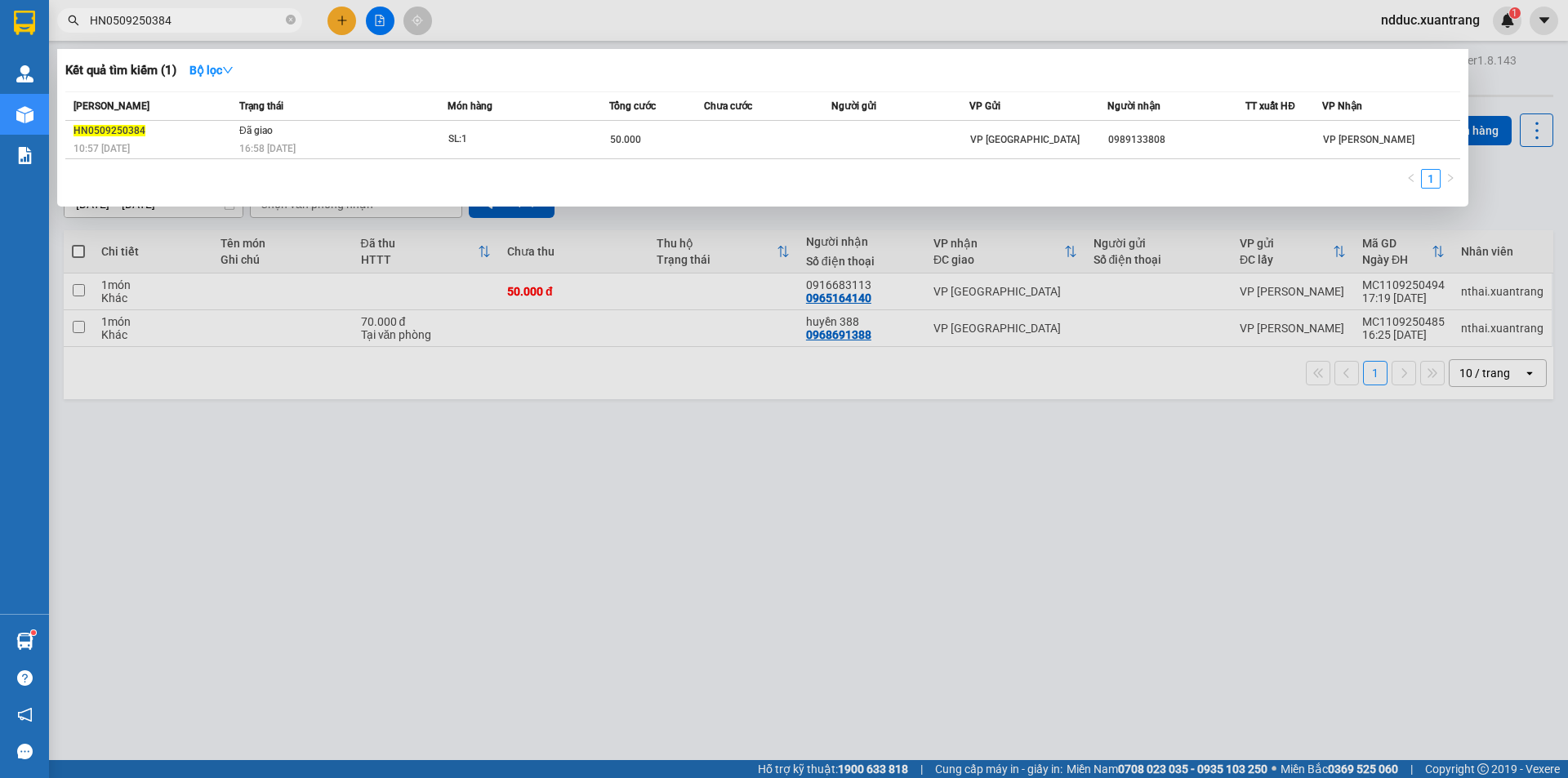
click at [200, 25] on input "HN0509250384" at bounding box center [186, 20] width 193 height 18
paste input "403"
click at [186, 22] on input "HN0509250403" at bounding box center [186, 20] width 193 height 18
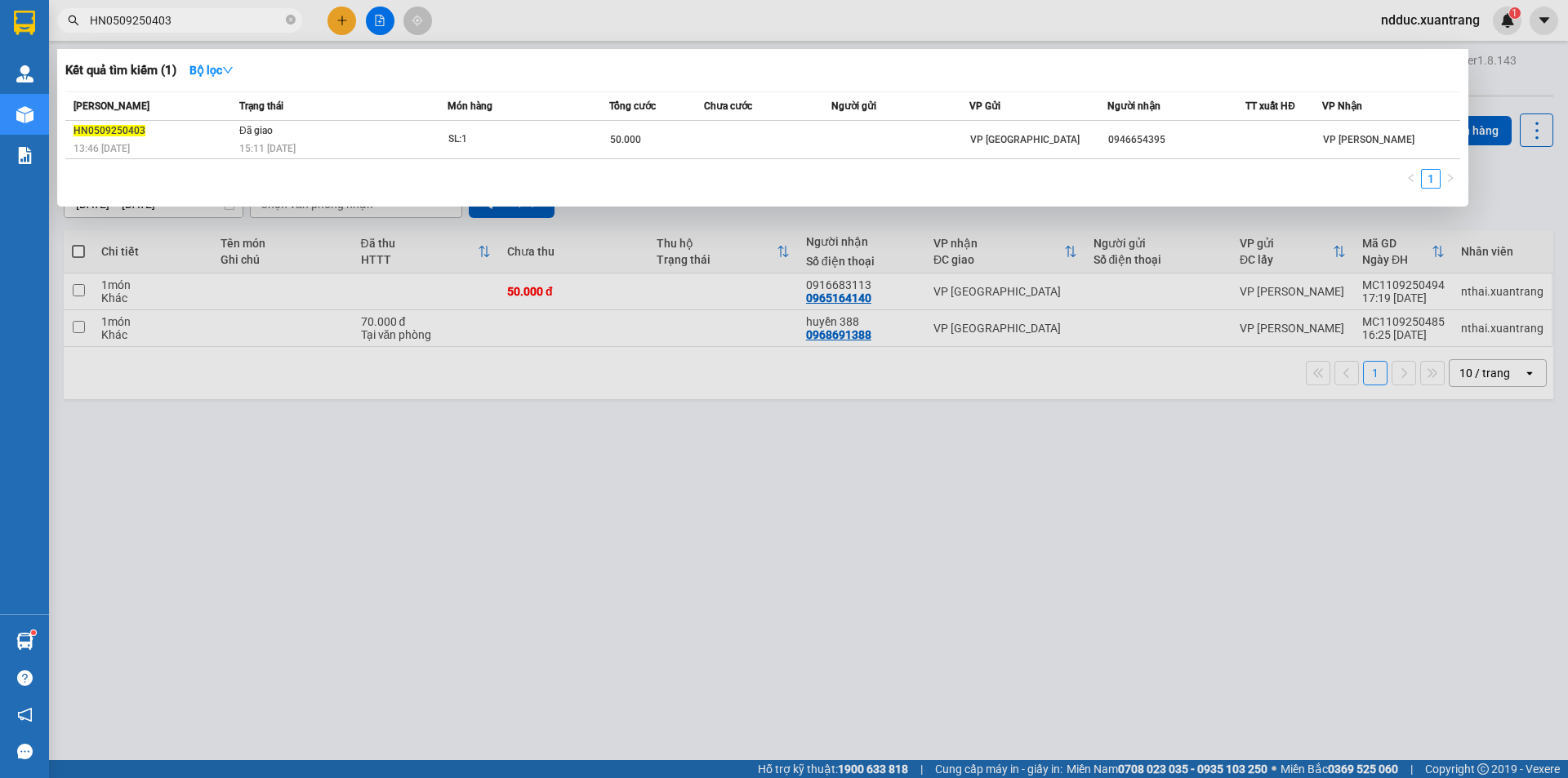
paste input "7"
click at [176, 13] on input "HN0509250407" at bounding box center [186, 20] width 193 height 18
paste input "21"
click at [176, 18] on input "HN0509250421" at bounding box center [186, 20] width 193 height 18
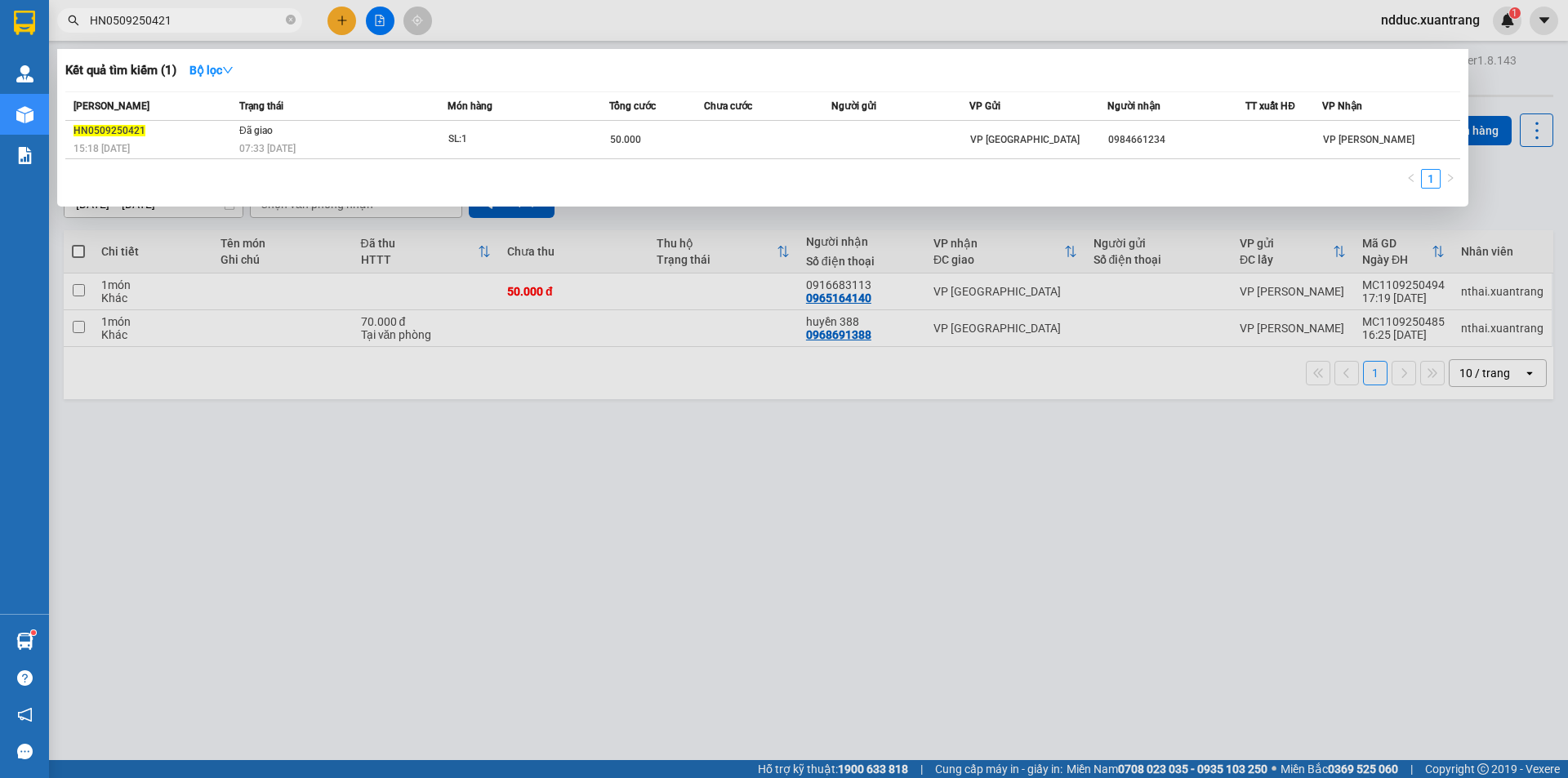
click at [176, 18] on input "HN0509250421" at bounding box center [186, 20] width 193 height 18
paste input "45"
click at [186, 32] on div at bounding box center [784, 389] width 1568 height 778
click at [180, 19] on input "HN0509250445" at bounding box center [186, 20] width 193 height 18
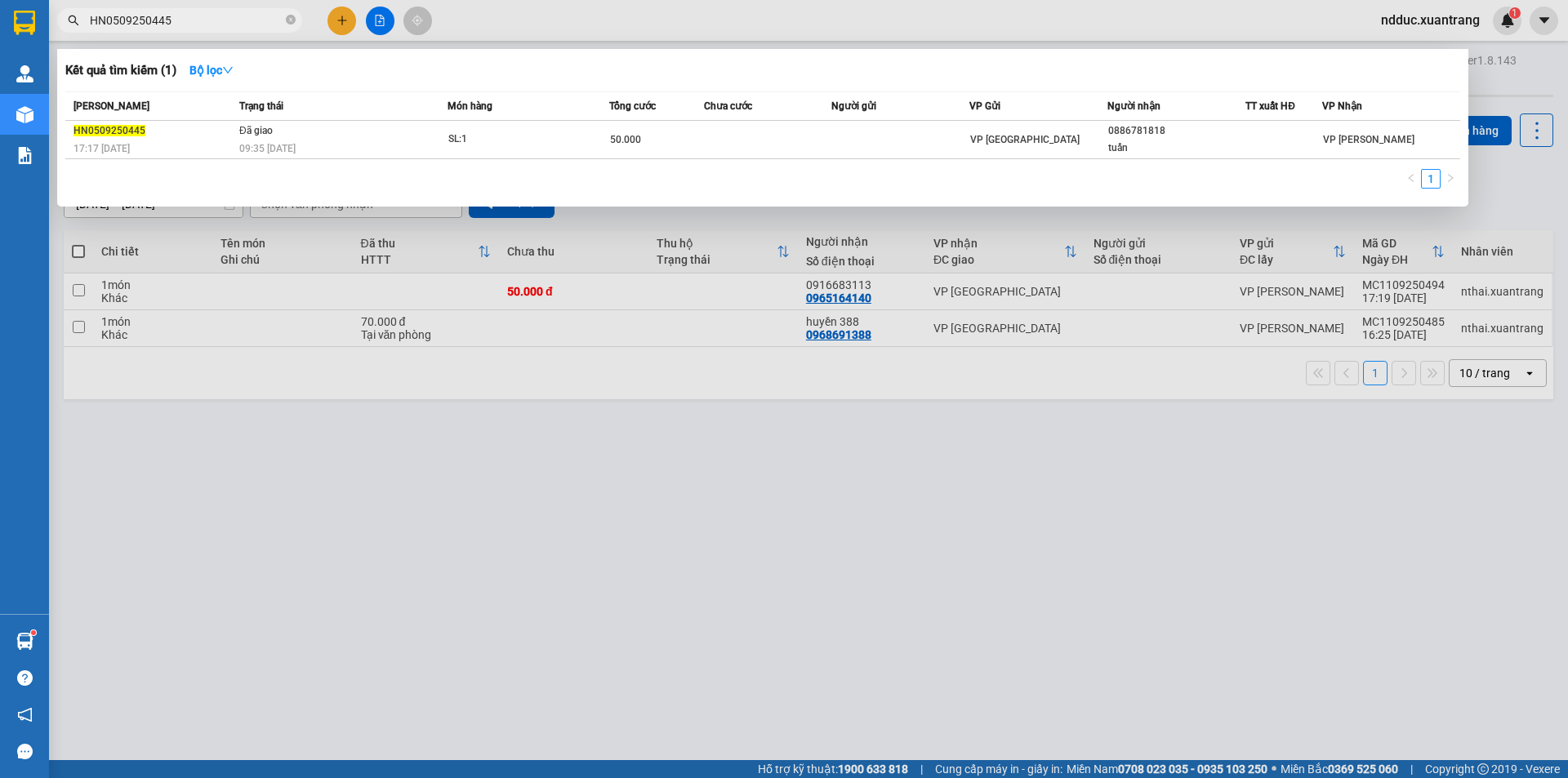
paste input "58"
click at [207, 20] on input "HN0509250458" at bounding box center [186, 20] width 193 height 18
paste input "2"
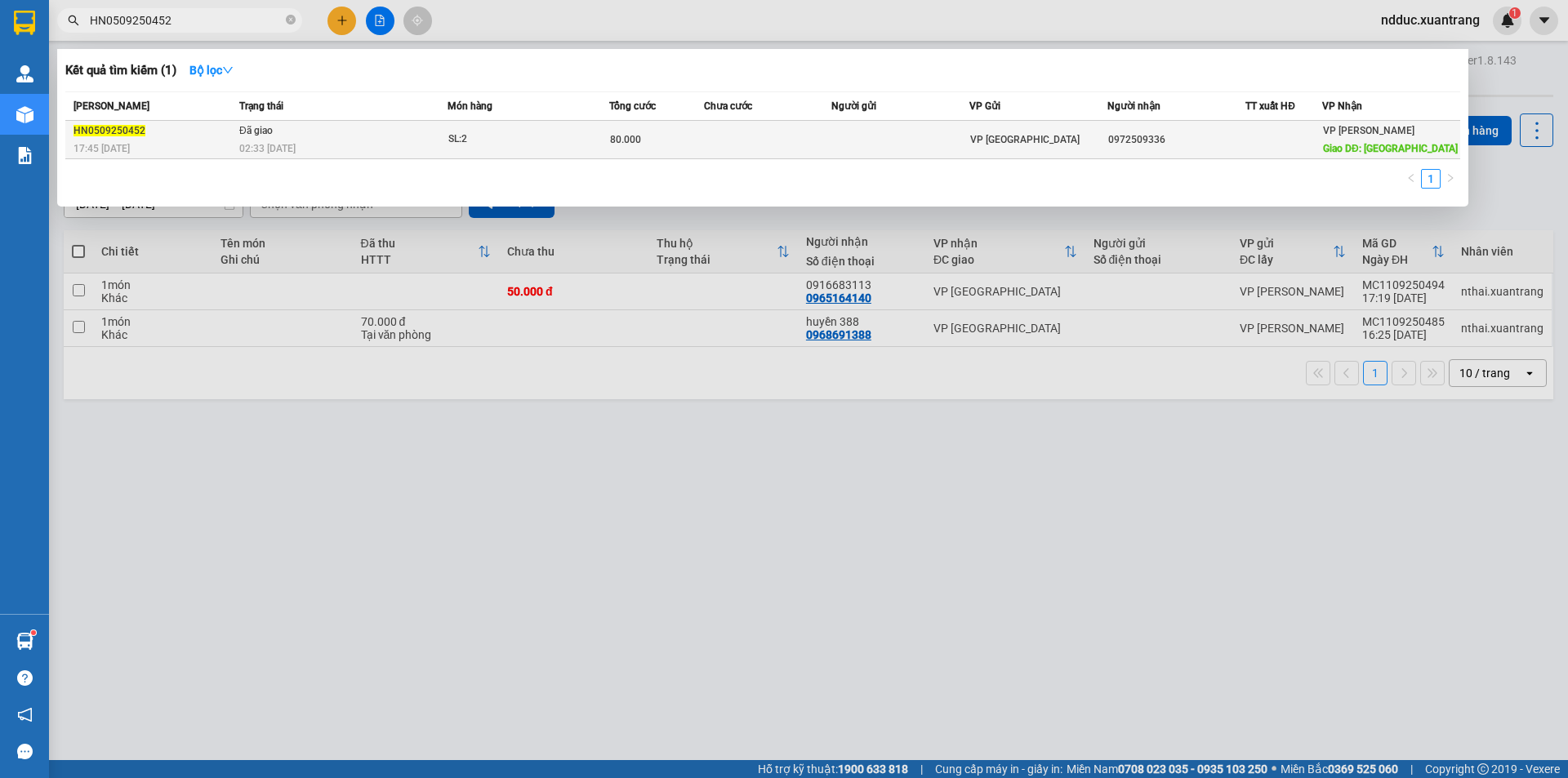
type input "HN0509250452"
click at [369, 134] on td "Đã giao 02:33 [DATE]" at bounding box center [341, 140] width 213 height 39
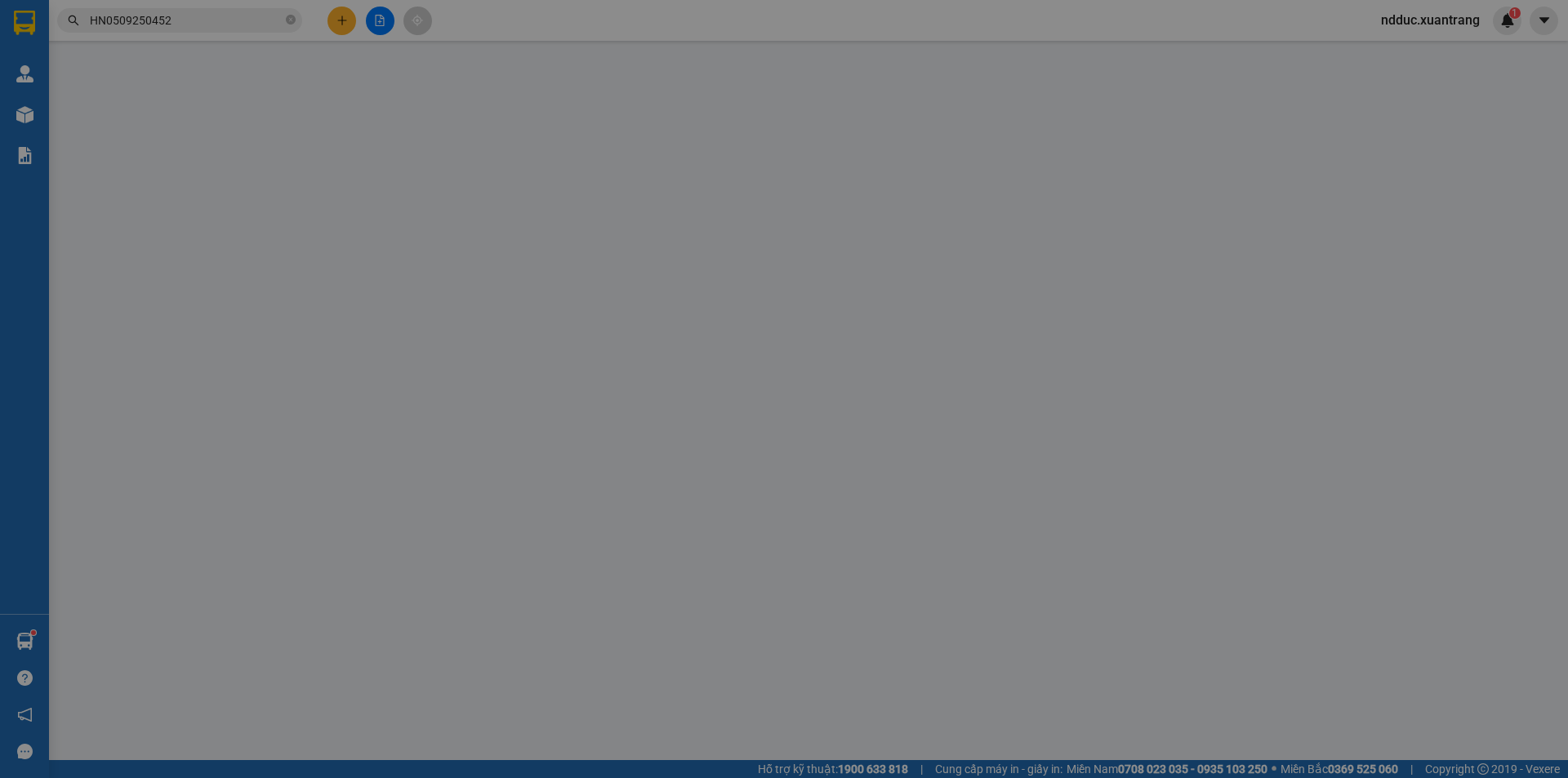
type input "0972509336"
type input "tp Sơn la"
type input "80.000"
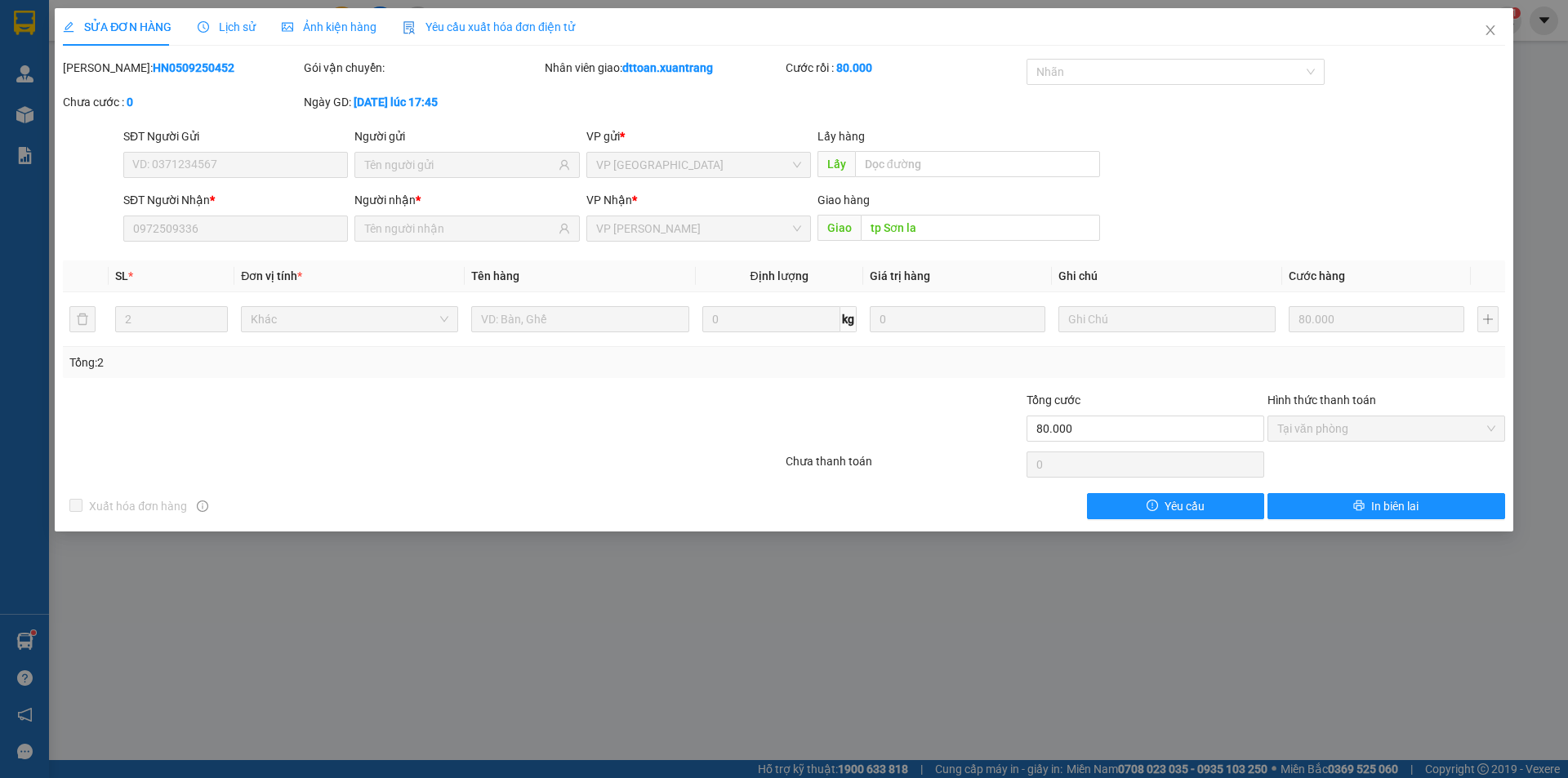
click at [207, 29] on span "Lịch sử" at bounding box center [227, 26] width 58 height 13
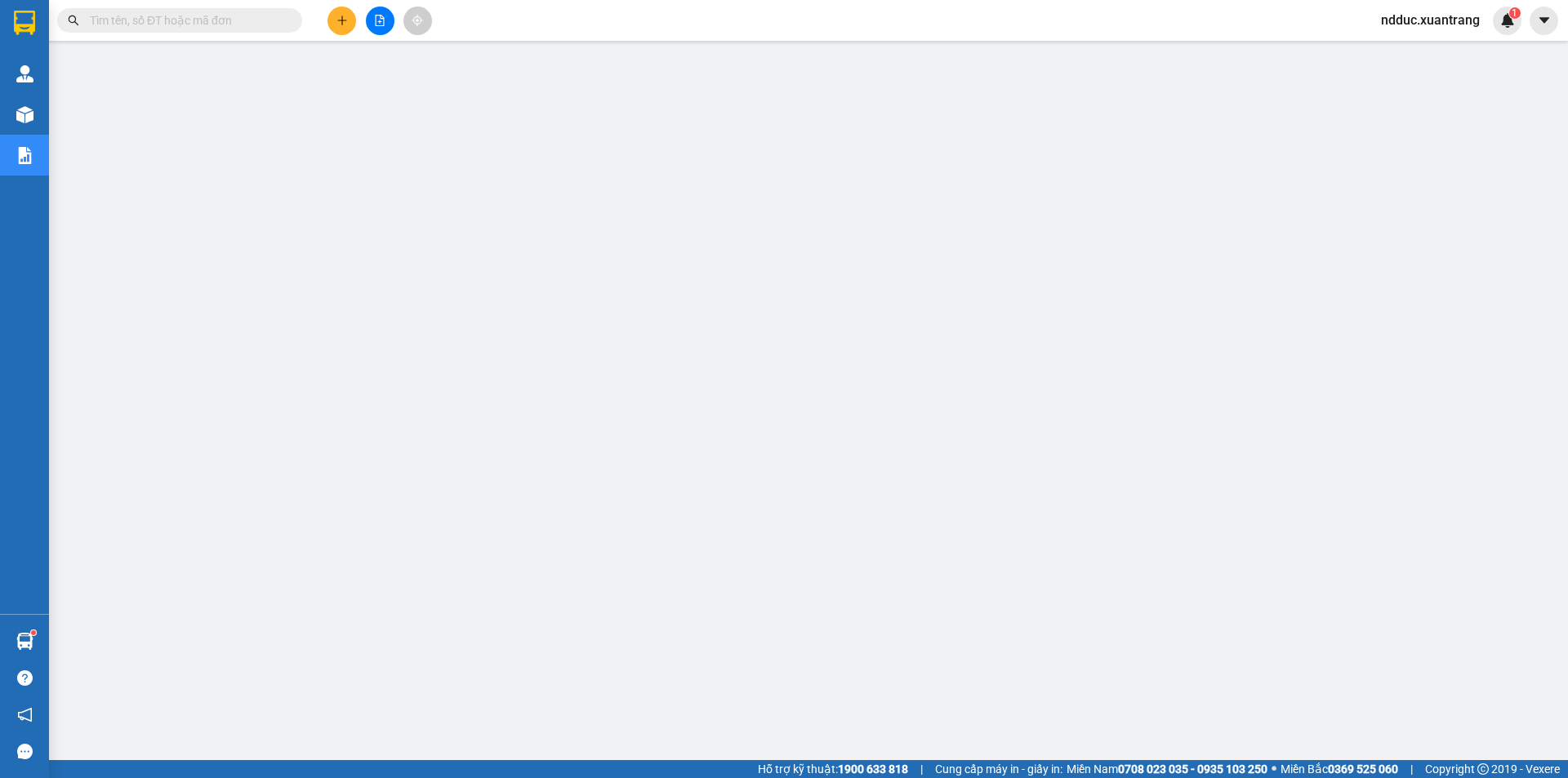
click at [396, 21] on div at bounding box center [380, 20] width 123 height 29
click at [376, 24] on icon "file-add" at bounding box center [380, 20] width 9 height 11
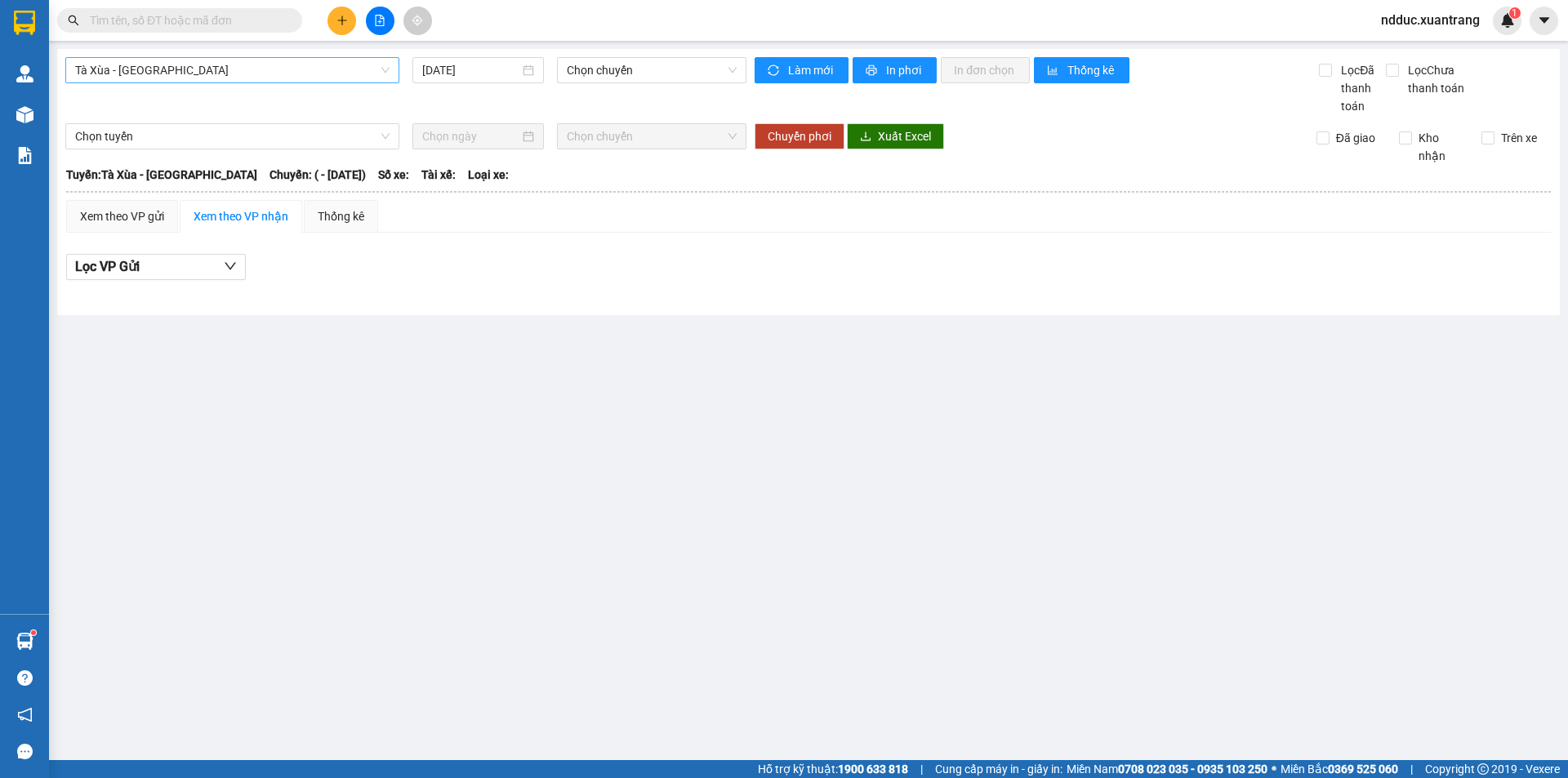
click at [132, 74] on span "Tà Xùa - [GEOGRAPHIC_DATA]" at bounding box center [232, 70] width 314 height 25
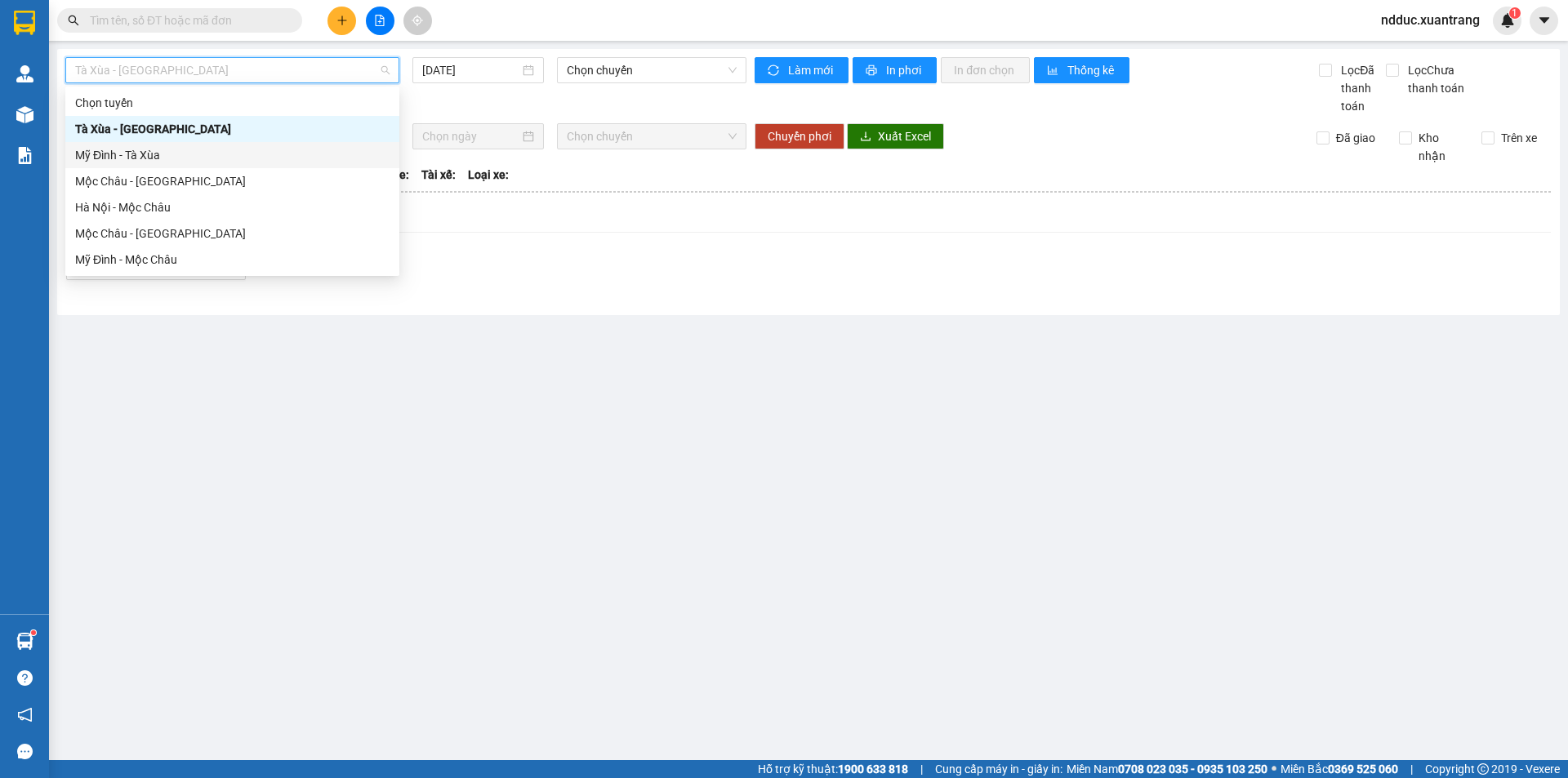
click at [108, 159] on div "Mỹ Đình - Tà Xùa" at bounding box center [232, 155] width 314 height 18
type input "[DATE]"
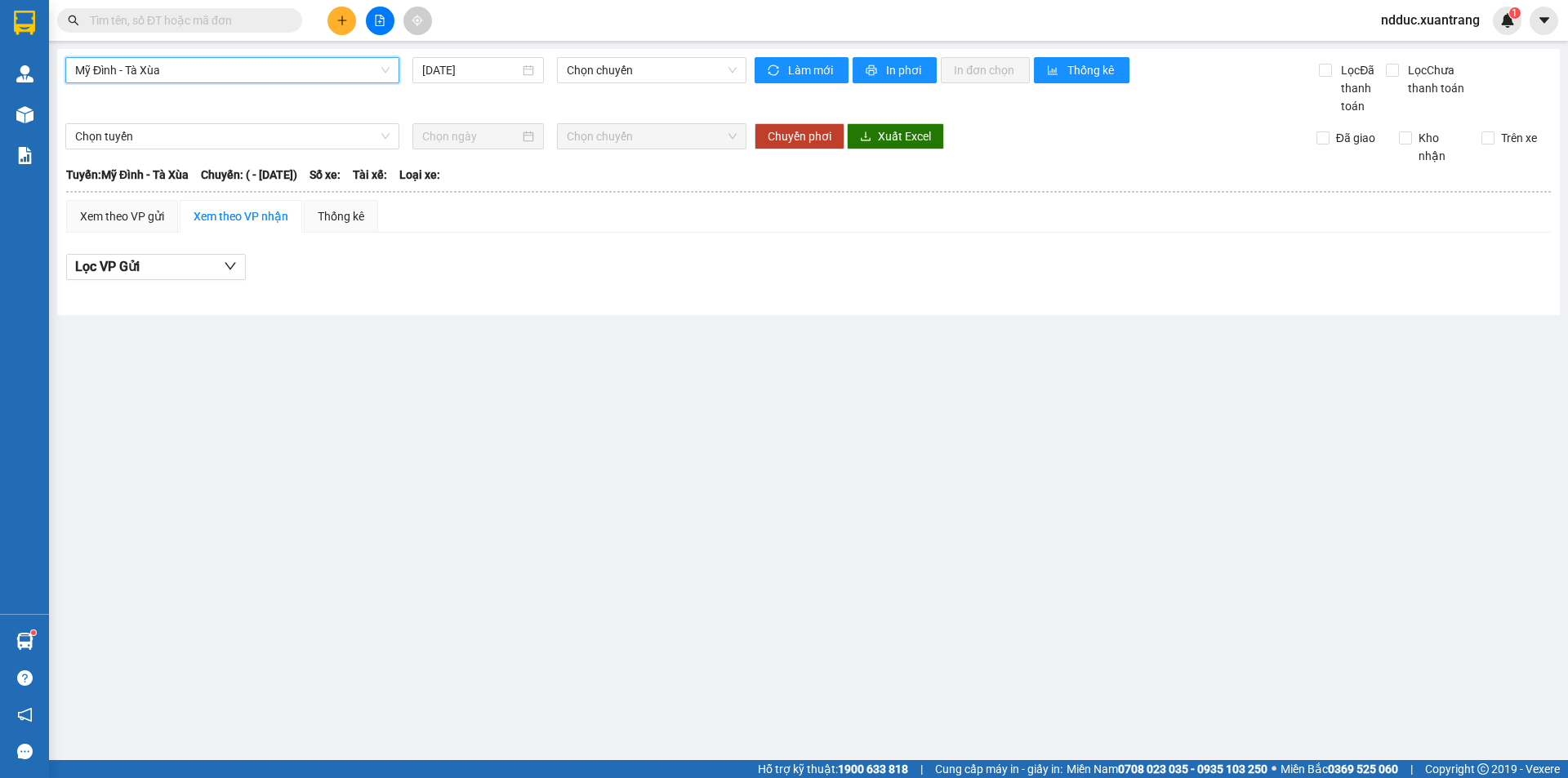
click at [154, 74] on span "Mỹ Đình - Tà Xùa" at bounding box center [232, 70] width 314 height 25
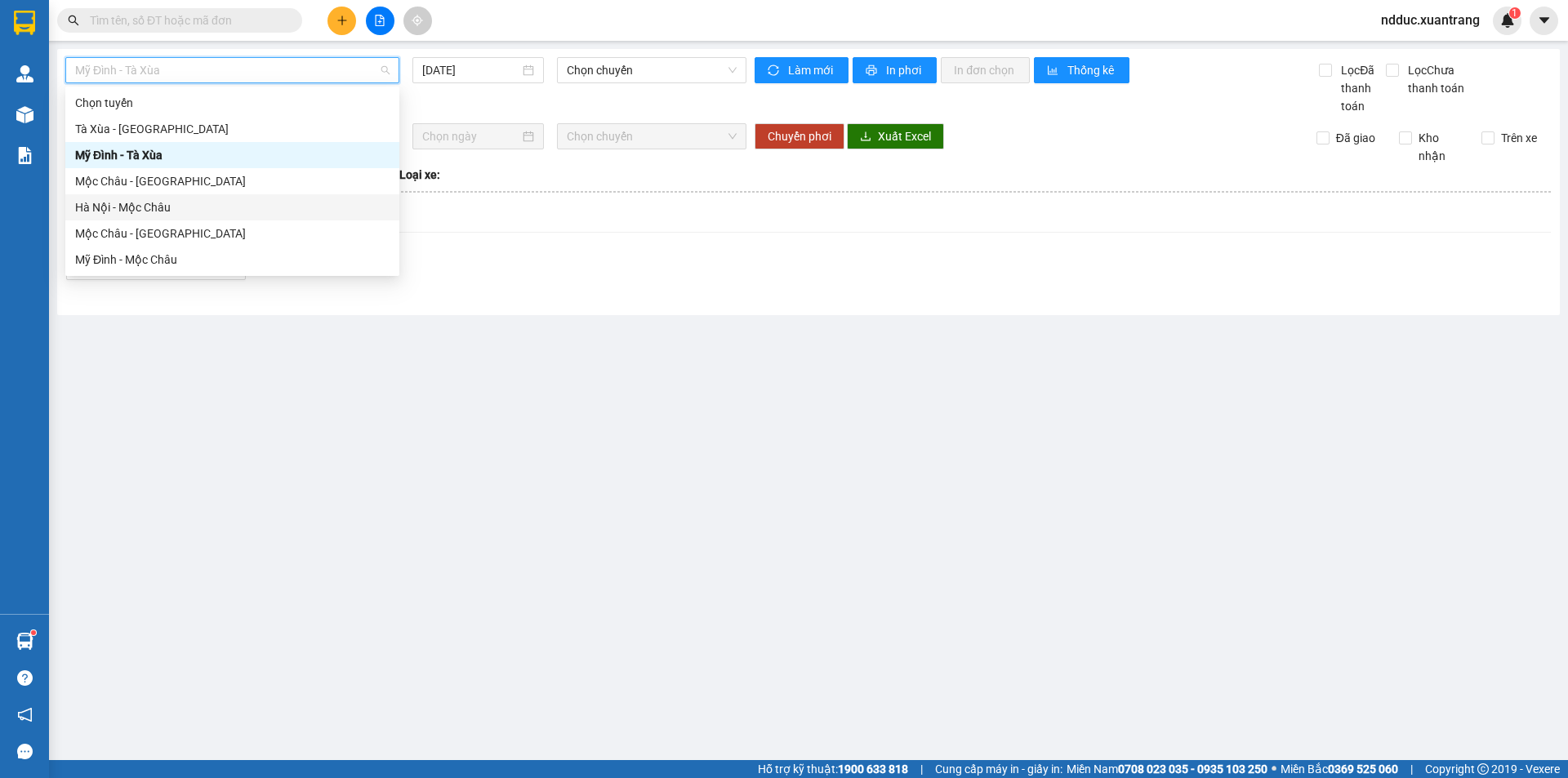
click at [120, 209] on div "Hà Nội - Mộc Châu" at bounding box center [232, 207] width 314 height 18
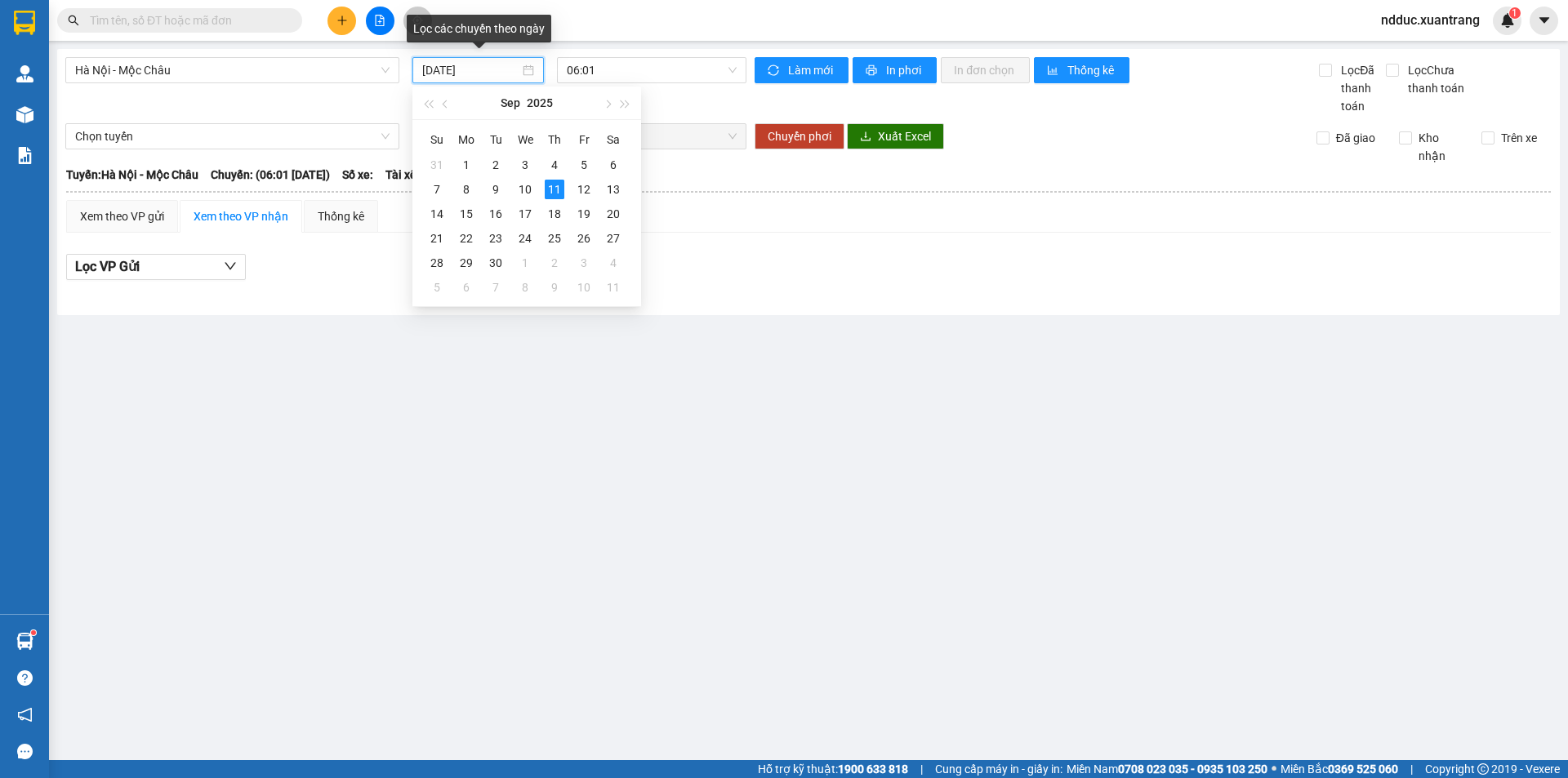
click at [463, 68] on input "[DATE]" at bounding box center [470, 70] width 97 height 18
click at [578, 161] on div "5" at bounding box center [584, 165] width 19 height 19
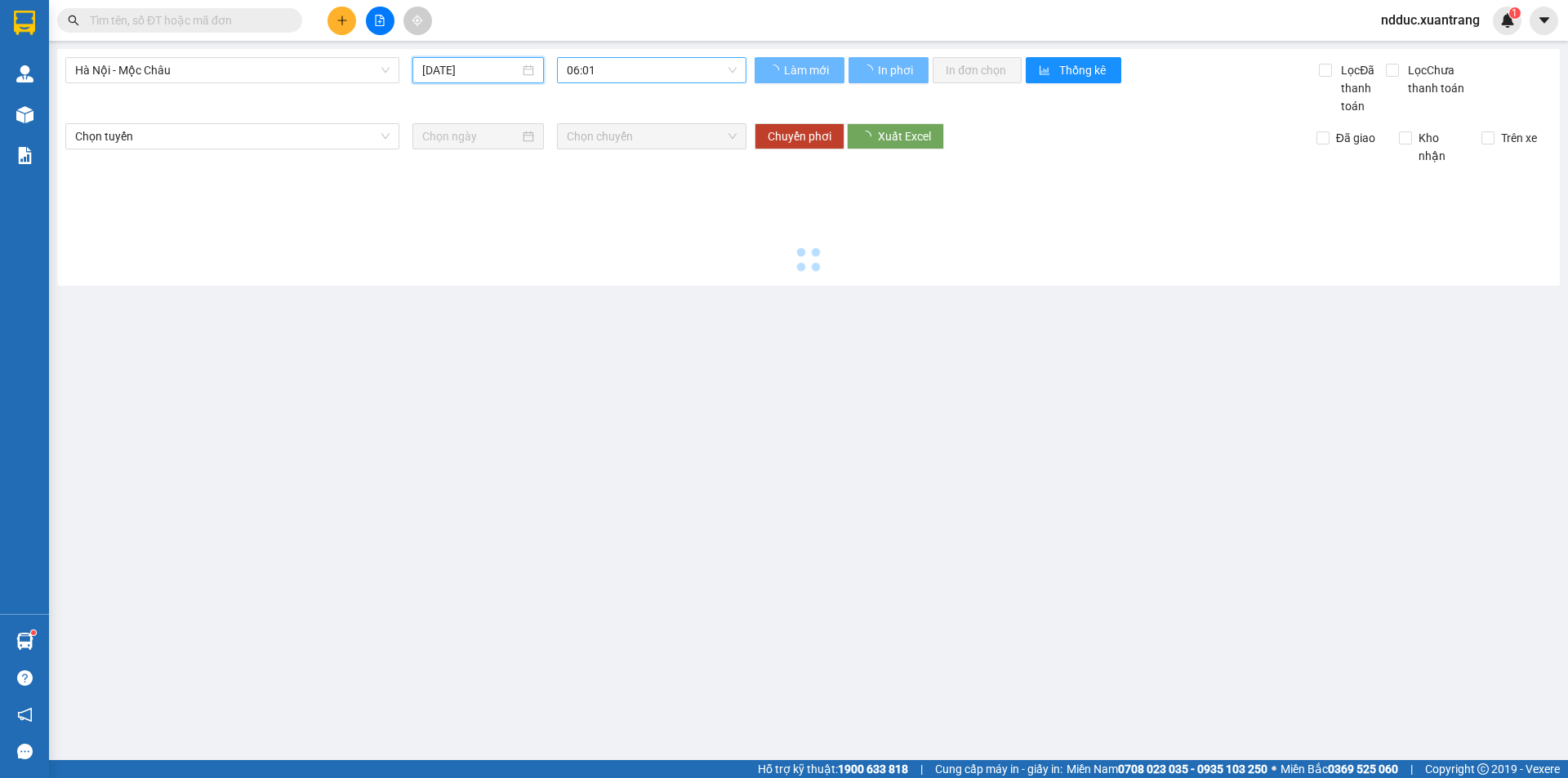
type input "05/09/2025"
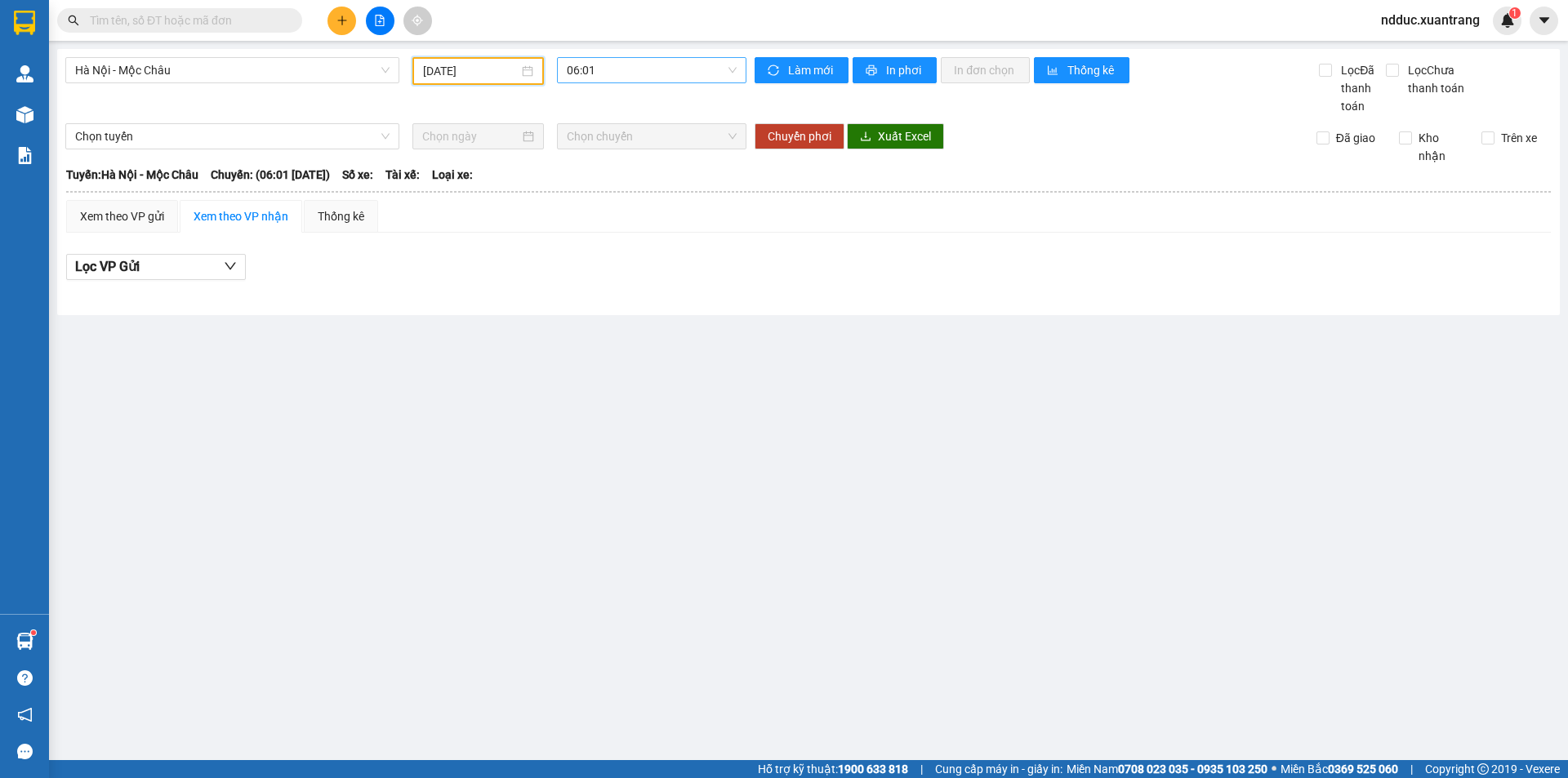
click at [608, 66] on span "06:01" at bounding box center [651, 70] width 170 height 25
click at [603, 151] on div "06:30" at bounding box center [630, 155] width 128 height 18
click at [615, 69] on span "06:30" at bounding box center [651, 70] width 170 height 25
click at [596, 174] on div "07:01" at bounding box center [630, 181] width 128 height 18
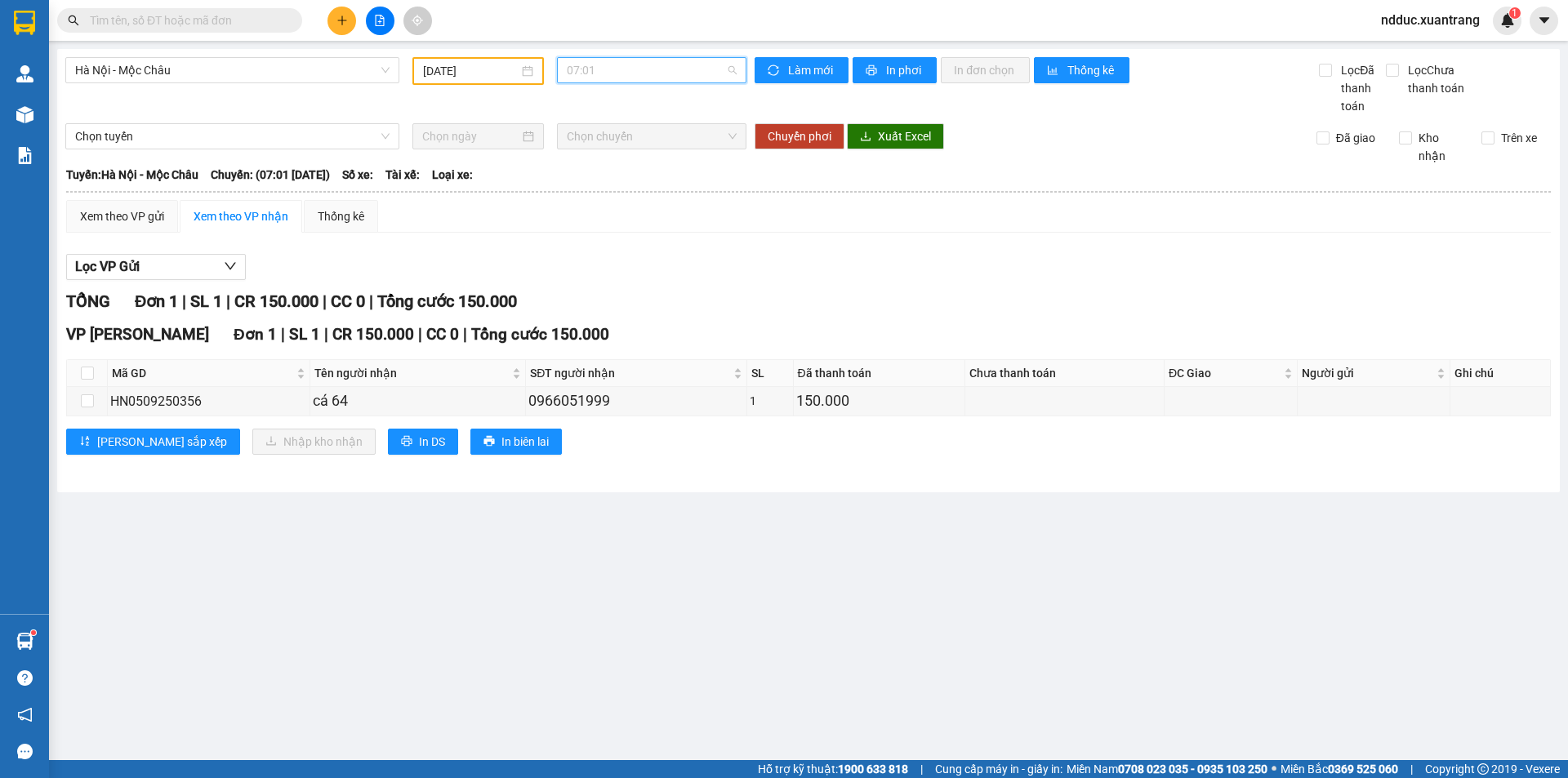
click at [610, 72] on span "07:01" at bounding box center [651, 70] width 170 height 25
click at [594, 204] on div "07:30" at bounding box center [630, 207] width 128 height 18
click at [610, 74] on span "07:30" at bounding box center [651, 70] width 170 height 25
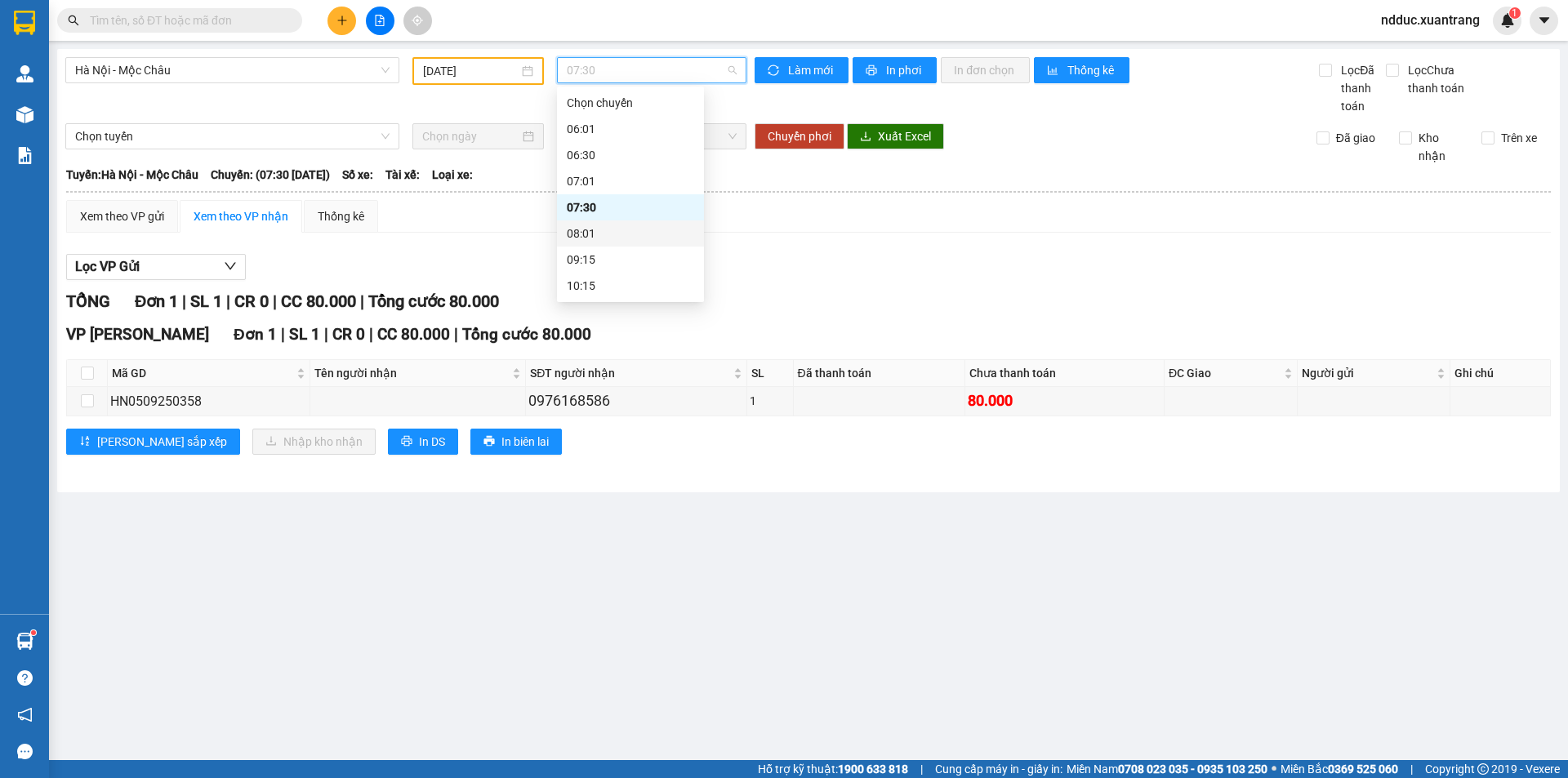
click at [596, 232] on div "08:01" at bounding box center [630, 234] width 128 height 18
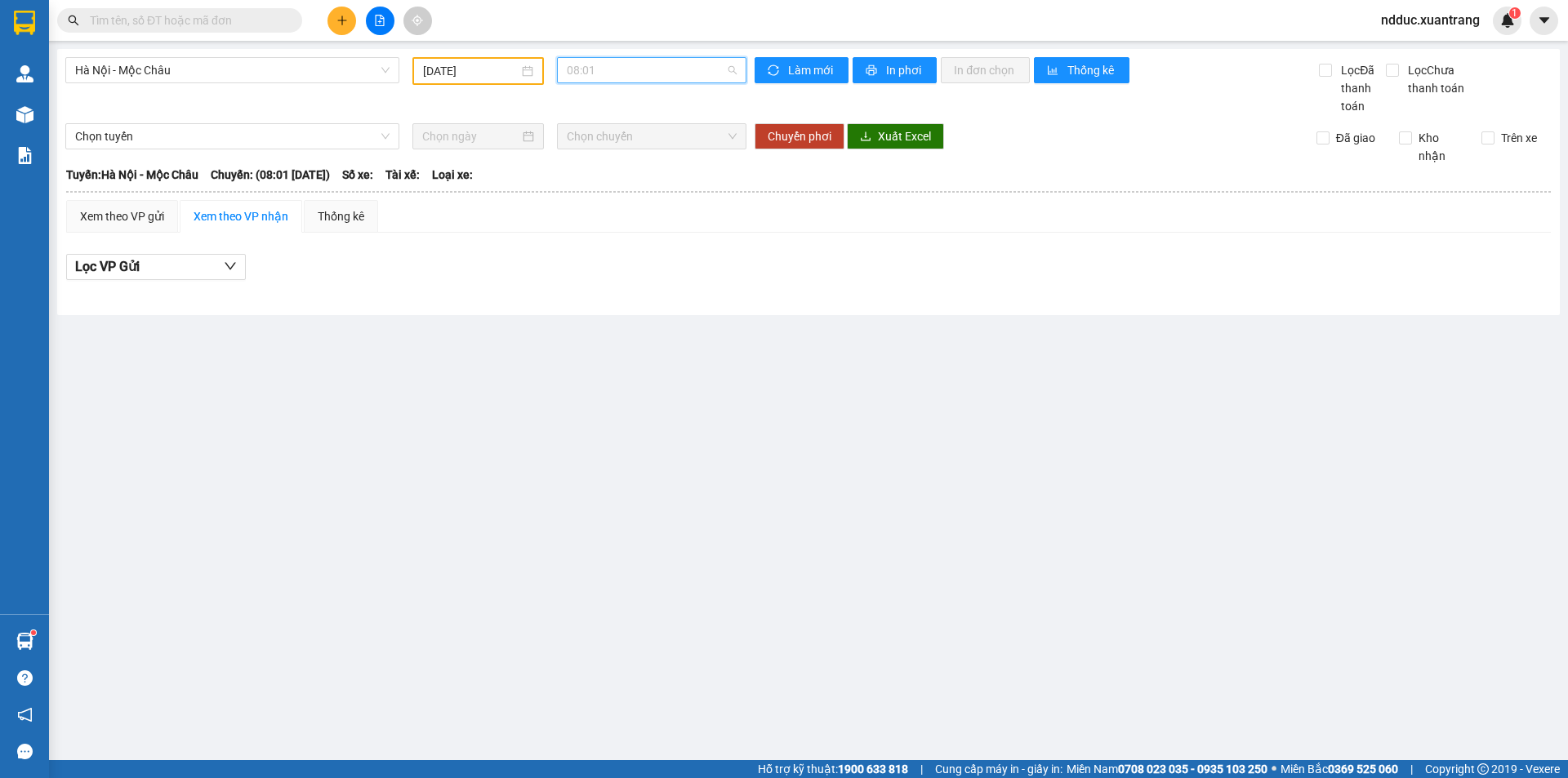
click at [623, 74] on span "08:01" at bounding box center [651, 70] width 170 height 25
click at [587, 262] on div "09:15" at bounding box center [630, 259] width 128 height 18
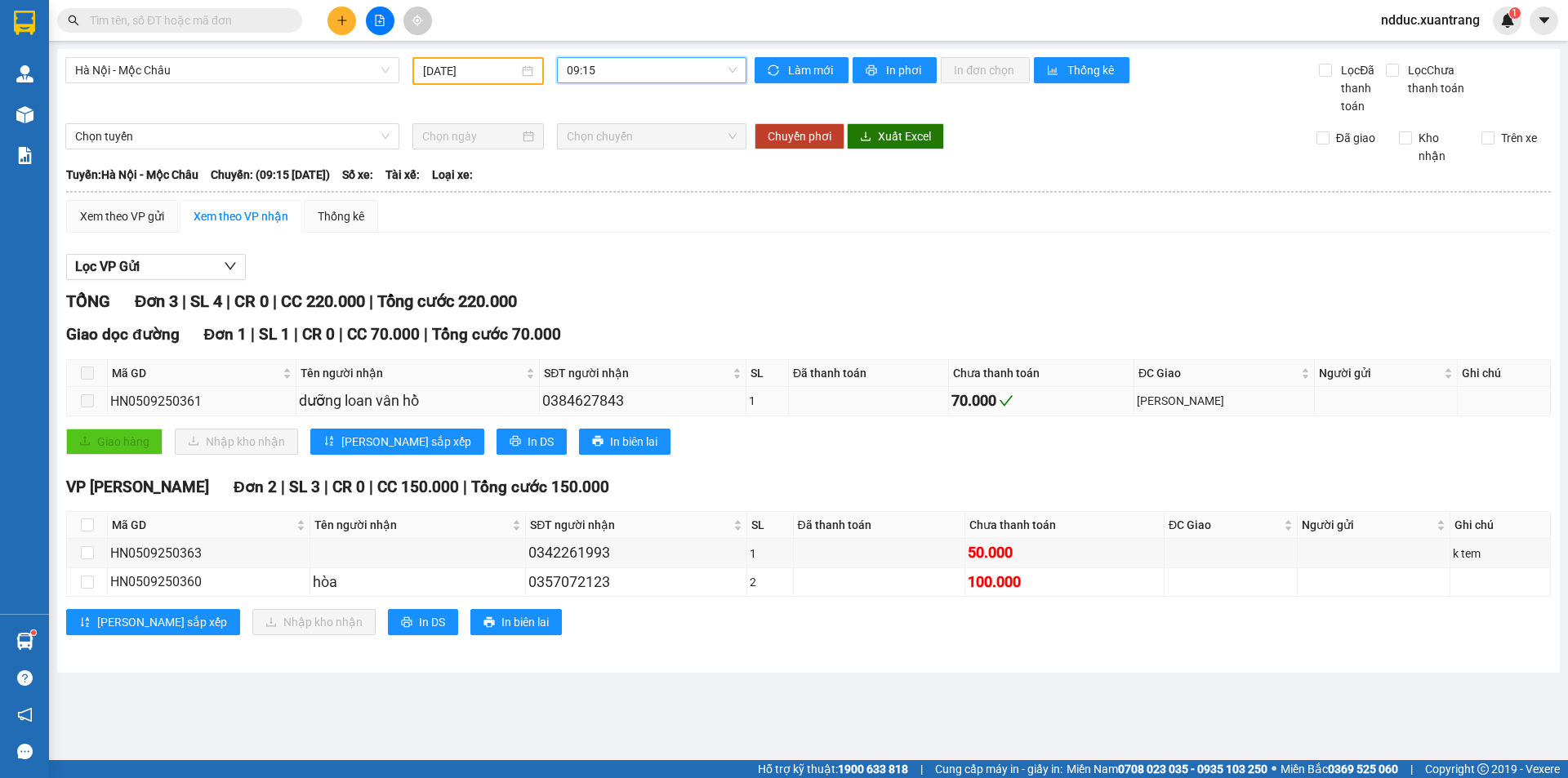
click at [177, 401] on div "HN0509250361" at bounding box center [201, 401] width 183 height 20
copy div "HN0509250361"
click at [606, 76] on span "09:15" at bounding box center [651, 70] width 170 height 25
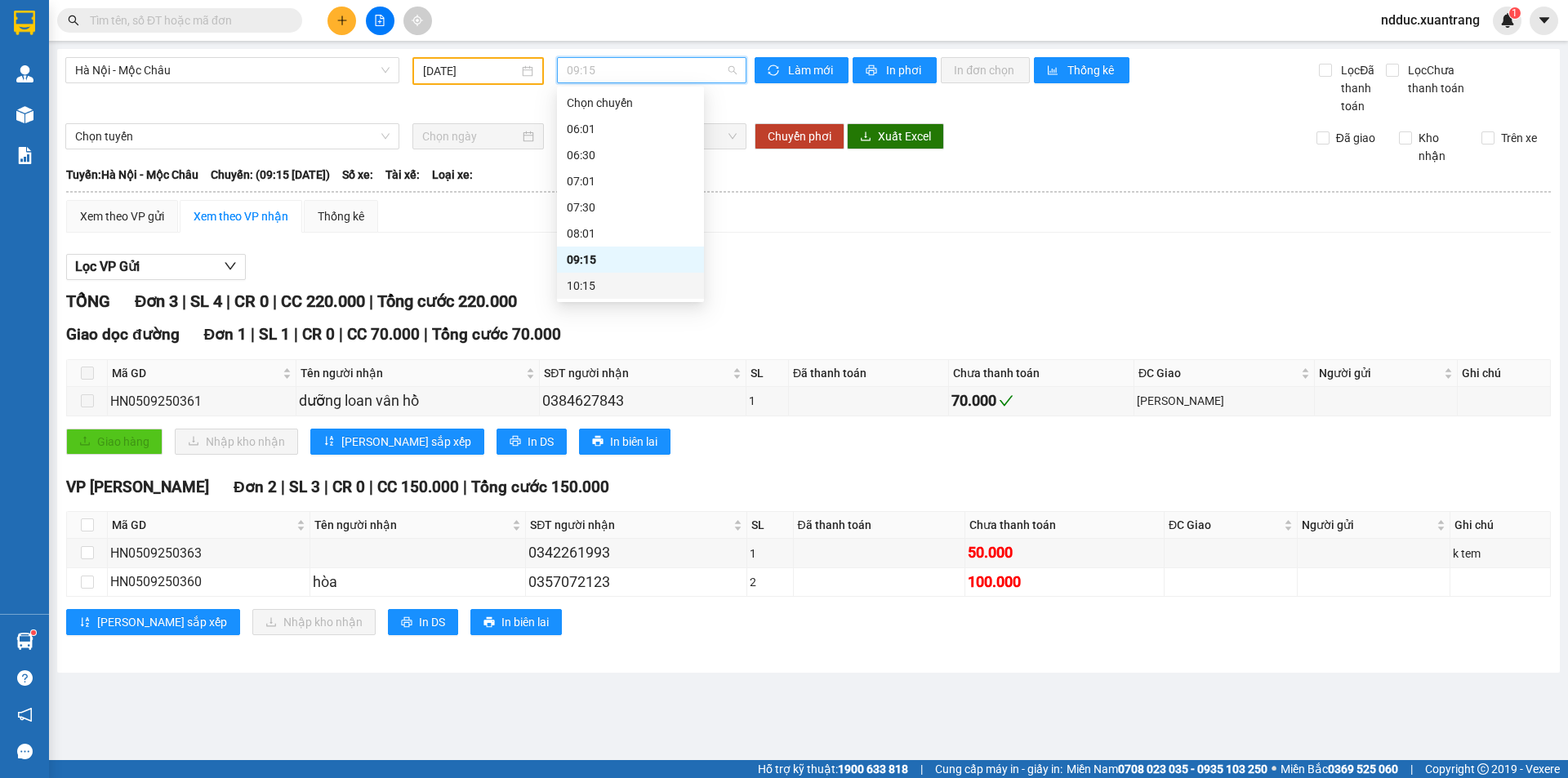
click at [578, 286] on div "10:15" at bounding box center [630, 285] width 128 height 18
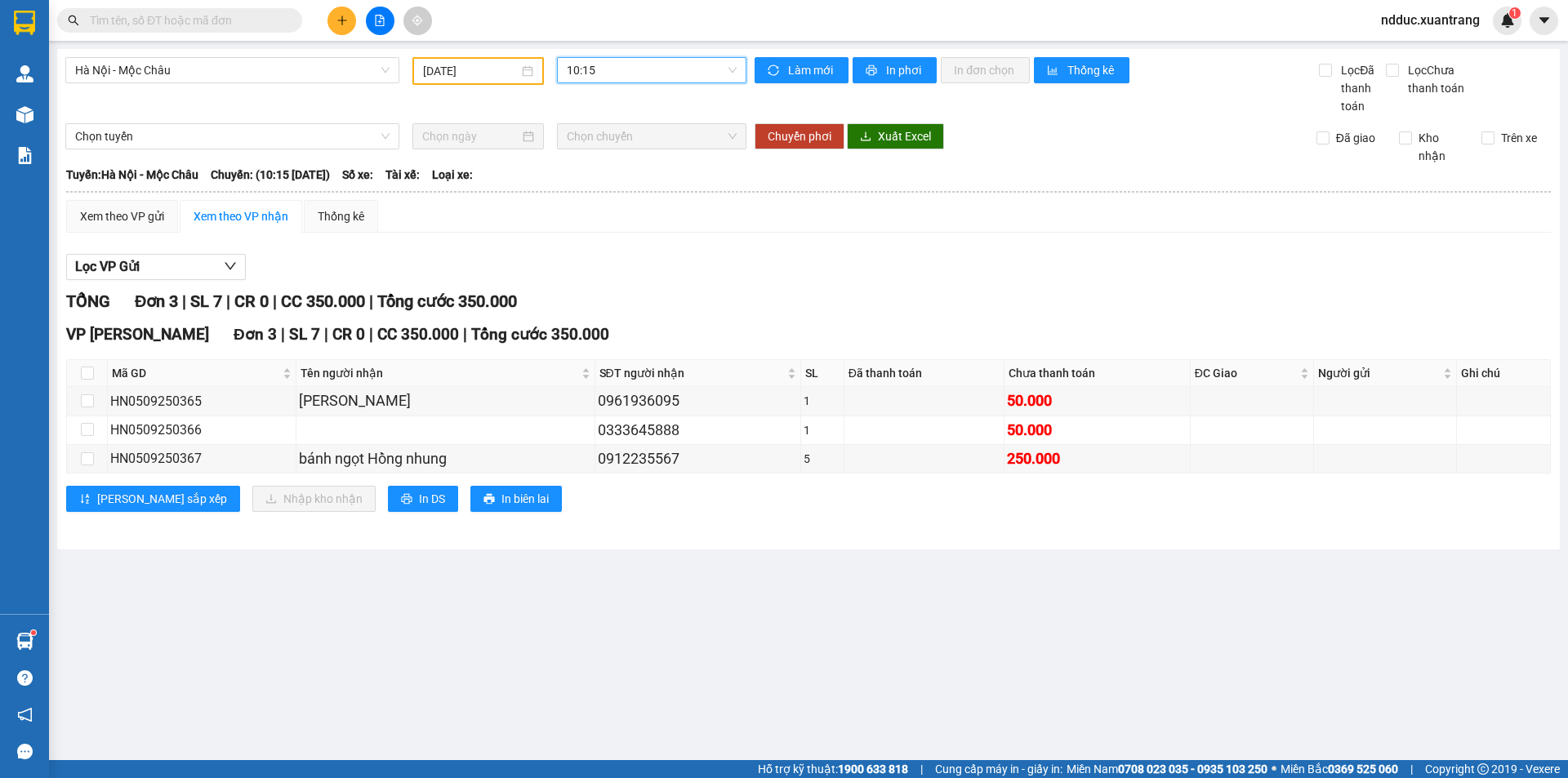
click at [605, 66] on span "10:15" at bounding box center [651, 70] width 170 height 25
click at [597, 148] on div "11:15" at bounding box center [630, 149] width 128 height 18
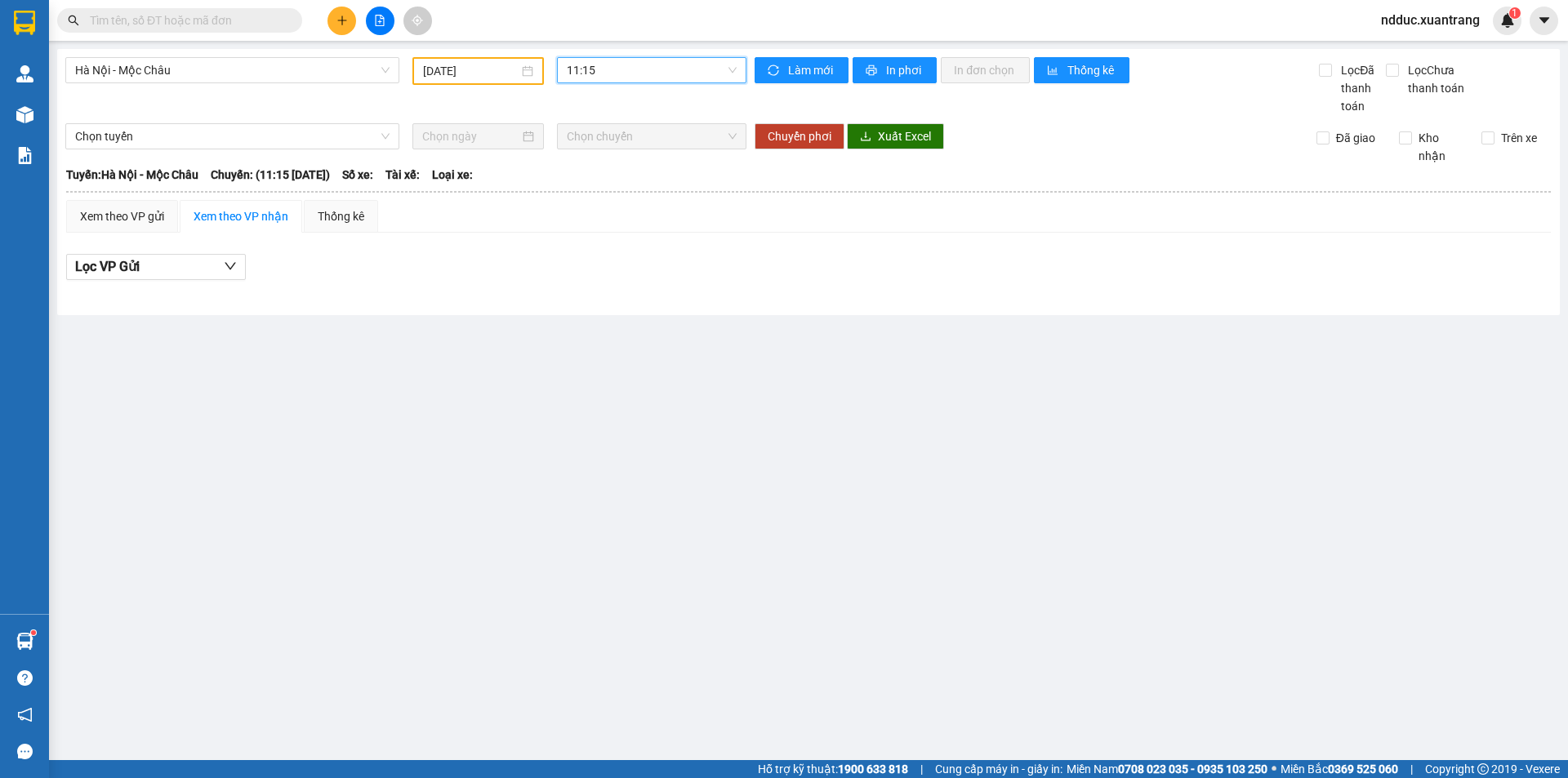
click at [580, 64] on span "11:15" at bounding box center [651, 70] width 170 height 25
click at [594, 177] on div "11:45" at bounding box center [630, 174] width 128 height 18
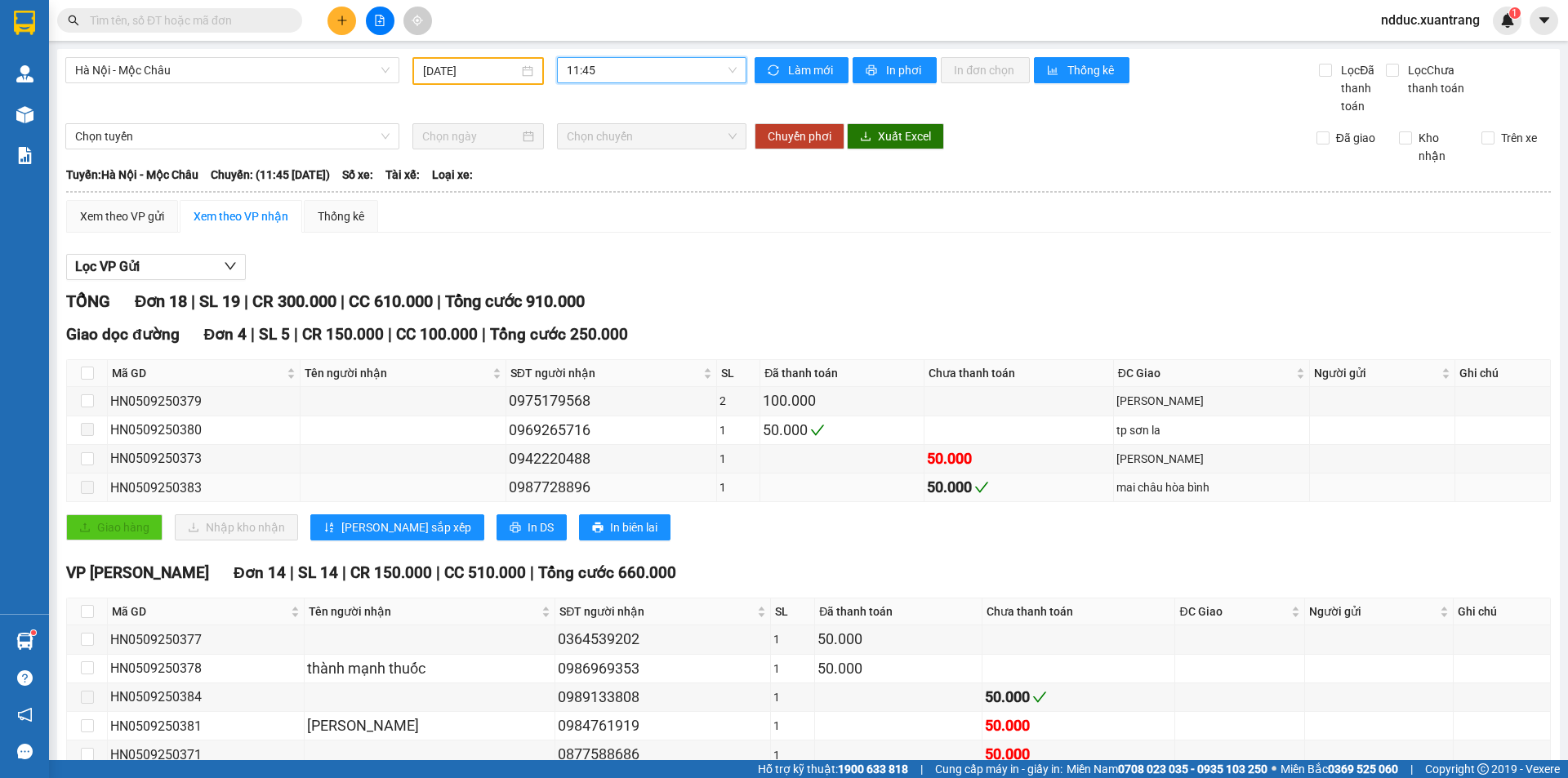
click at [157, 487] on div "HN0509250383" at bounding box center [204, 487] width 187 height 20
copy div "HN0509250383"
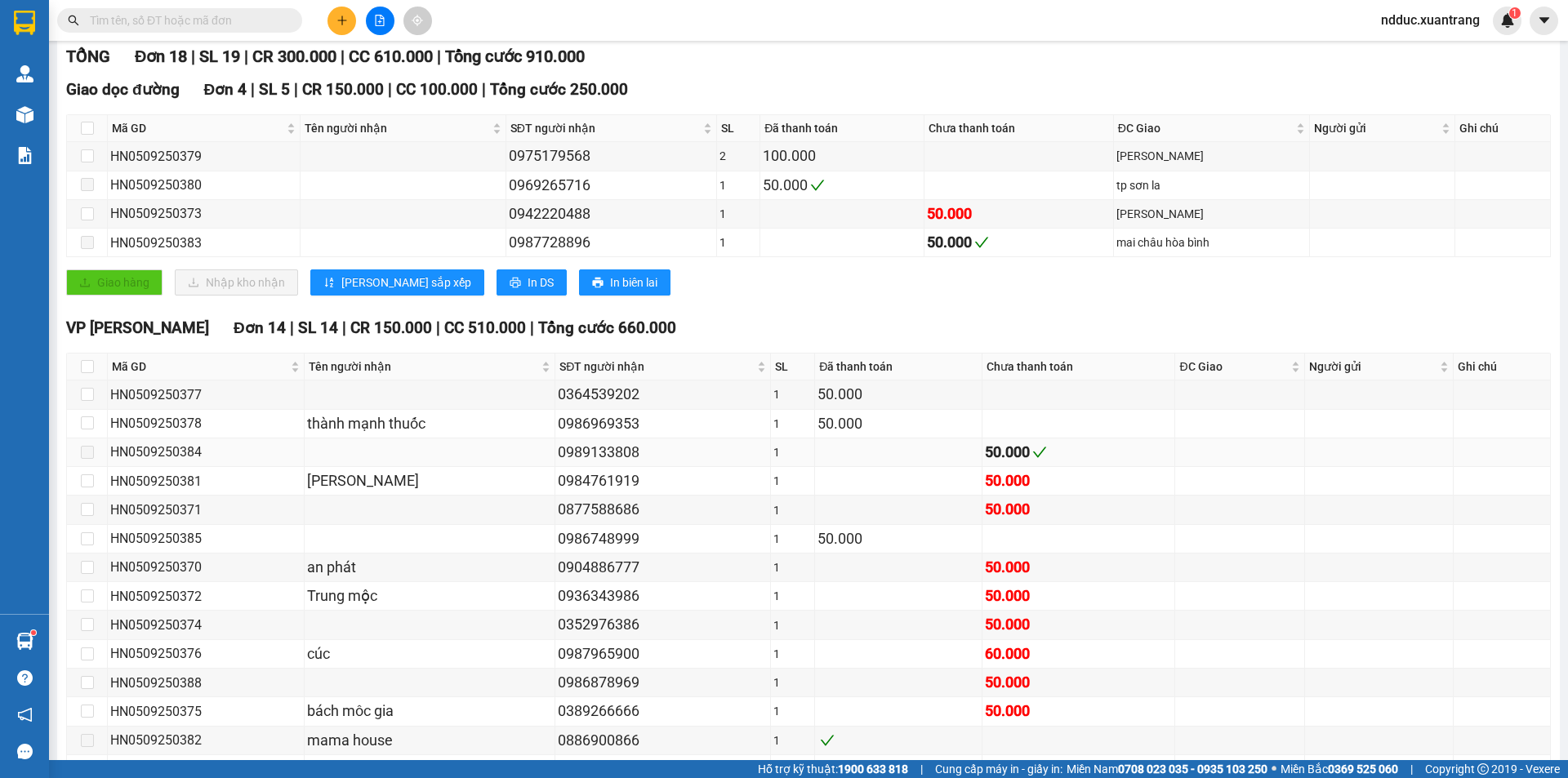
click at [174, 454] on div "HN0509250384" at bounding box center [206, 452] width 191 height 20
copy div "HN0509250384"
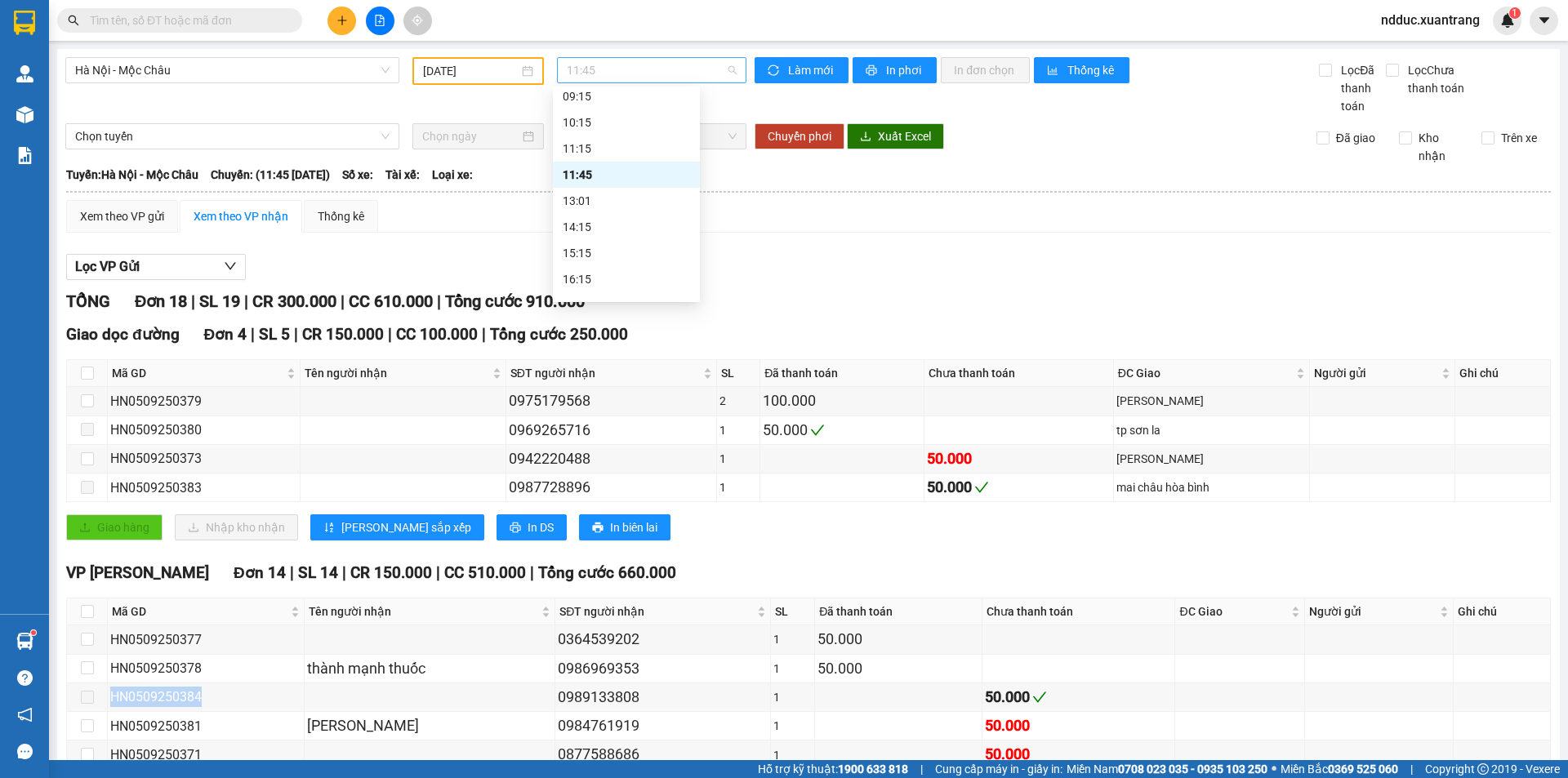
click at [600, 80] on span "11:45" at bounding box center [651, 70] width 170 height 25
click at [579, 210] on div "13:01" at bounding box center [627, 201] width 147 height 26
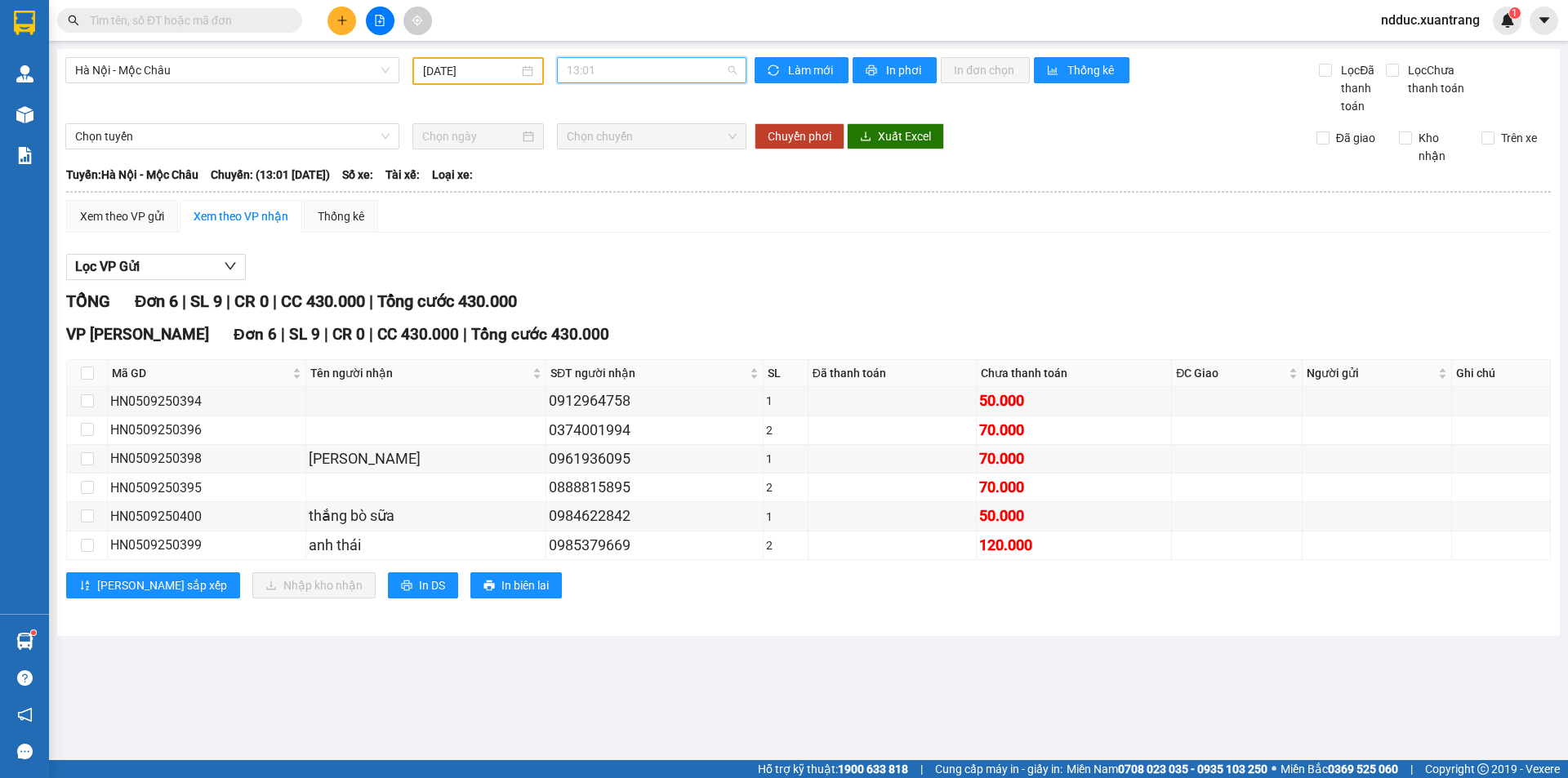
click at [587, 67] on span "13:01" at bounding box center [651, 70] width 170 height 25
click at [580, 226] on div "14:15" at bounding box center [630, 227] width 128 height 18
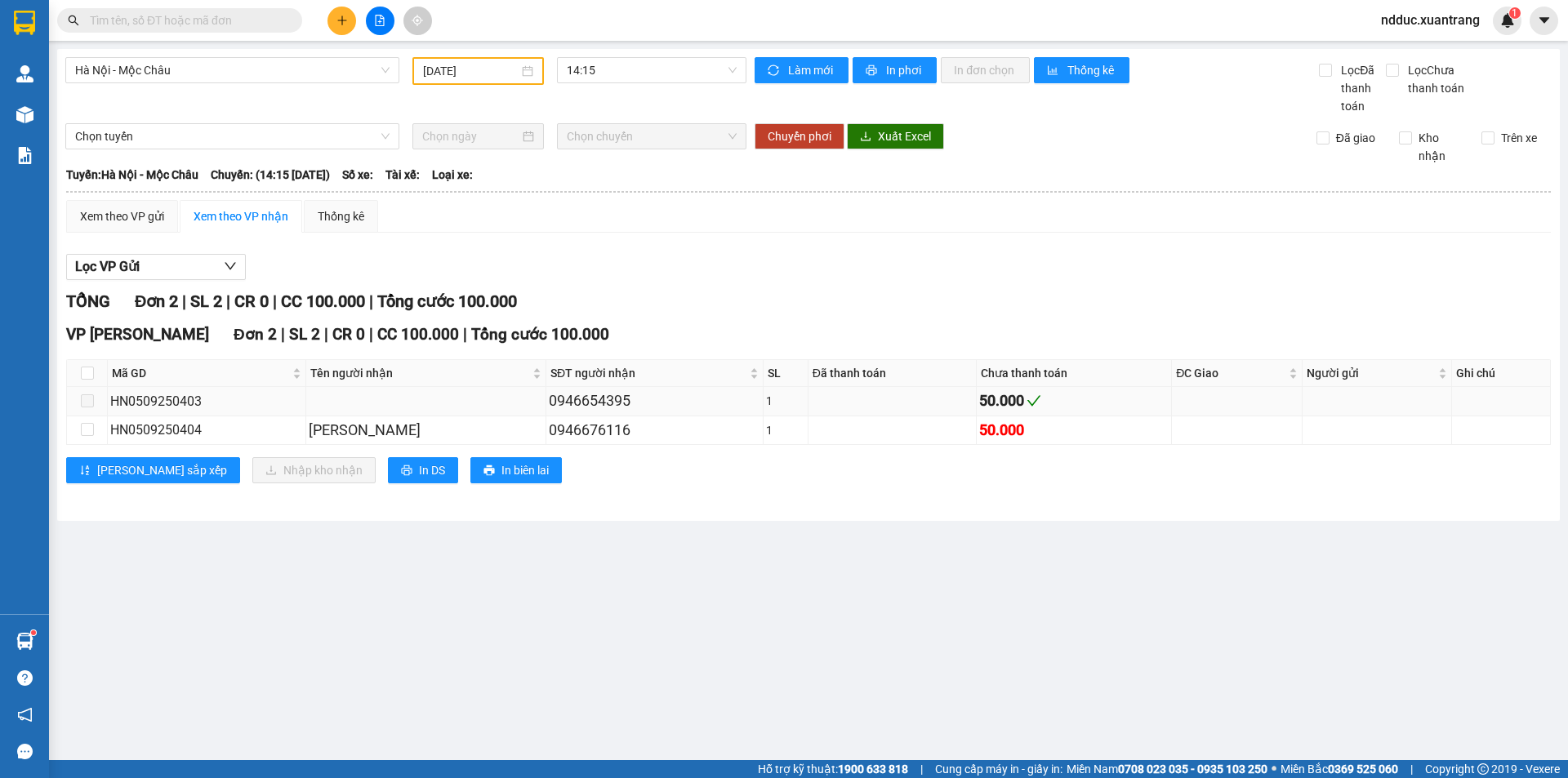
click at [189, 395] on div "HN0509250403" at bounding box center [207, 401] width 193 height 20
click at [189, 396] on div "HN0509250403" at bounding box center [207, 401] width 193 height 20
copy div "HN0509250403"
click at [603, 74] on span "14:15" at bounding box center [651, 70] width 170 height 25
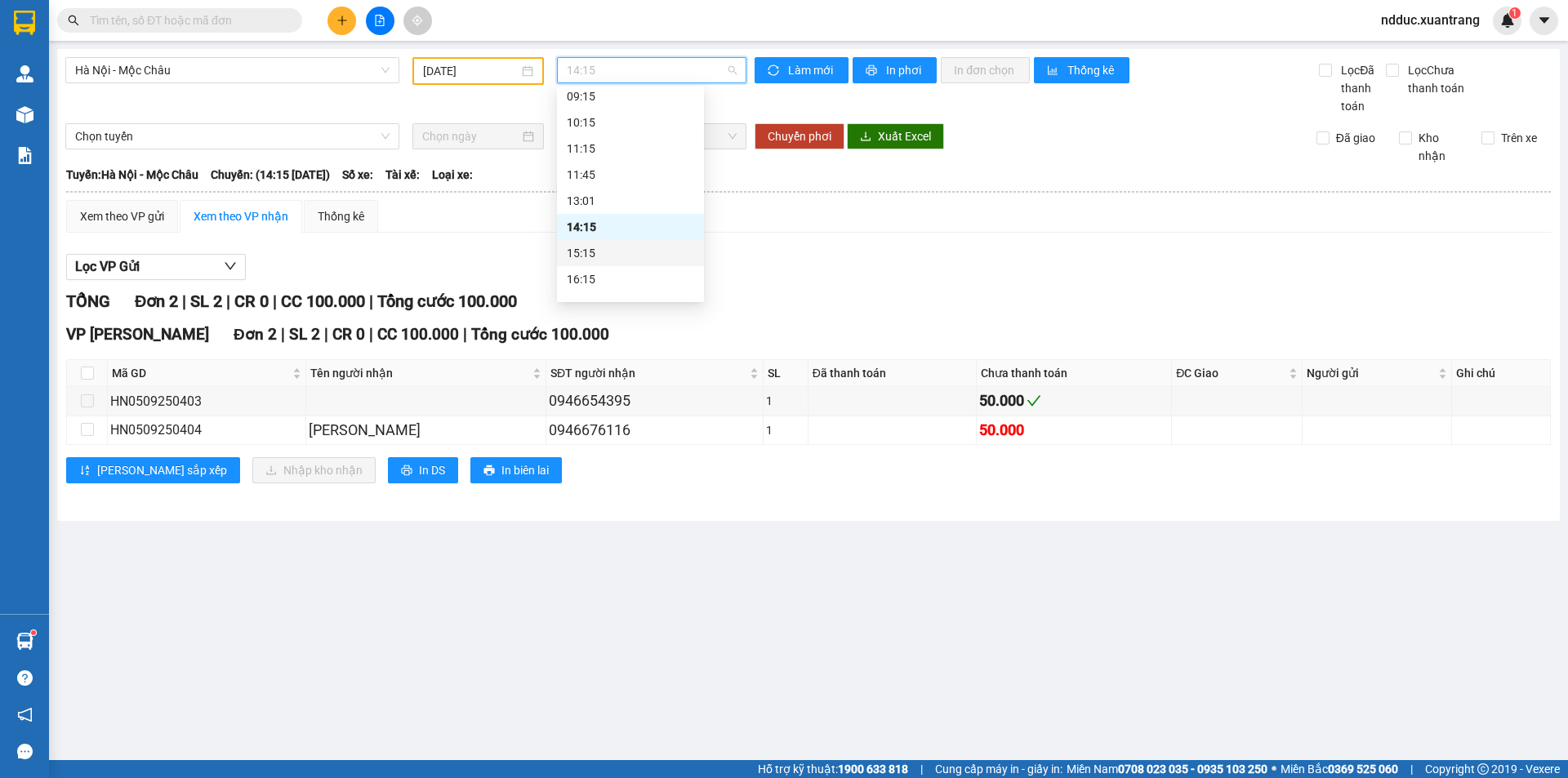
click at [596, 243] on div "15:15" at bounding box center [630, 253] width 147 height 26
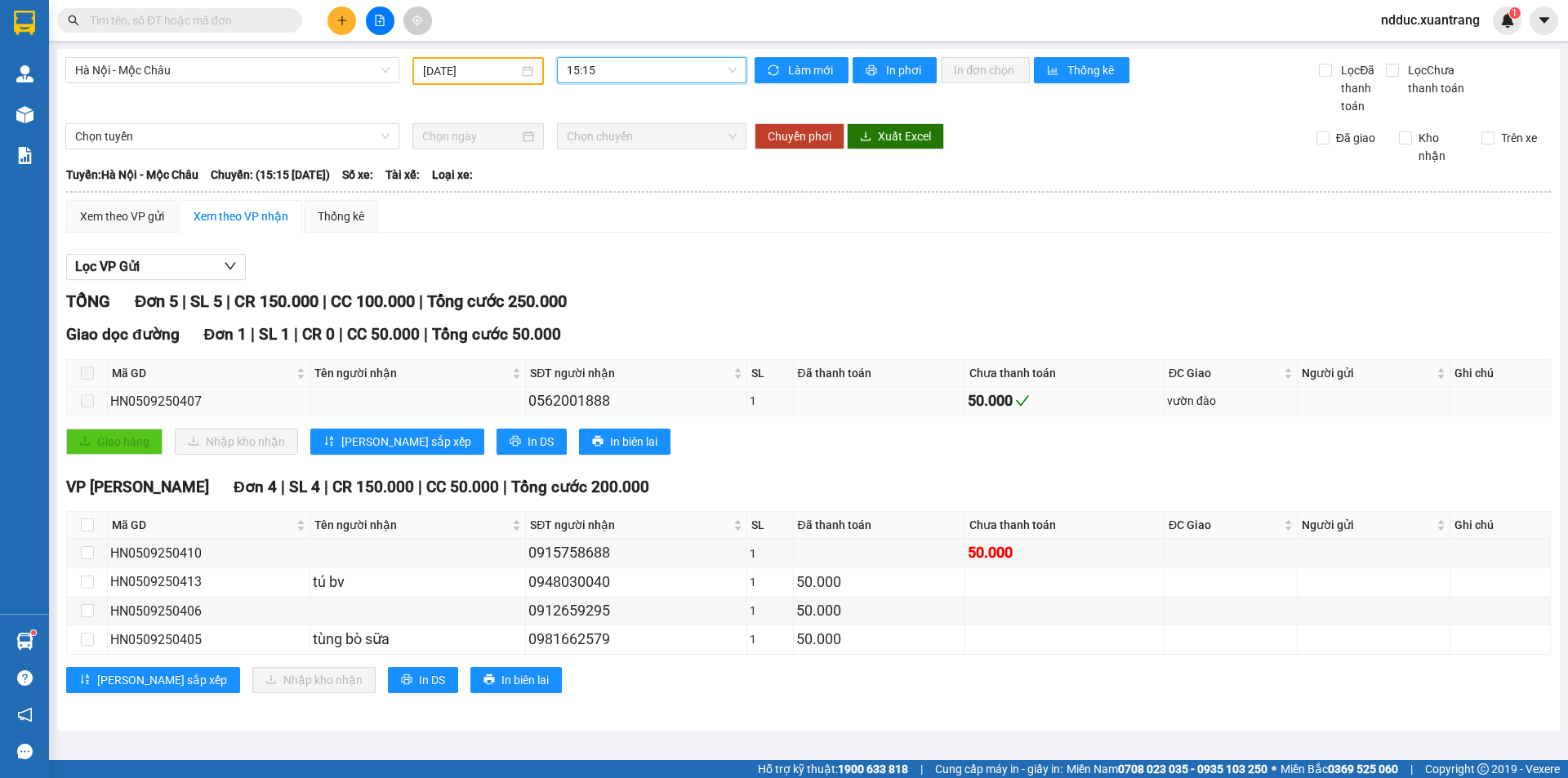
click at [190, 399] on div "HN0509250407" at bounding box center [208, 401] width 197 height 20
copy div "HN0509250407"
click at [661, 63] on span "15:15" at bounding box center [651, 70] width 170 height 25
click at [583, 277] on div "16:15" at bounding box center [630, 279] width 128 height 18
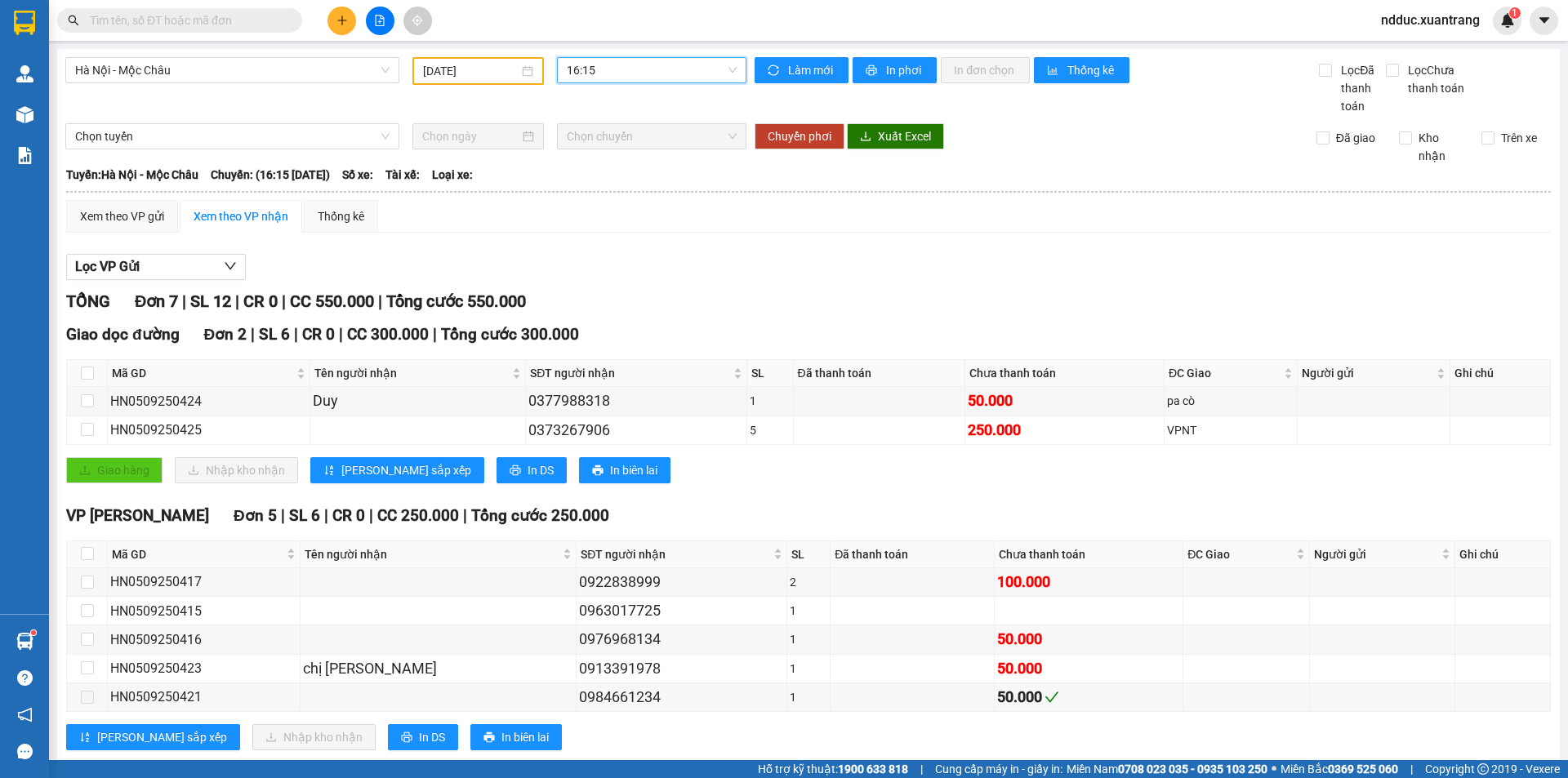
scroll to position [36, 0]
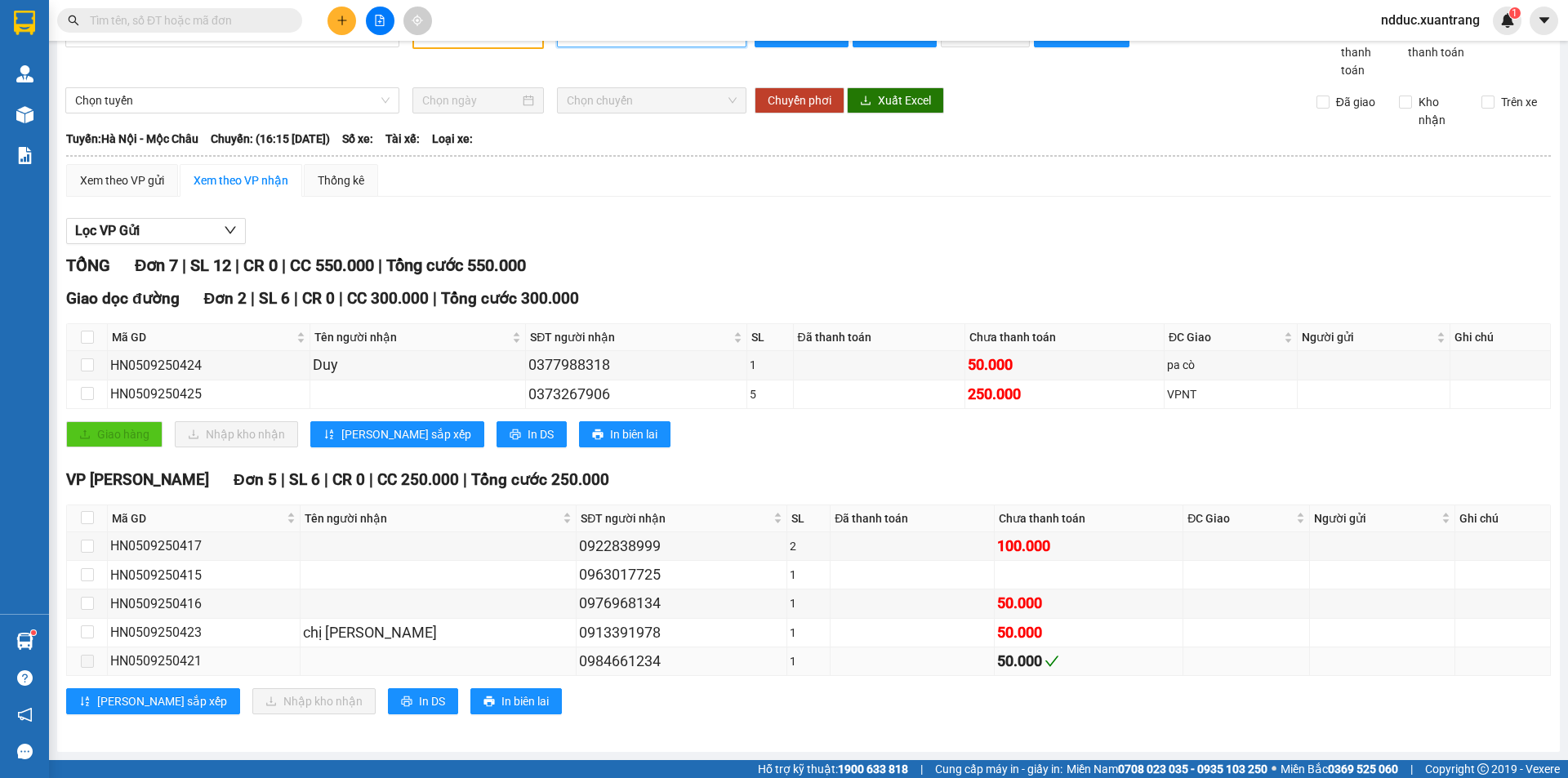
click at [138, 660] on div "HN0509250421" at bounding box center [204, 661] width 187 height 20
copy div "HN0509250421"
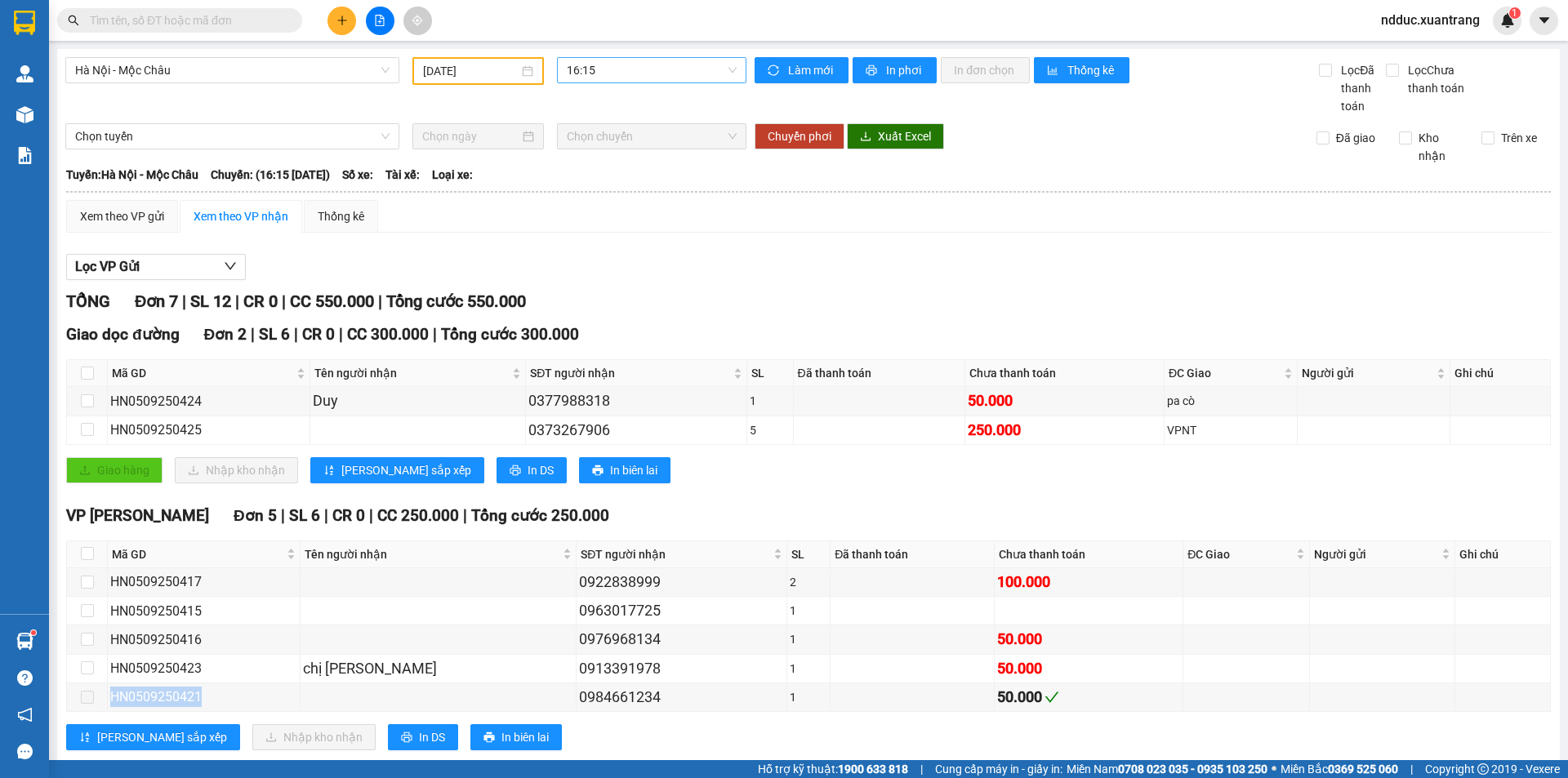
click at [626, 62] on span "16:15" at bounding box center [651, 70] width 170 height 25
click at [594, 207] on div "17:15" at bounding box center [627, 207] width 128 height 18
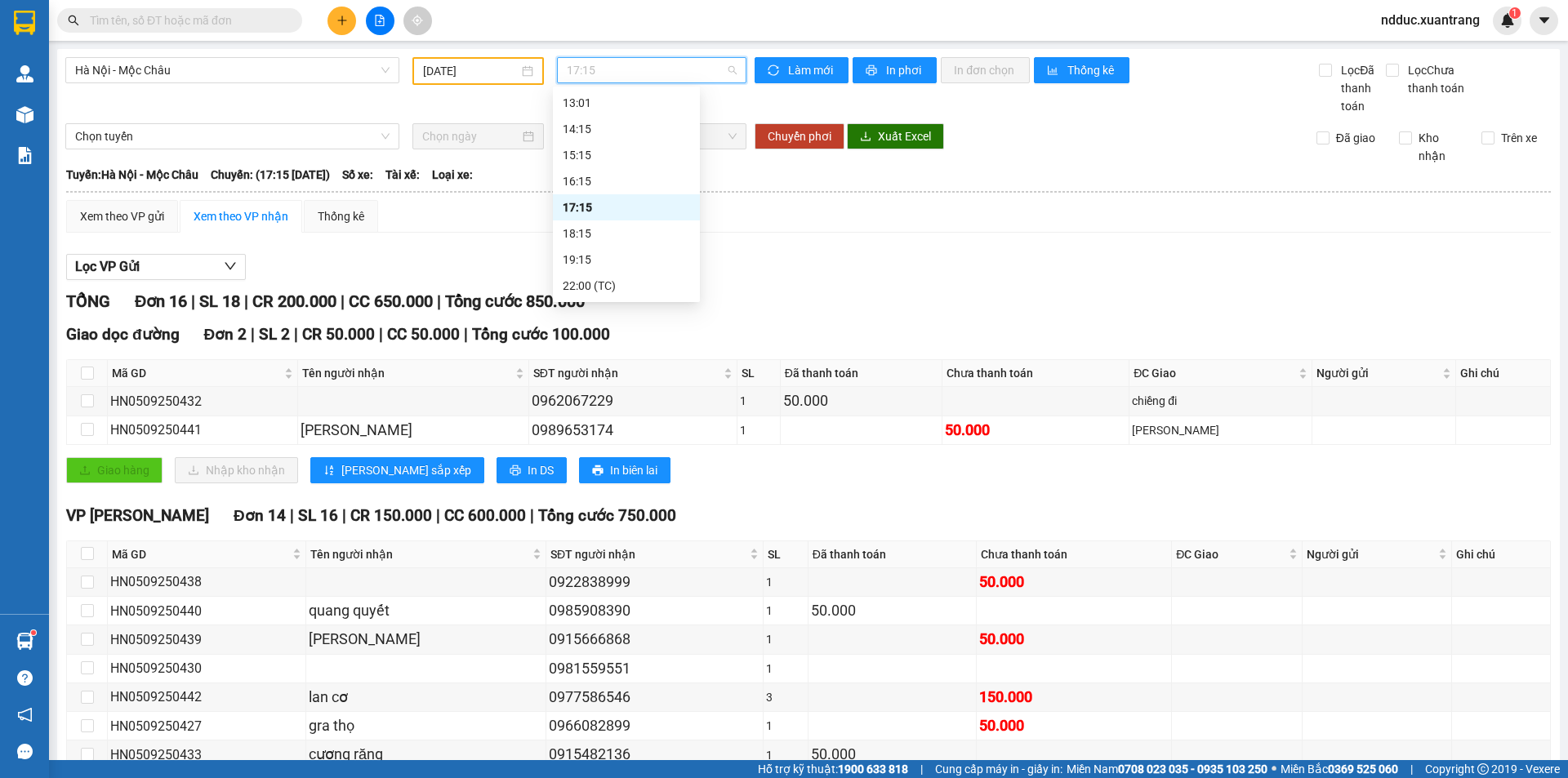
click at [608, 74] on span "17:15" at bounding box center [651, 70] width 170 height 25
click at [587, 229] on div "18:15" at bounding box center [627, 234] width 128 height 18
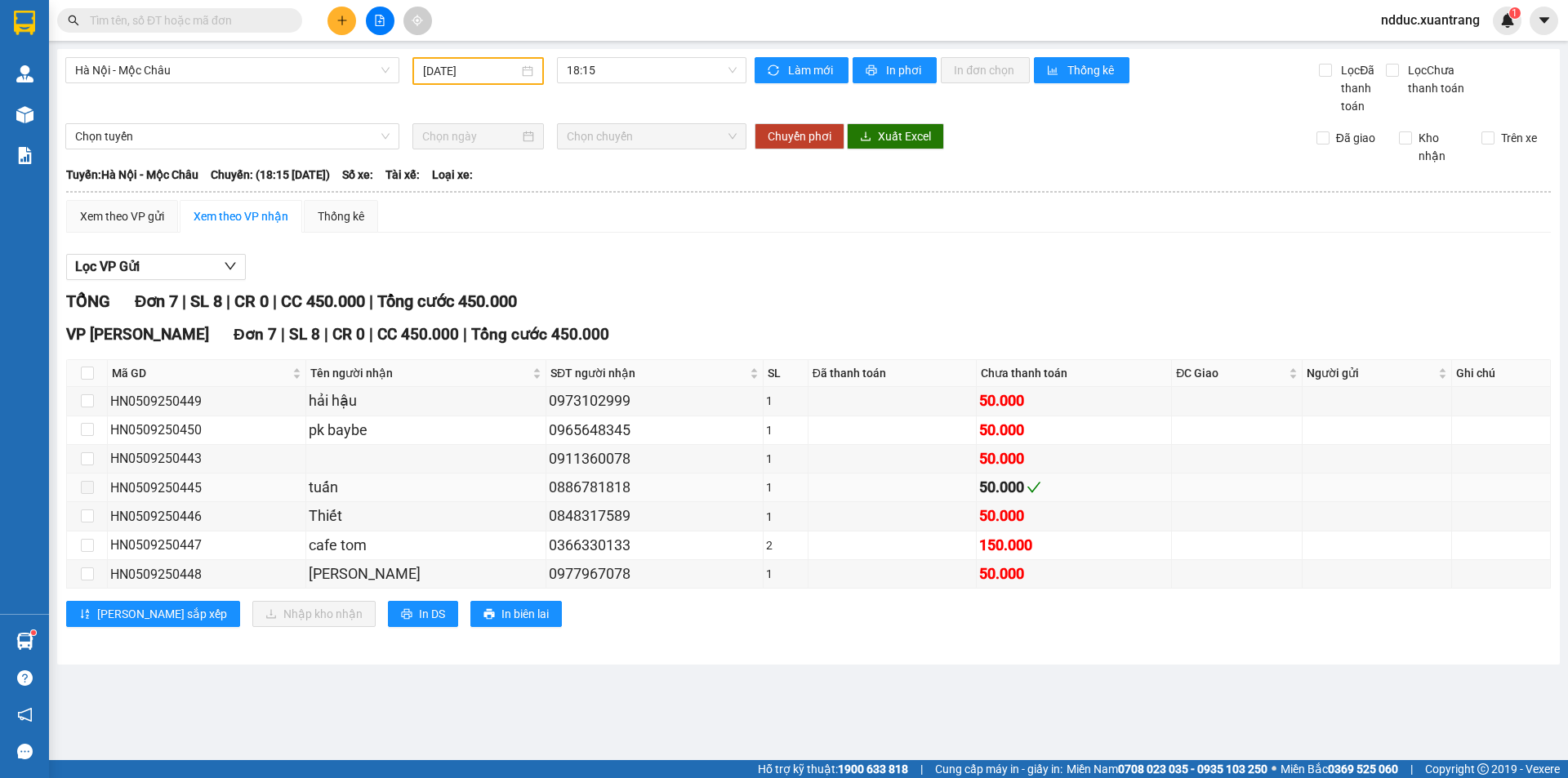
click at [157, 487] on div "HN0509250445" at bounding box center [207, 487] width 193 height 20
copy div "HN0509250445"
click at [628, 70] on span "18:15" at bounding box center [651, 70] width 170 height 25
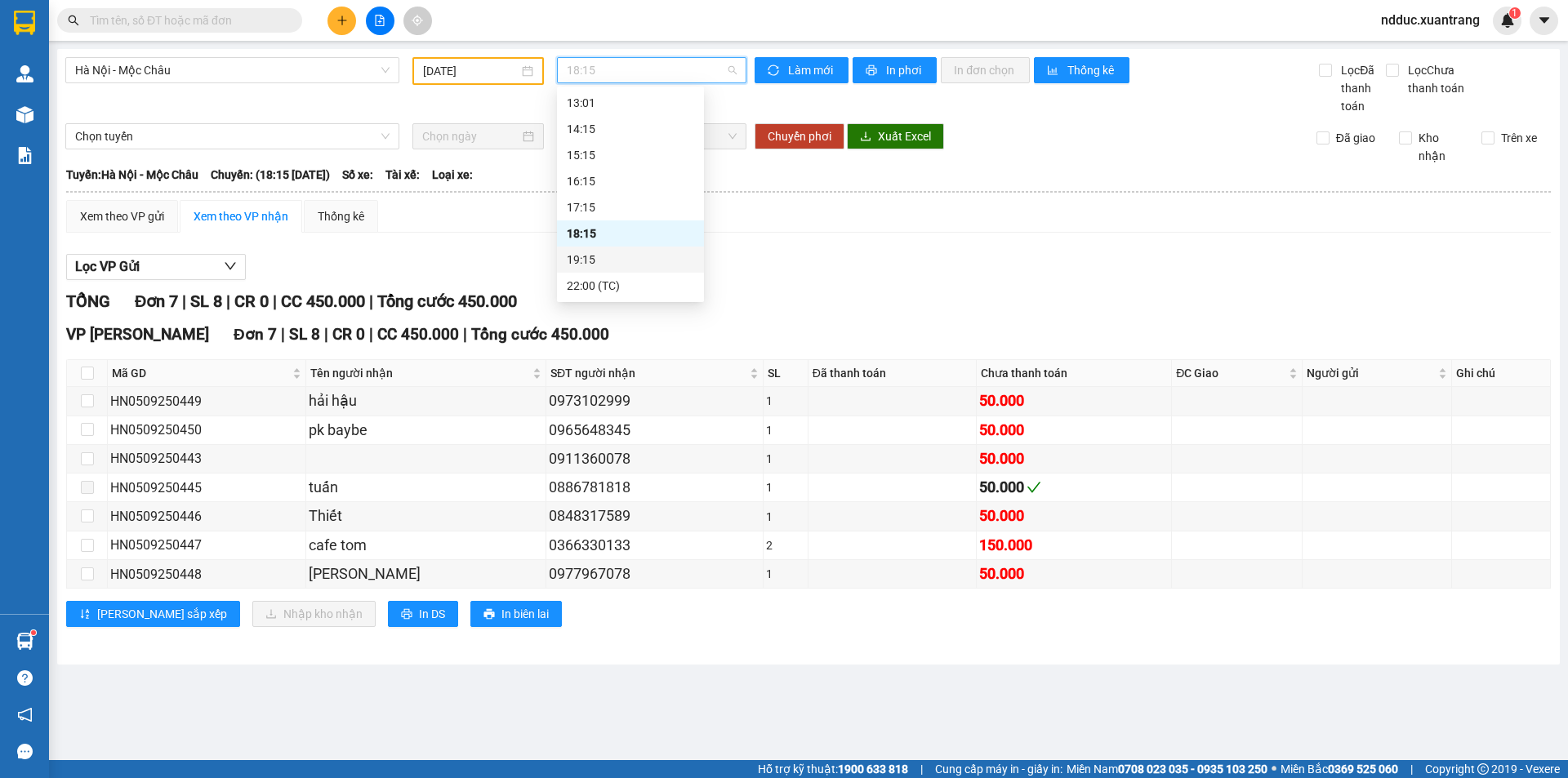
click at [591, 258] on div "19:15" at bounding box center [630, 259] width 128 height 18
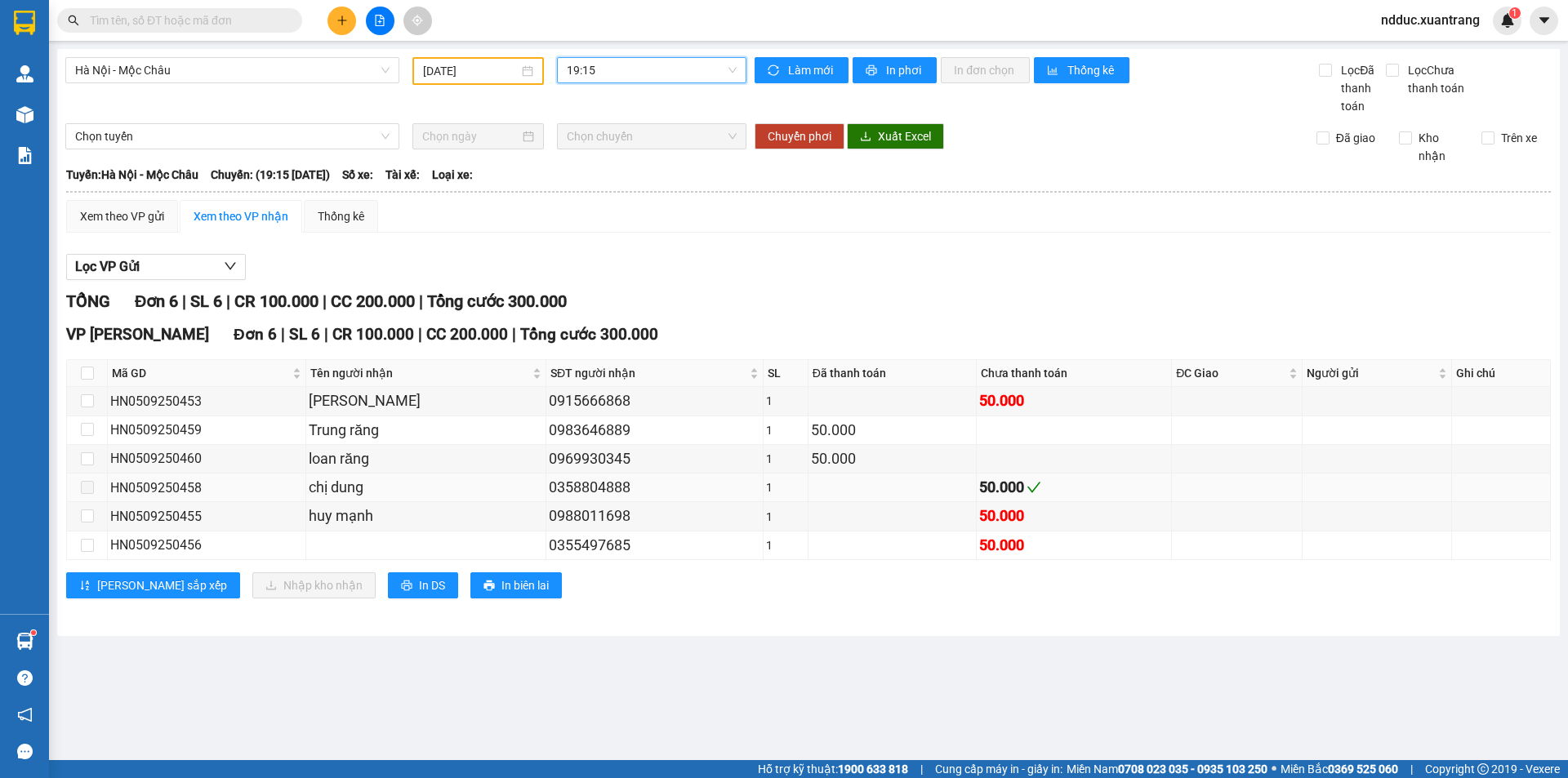
click at [189, 487] on div "HN0509250458" at bounding box center [207, 487] width 193 height 20
copy div "HN0509250458"
click at [622, 73] on span "19:15" at bounding box center [651, 70] width 170 height 25
click at [586, 283] on div "22:00 (TC)" at bounding box center [630, 285] width 128 height 18
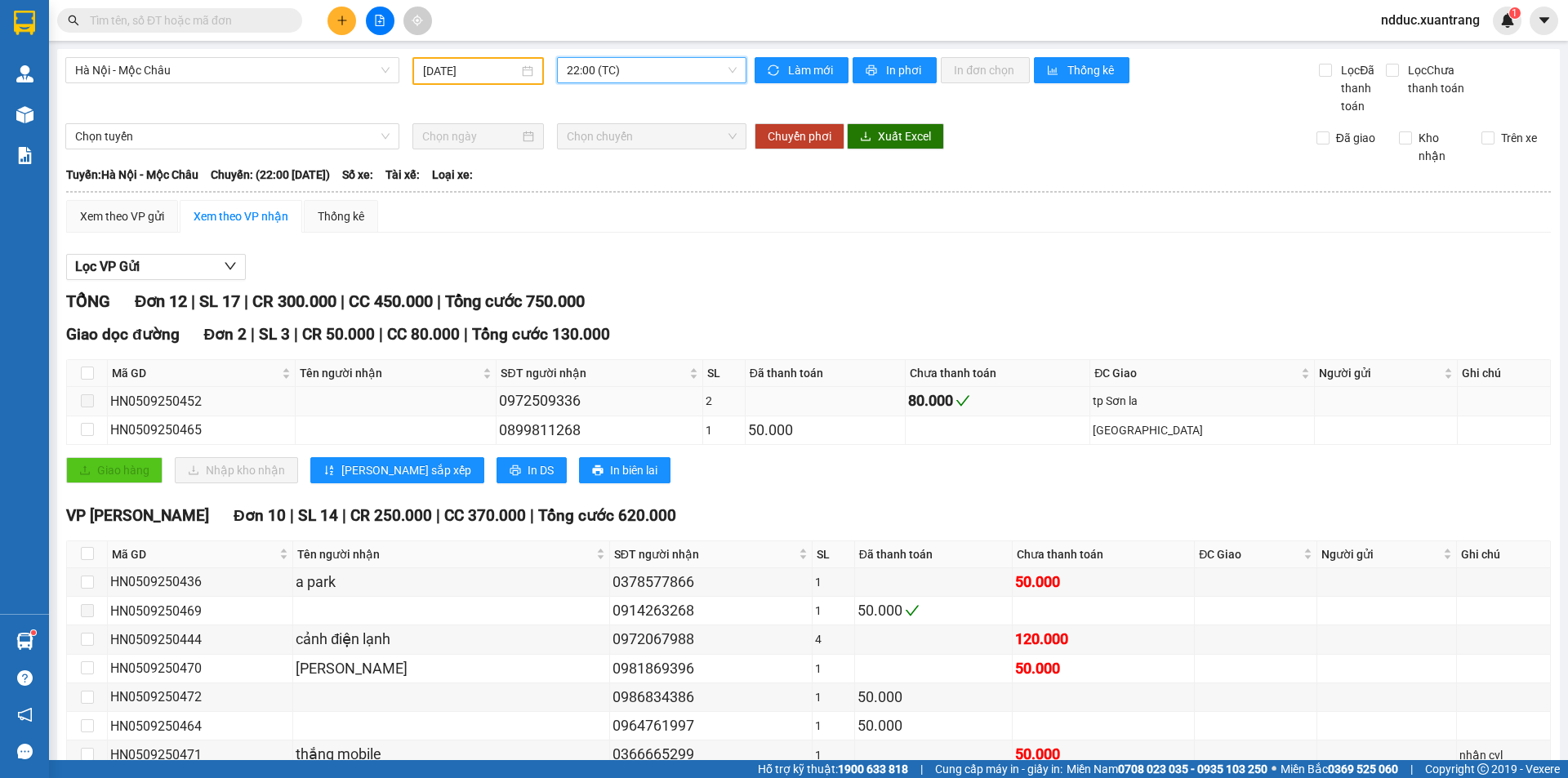
click at [173, 400] on div "HN0509250452" at bounding box center [201, 401] width 182 height 20
copy div "HN0509250452"
click at [1439, 18] on span "ndduc.xuantrang" at bounding box center [1431, 19] width 125 height 20
click at [1411, 50] on span "Đăng xuất" at bounding box center [1438, 51] width 91 height 18
